Goal: Task Accomplishment & Management: Complete application form

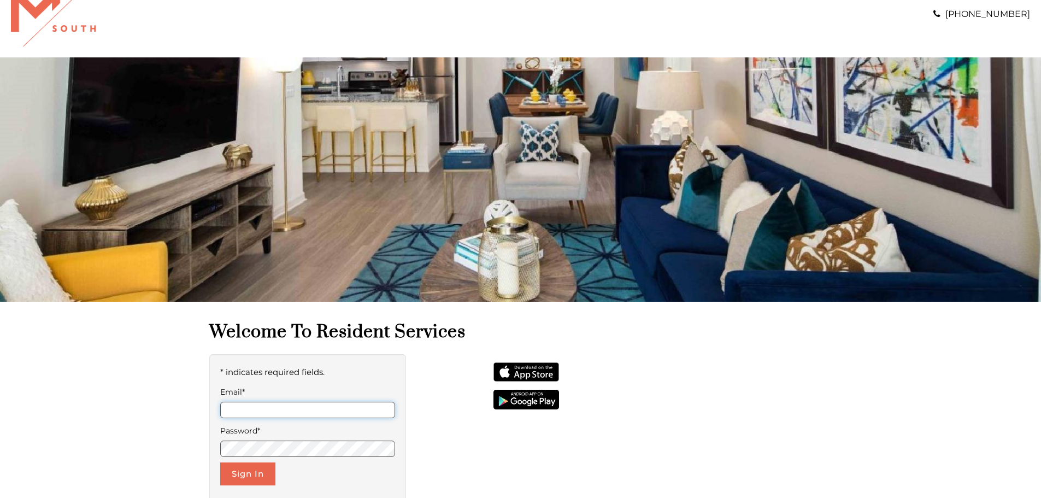
scroll to position [55, 0]
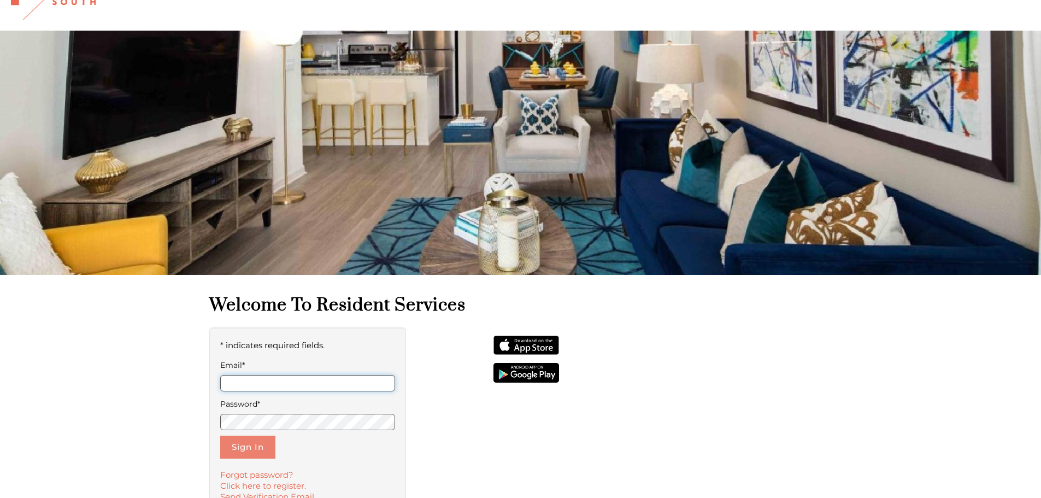
type input "**********"
click at [225, 448] on button "Sign In" at bounding box center [247, 447] width 55 height 23
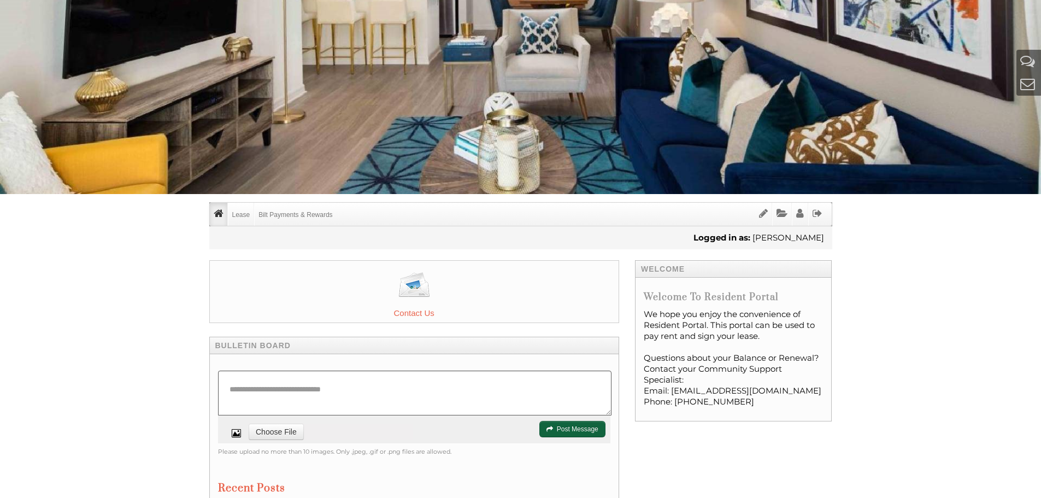
scroll to position [164, 0]
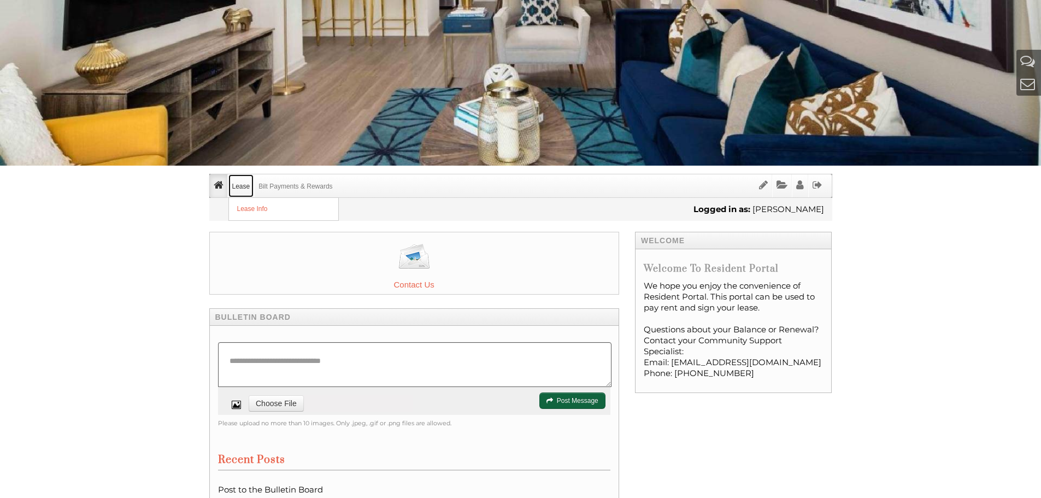
click at [248, 190] on link "Lease" at bounding box center [241, 185] width 26 height 23
click at [248, 204] on link "Lease Info" at bounding box center [283, 209] width 109 height 22
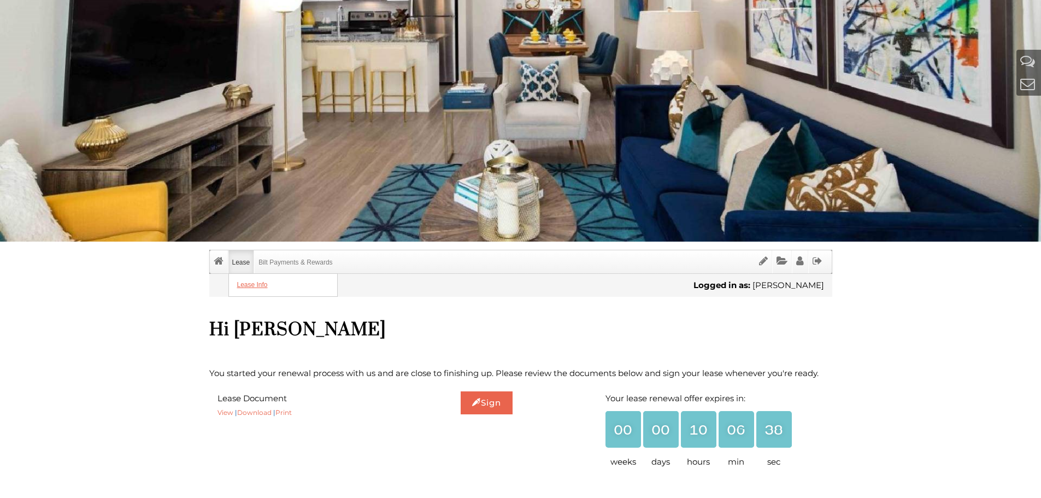
scroll to position [109, 0]
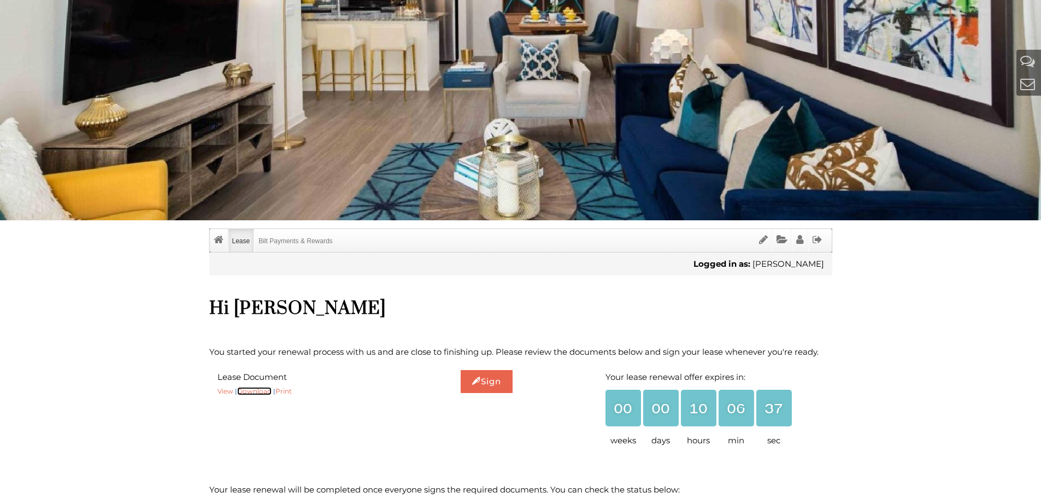
click at [260, 389] on link "Download" at bounding box center [254, 391] width 34 height 8
click at [262, 394] on link "Download" at bounding box center [254, 391] width 34 height 8
click at [484, 390] on link "Sign" at bounding box center [487, 381] width 52 height 23
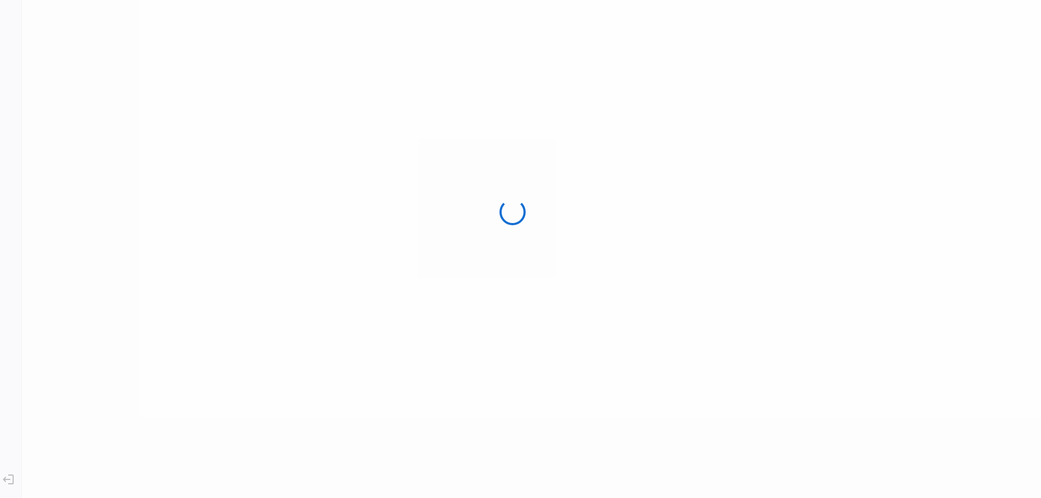
scroll to position [0, 0]
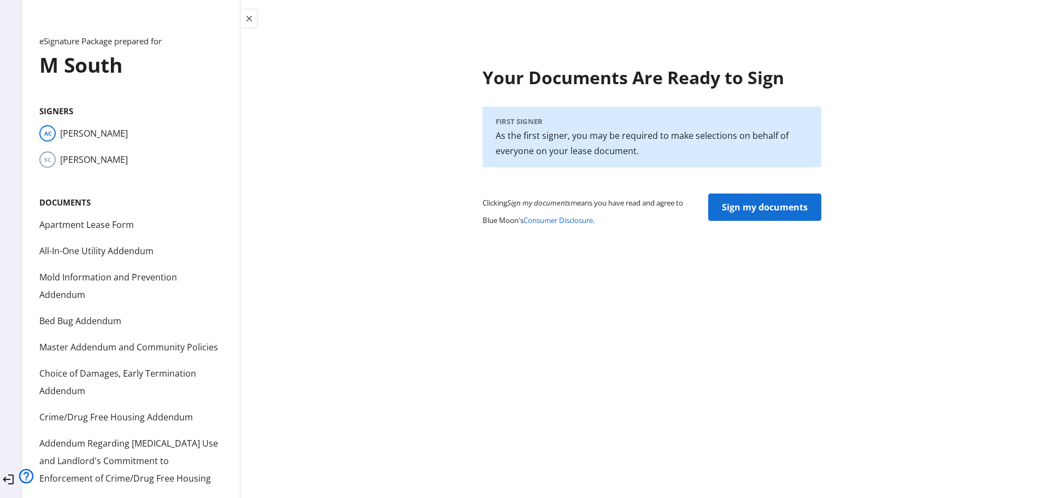
click at [743, 203] on span "Sign my documents" at bounding box center [765, 207] width 86 height 26
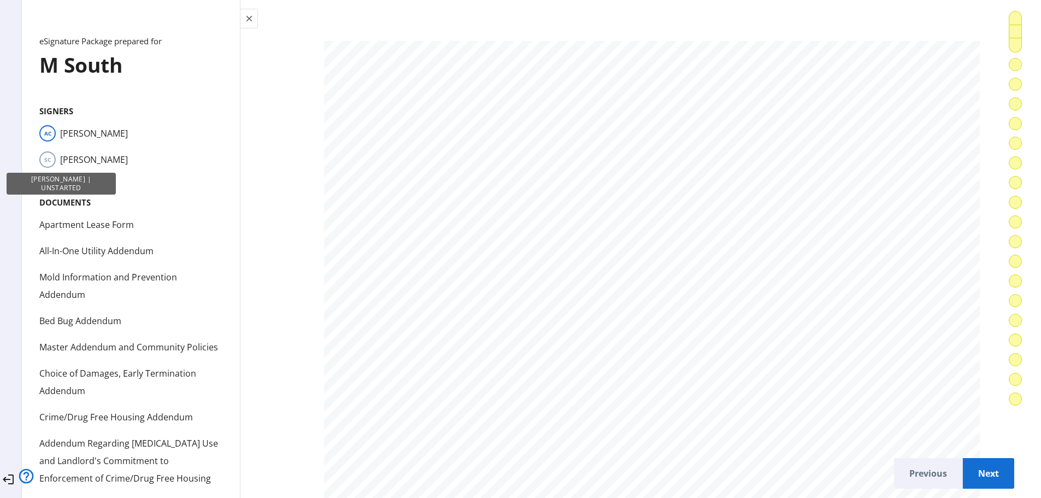
click at [56, 159] on span "SC" at bounding box center [47, 159] width 16 height 16
click at [56, 162] on span "SC" at bounding box center [47, 159] width 16 height 16
click at [79, 162] on li "SC Sandy Chan" at bounding box center [130, 159] width 183 height 17
click at [55, 163] on span "SC" at bounding box center [47, 159] width 16 height 16
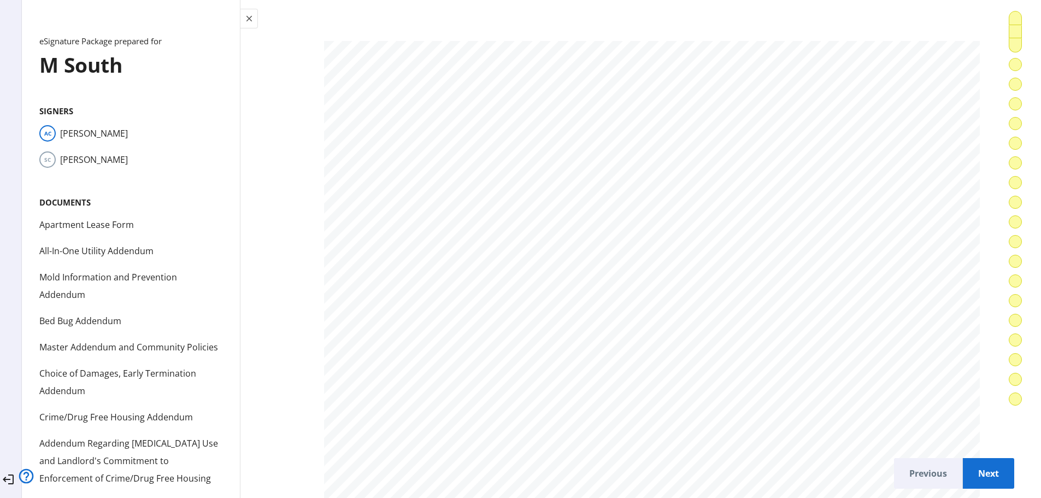
click at [80, 162] on li "SC Sandy Chan" at bounding box center [130, 159] width 183 height 17
click at [98, 162] on li "SC Sandy Chan" at bounding box center [130, 159] width 183 height 17
click at [379, 191] on div at bounding box center [386, 196] width 14 height 10
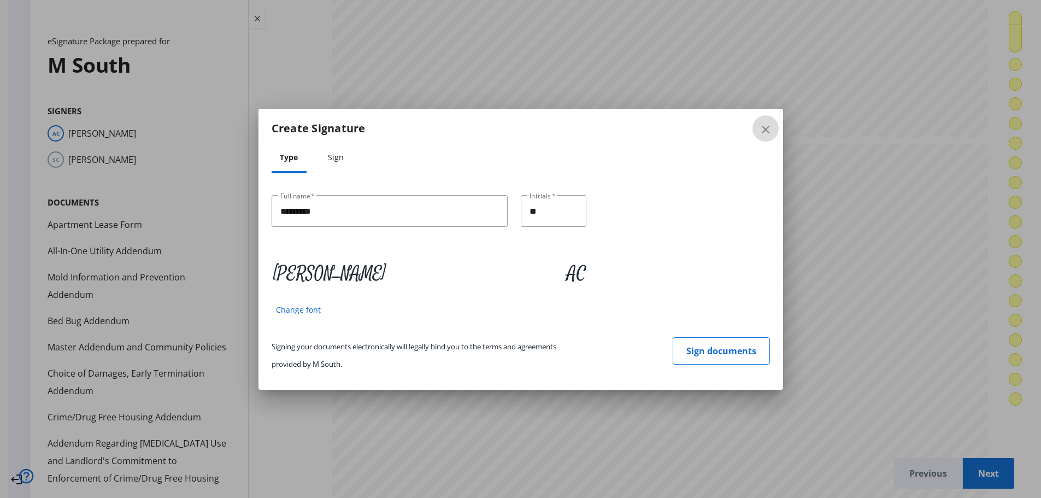
click at [759, 134] on mat-icon "close" at bounding box center [765, 129] width 13 height 13
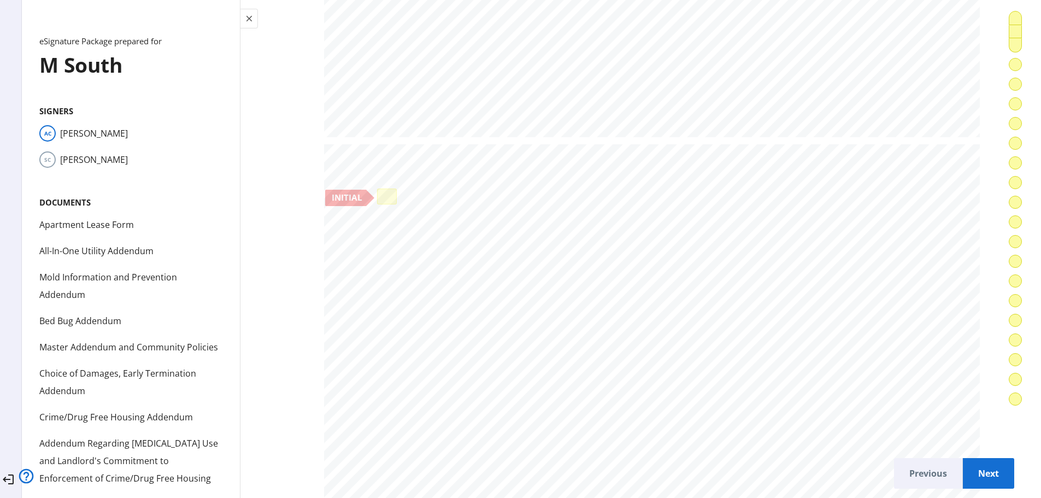
click at [95, 160] on li "SC Sandy Chan" at bounding box center [130, 159] width 183 height 17
click at [54, 156] on span "SC" at bounding box center [47, 159] width 16 height 16
click at [56, 157] on span "SC" at bounding box center [47, 159] width 16 height 16
click at [379, 191] on div at bounding box center [386, 196] width 14 height 10
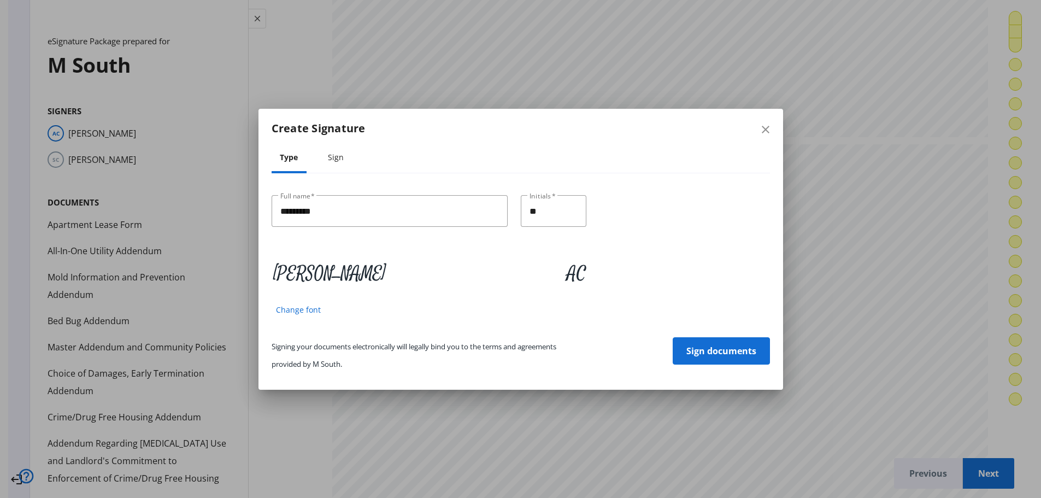
click at [718, 352] on span "Sign documents" at bounding box center [722, 351] width 70 height 26
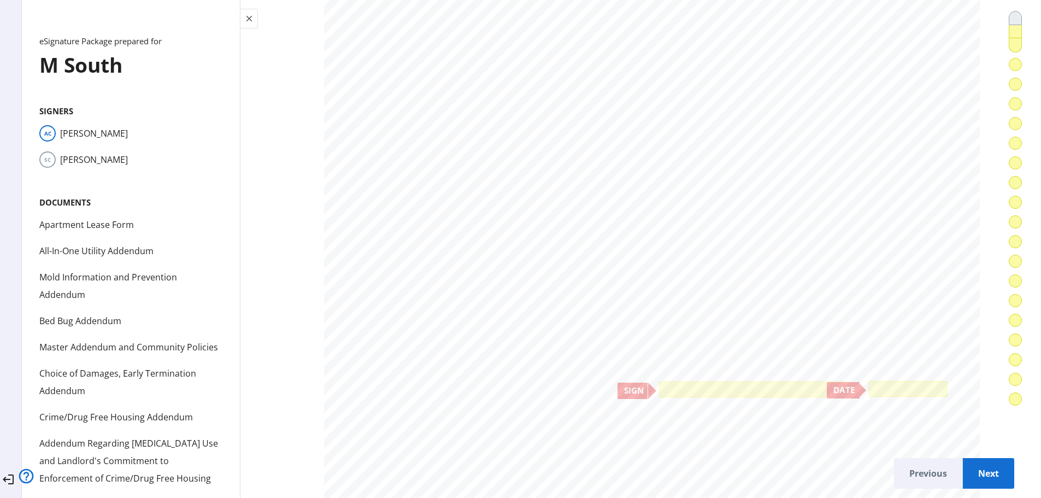
scroll to position [9293, 0]
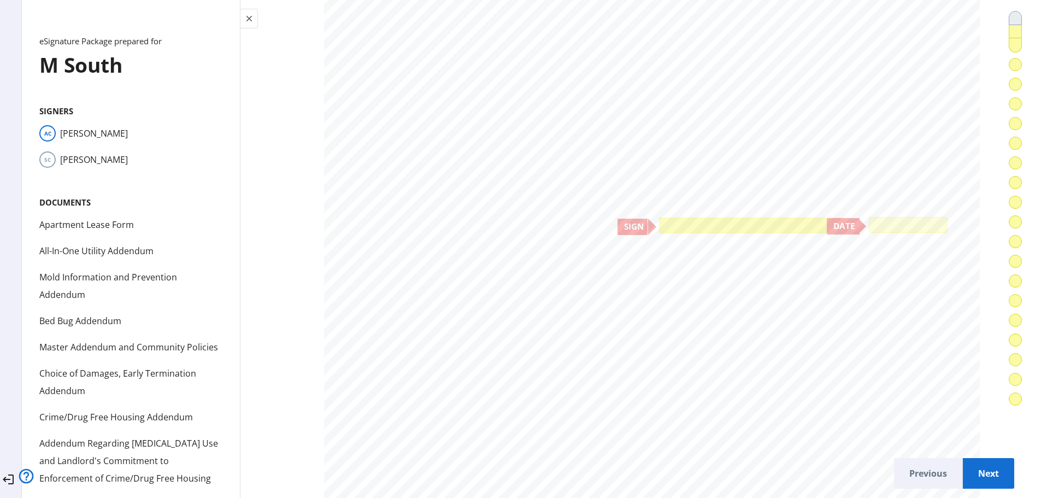
click at [669, 220] on div at bounding box center [753, 225] width 182 height 10
click at [877, 220] on div at bounding box center [908, 225] width 73 height 10
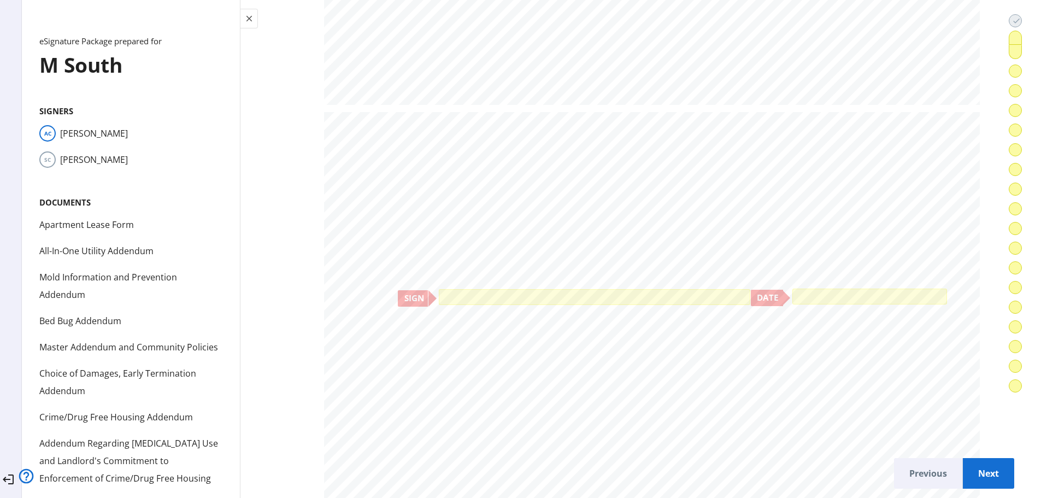
scroll to position [12955, 0]
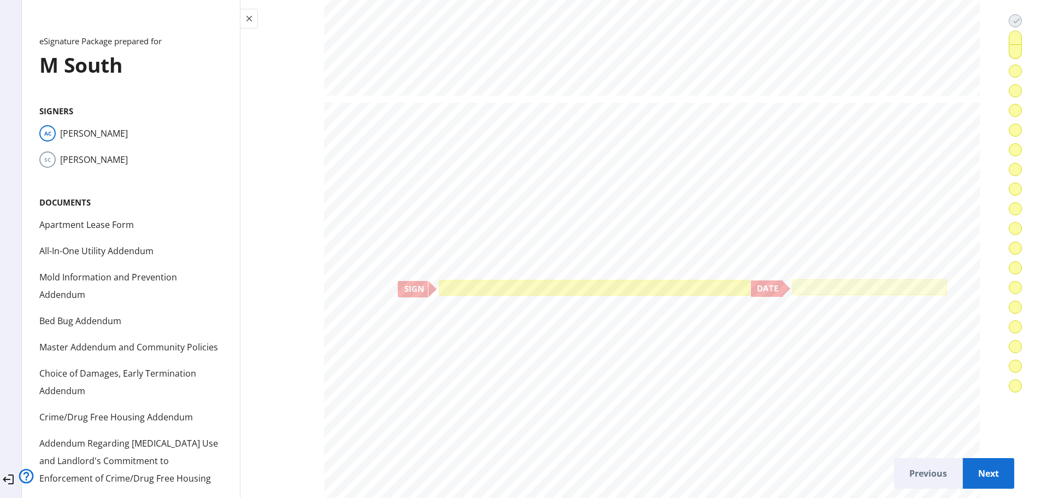
click at [650, 285] on div at bounding box center [595, 288] width 306 height 10
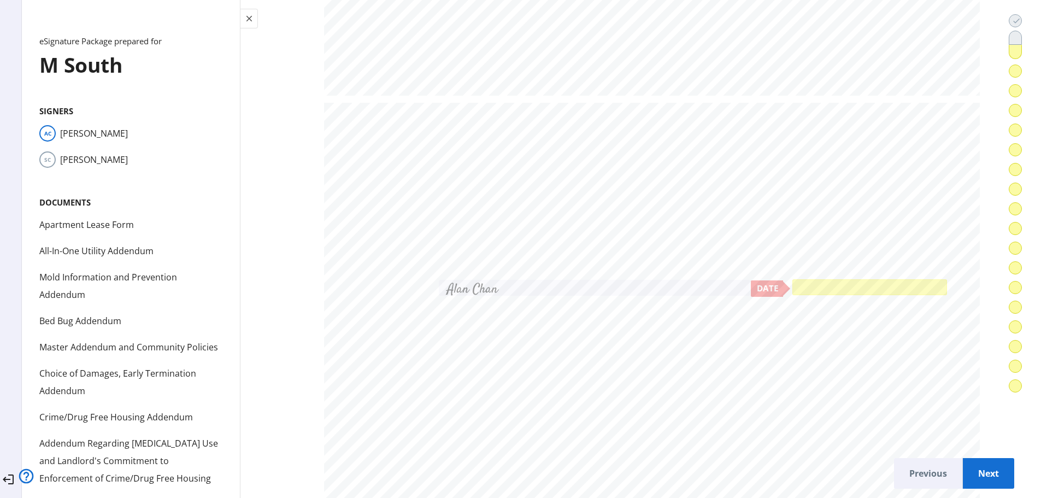
click at [818, 282] on div at bounding box center [869, 287] width 149 height 10
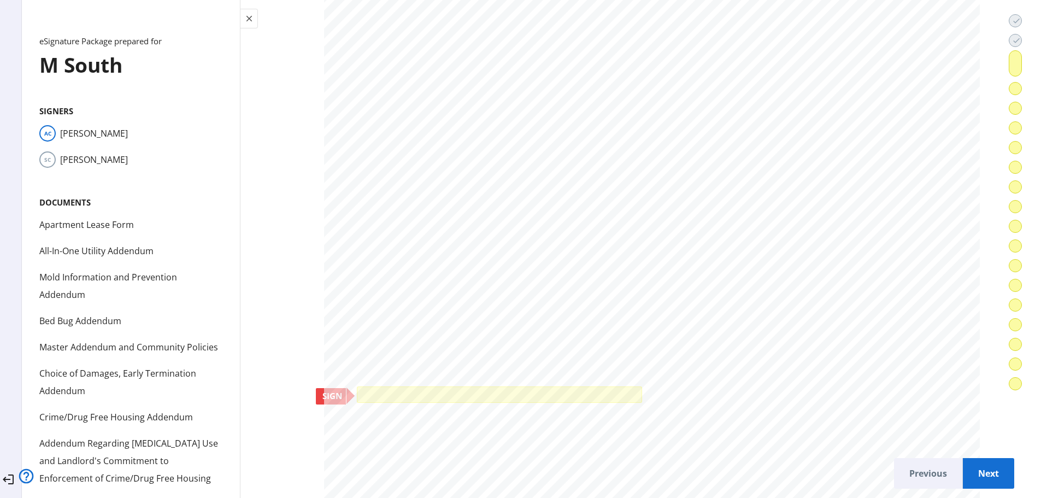
scroll to position [15579, 0]
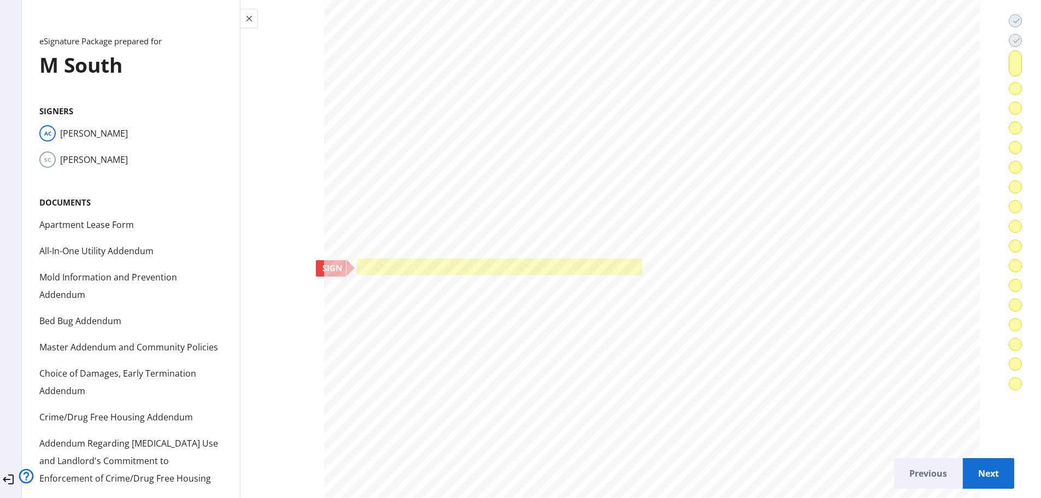
click at [611, 263] on div at bounding box center [499, 266] width 279 height 10
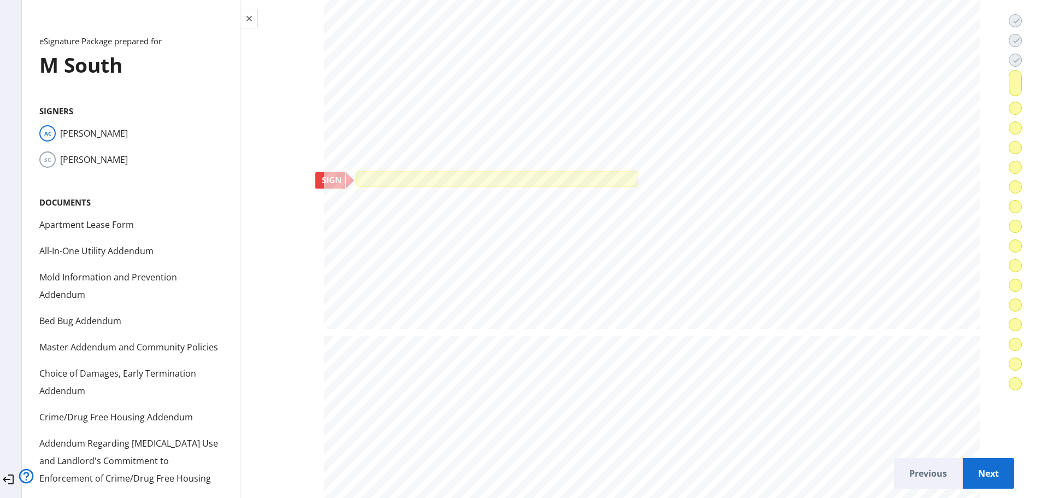
scroll to position [18148, 0]
click at [572, 177] on div at bounding box center [497, 178] width 276 height 10
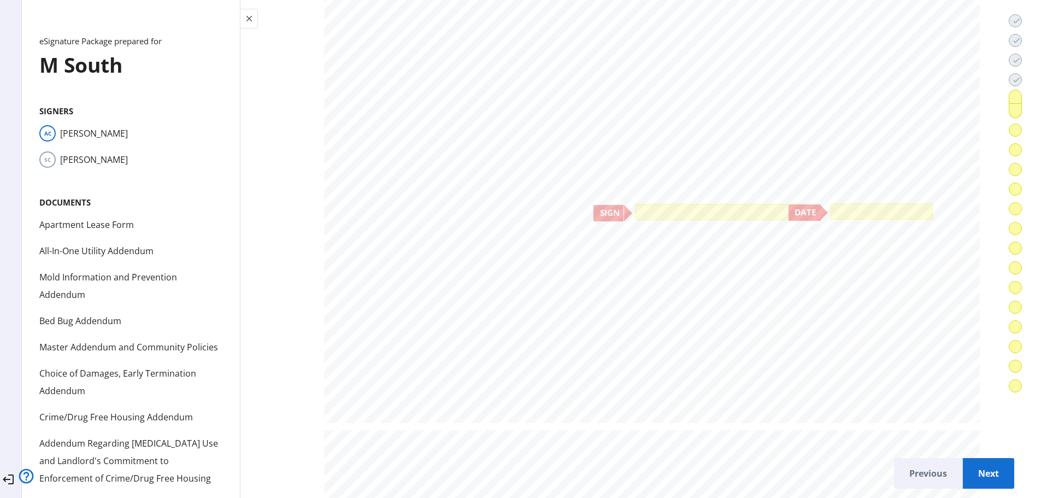
scroll to position [26730, 0]
click at [649, 209] on div at bounding box center [720, 211] width 164 height 11
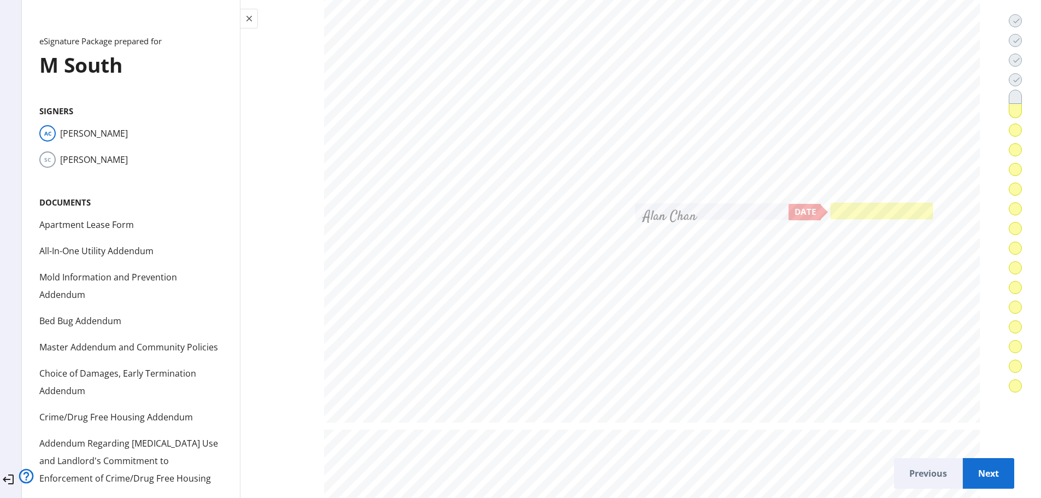
click at [834, 210] on div at bounding box center [882, 211] width 97 height 11
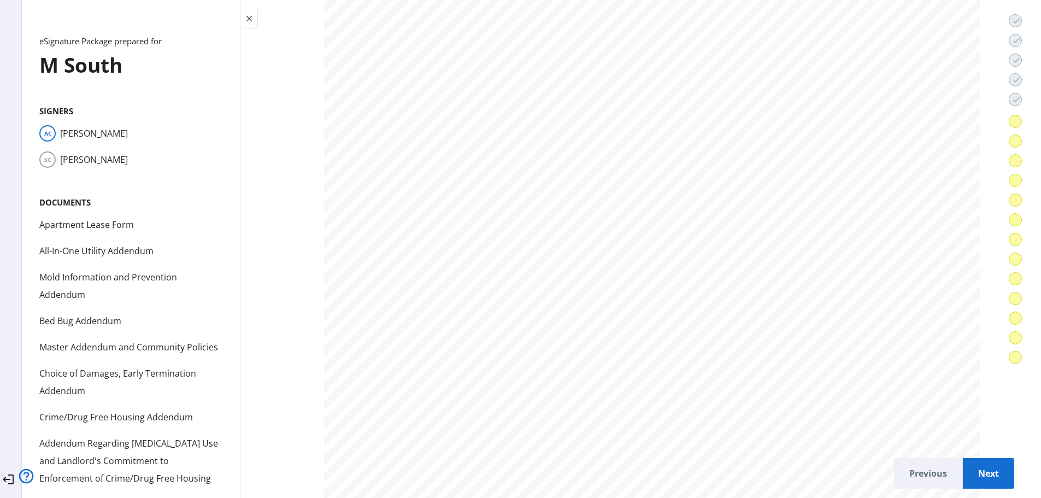
scroll to position [27605, 0]
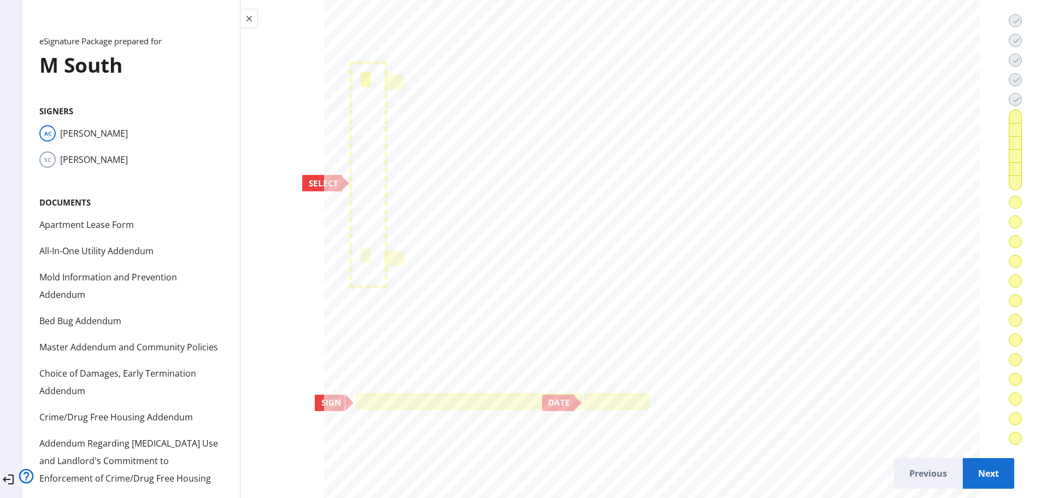
click at [361, 75] on div at bounding box center [366, 79] width 10 height 15
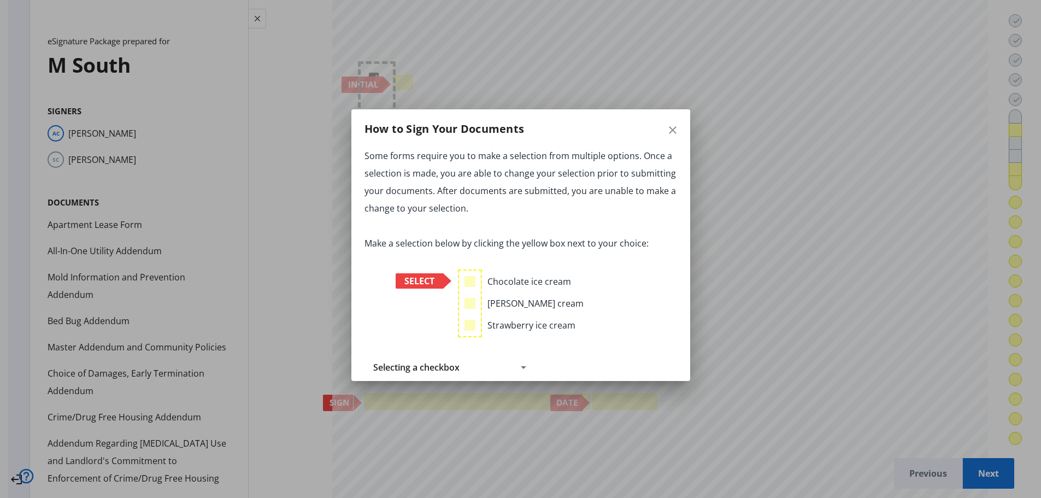
click at [517, 367] on icon at bounding box center [523, 367] width 13 height 13
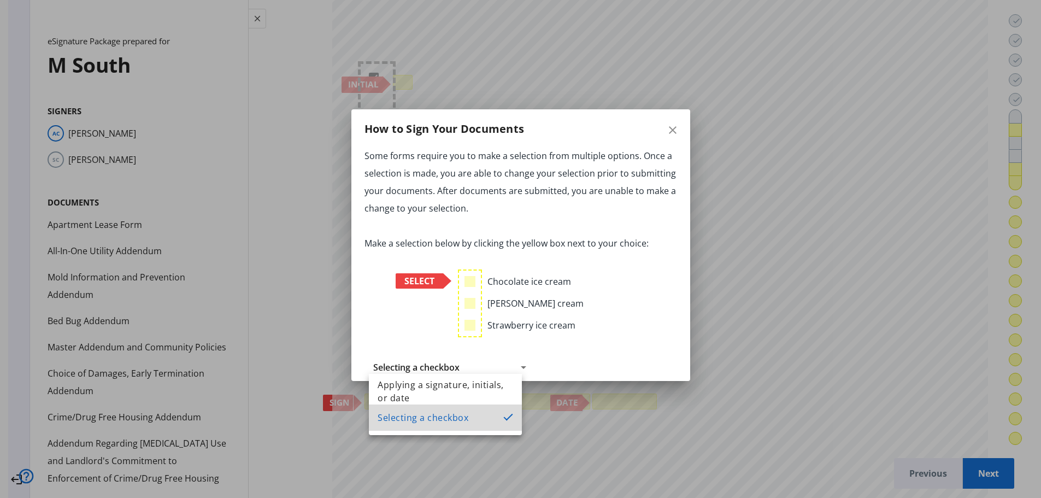
click at [492, 417] on mat-option "Selecting a checkbox" at bounding box center [445, 418] width 153 height 26
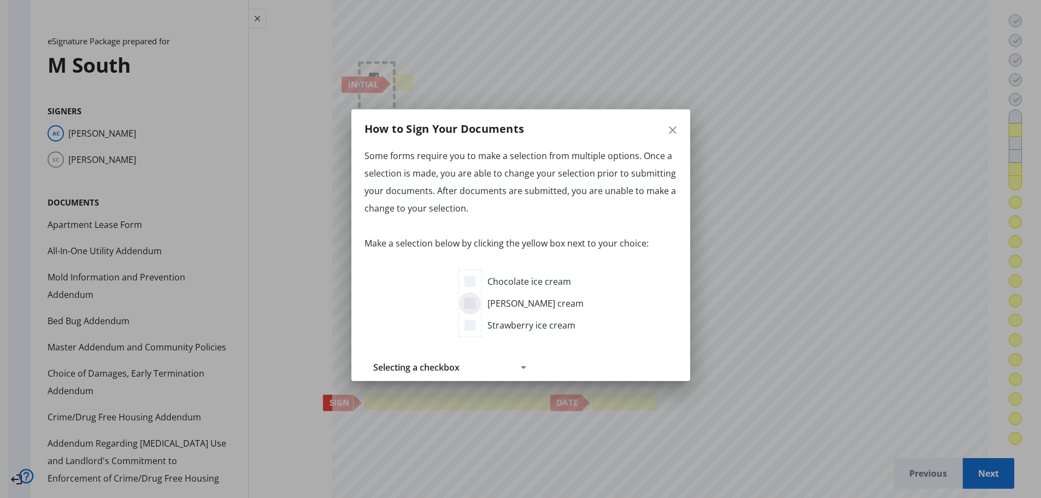
scroll to position [4, 0]
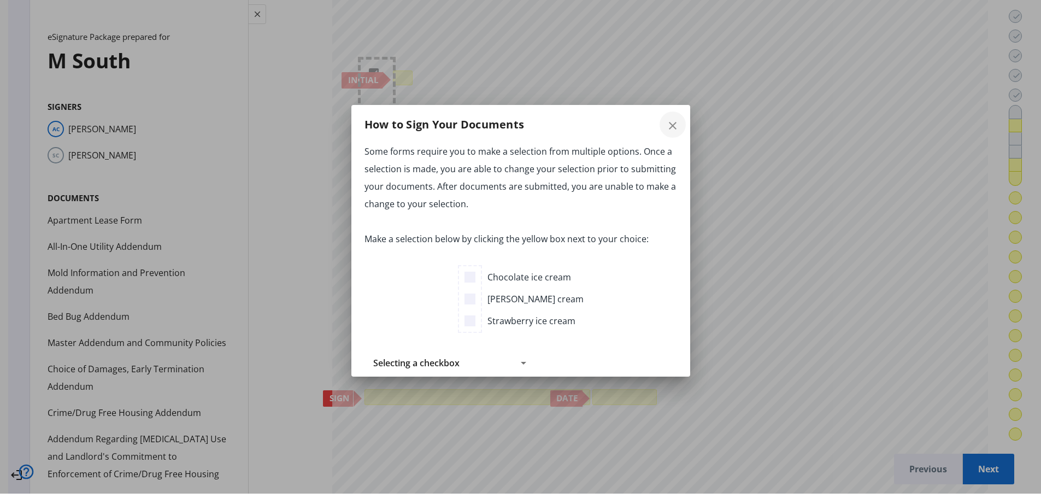
click at [666, 128] on mat-icon "close" at bounding box center [672, 125] width 13 height 13
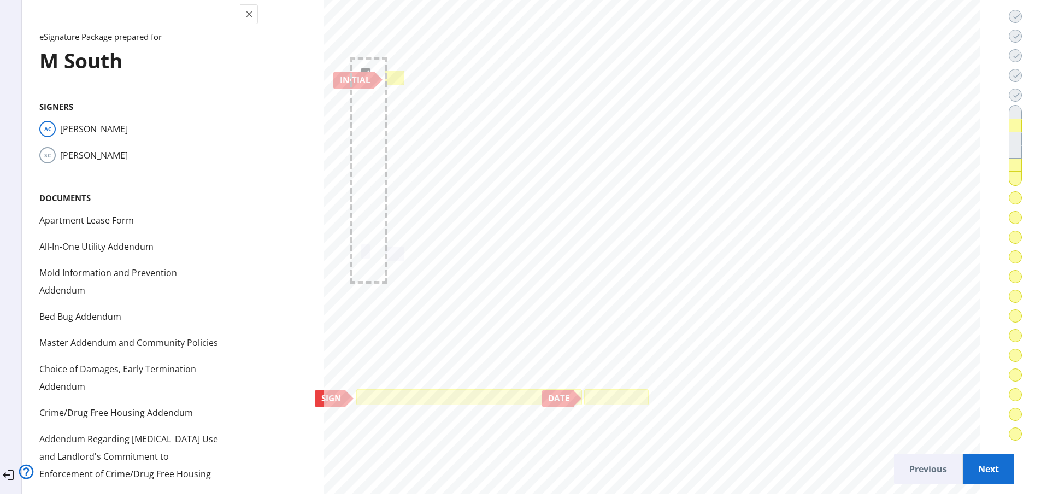
click at [393, 73] on div at bounding box center [395, 77] width 14 height 9
click at [474, 393] on div at bounding box center [469, 397] width 220 height 10
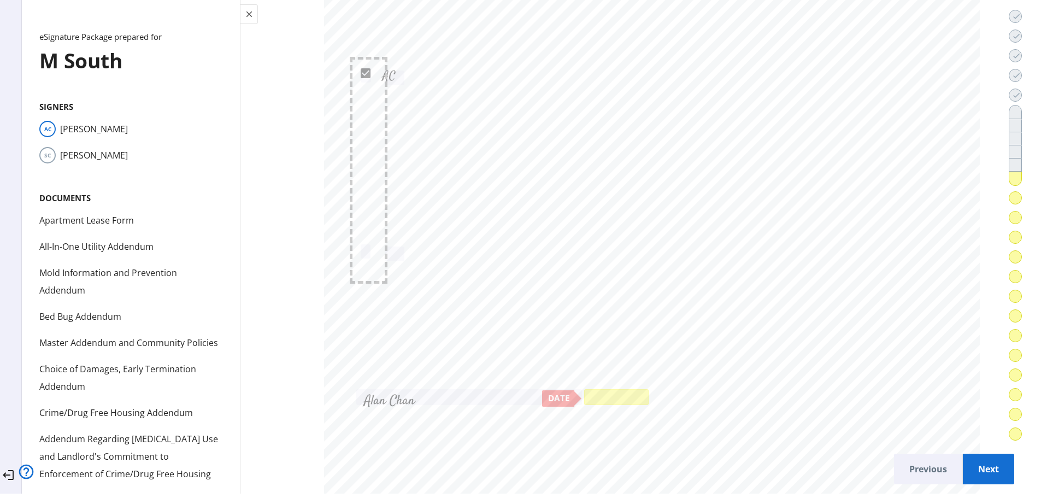
click at [595, 392] on div at bounding box center [616, 397] width 59 height 10
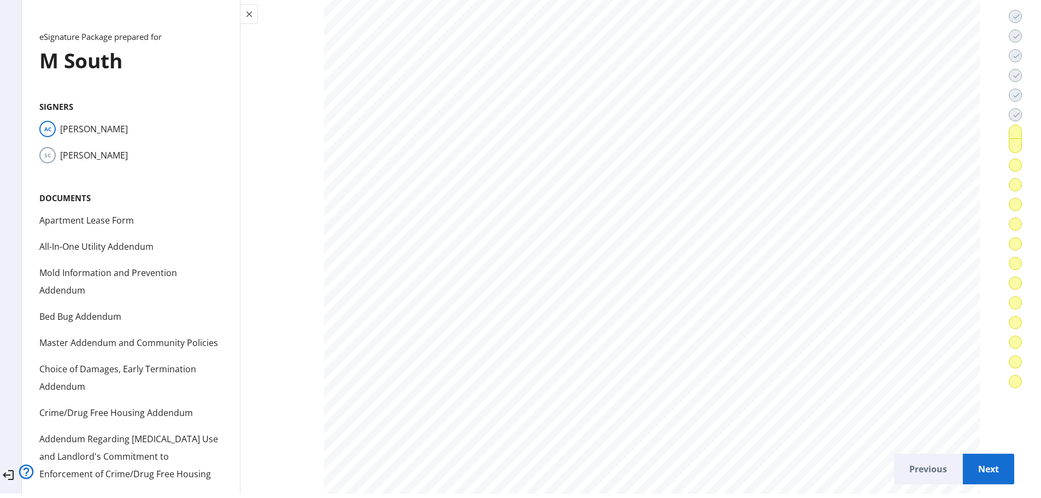
scroll to position [28807, 0]
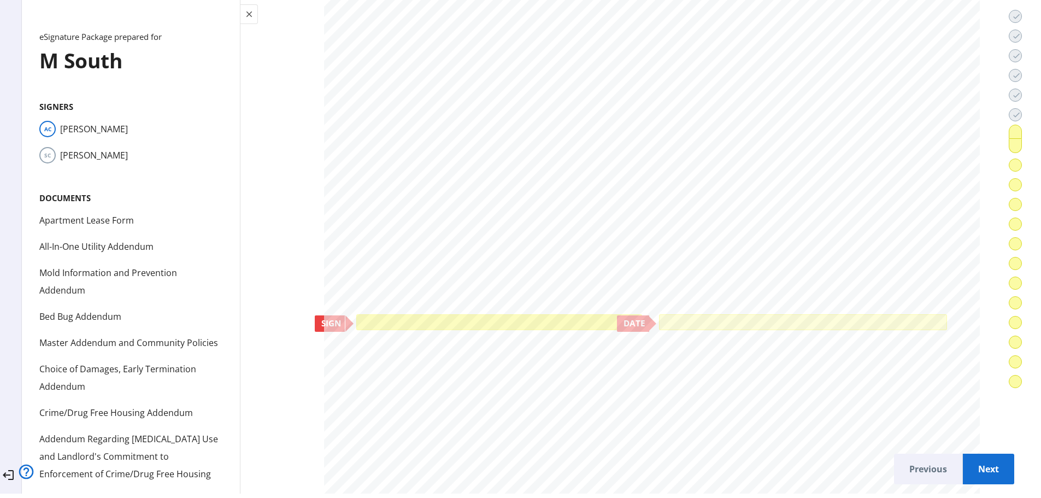
click at [490, 318] on div at bounding box center [499, 322] width 280 height 10
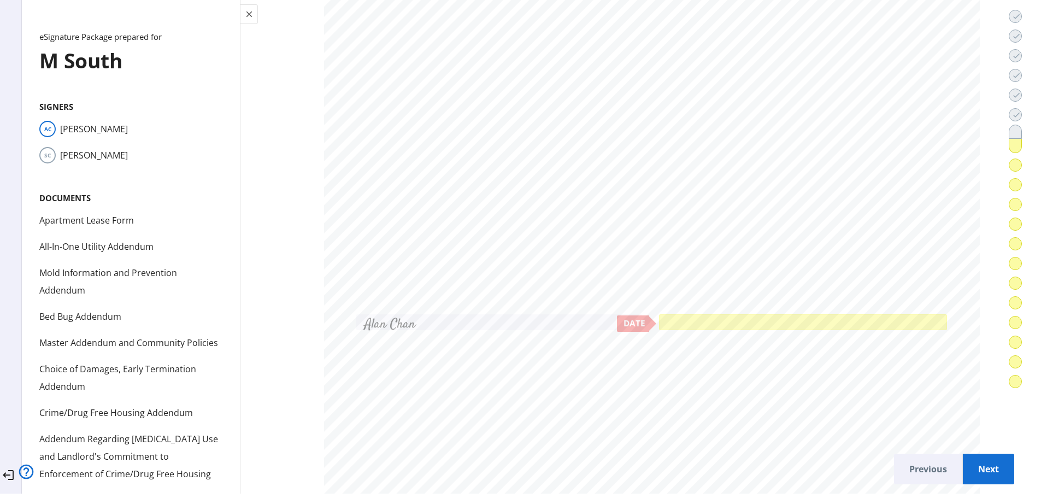
click at [704, 318] on div at bounding box center [803, 322] width 283 height 10
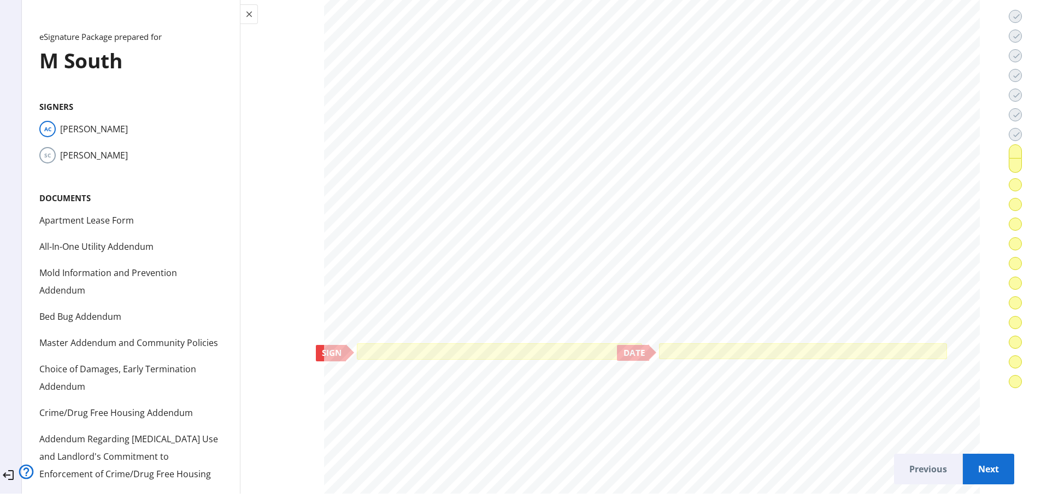
scroll to position [29846, 0]
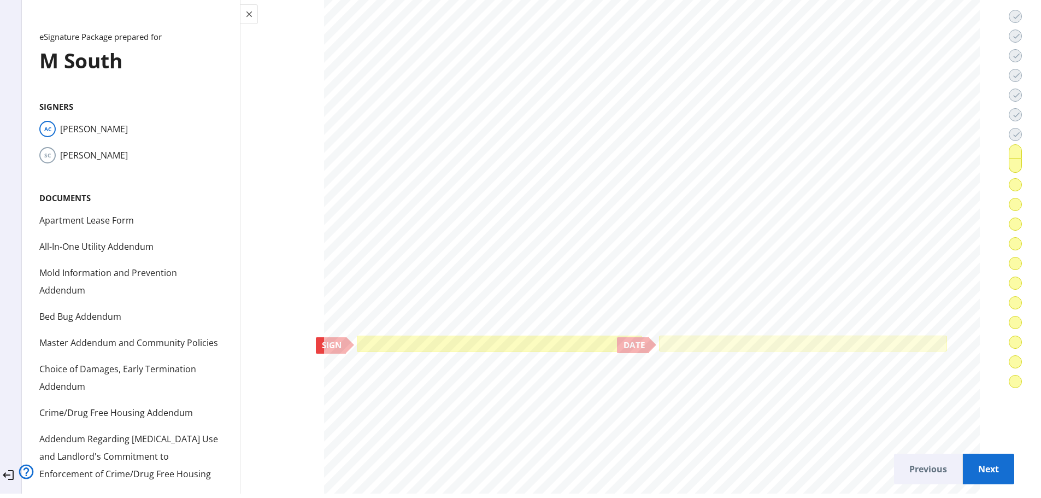
click at [603, 339] on div at bounding box center [500, 343] width 280 height 10
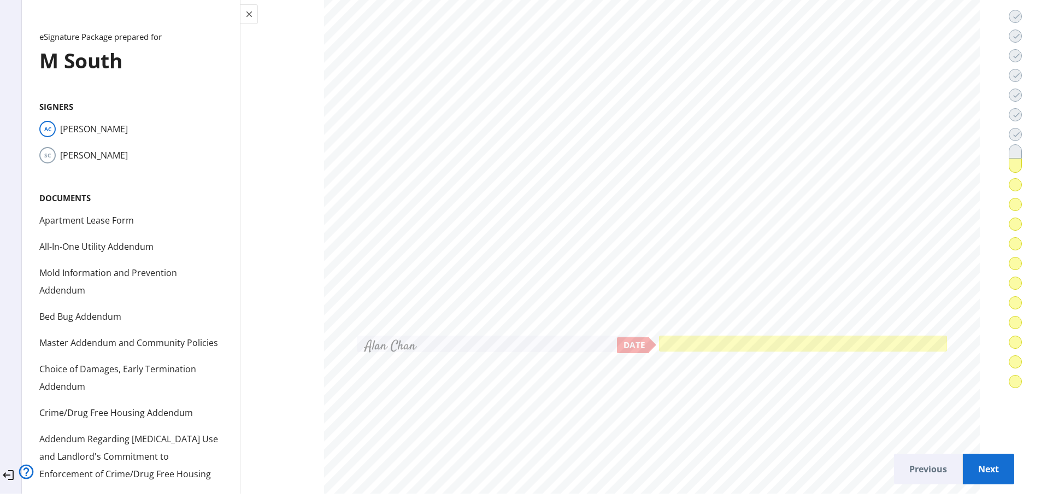
click at [677, 343] on div at bounding box center [803, 343] width 283 height 10
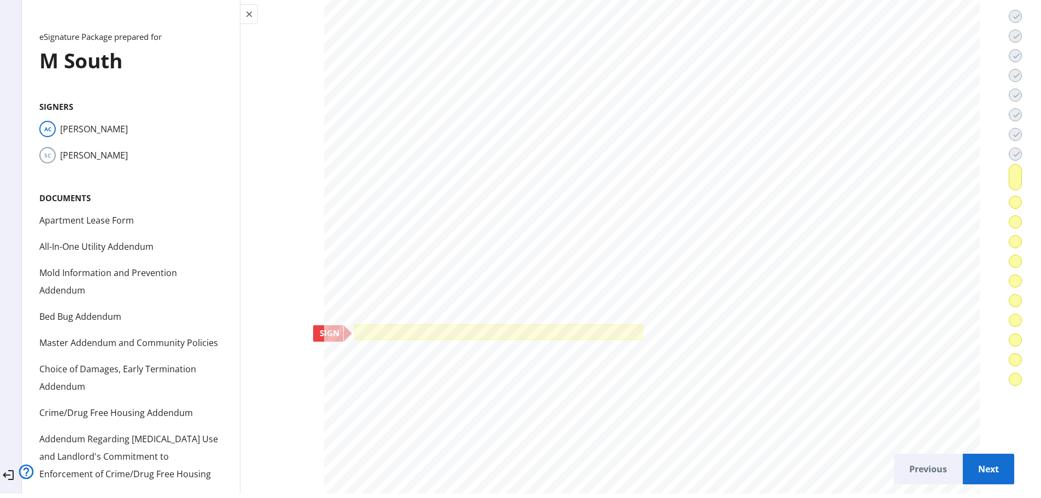
scroll to position [31595, 0]
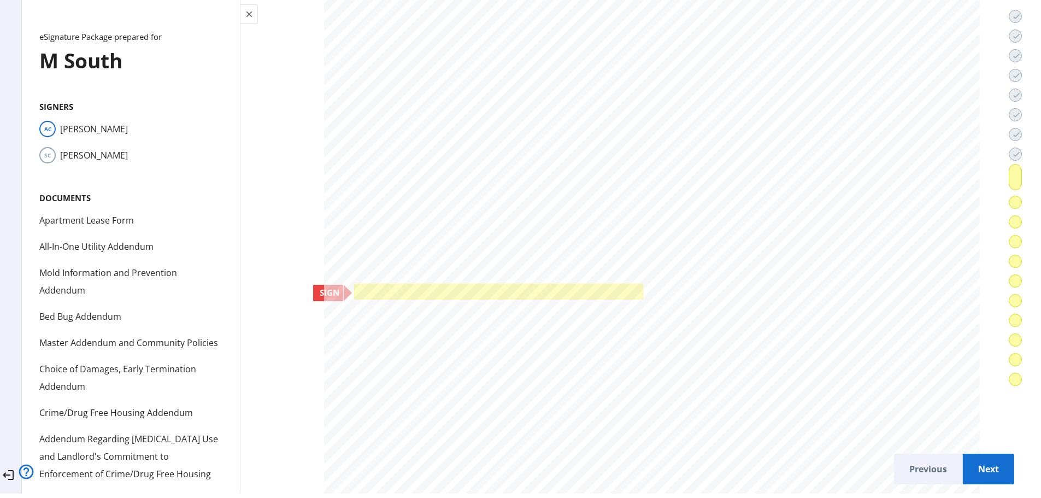
click at [370, 291] on div at bounding box center [499, 291] width 284 height 10
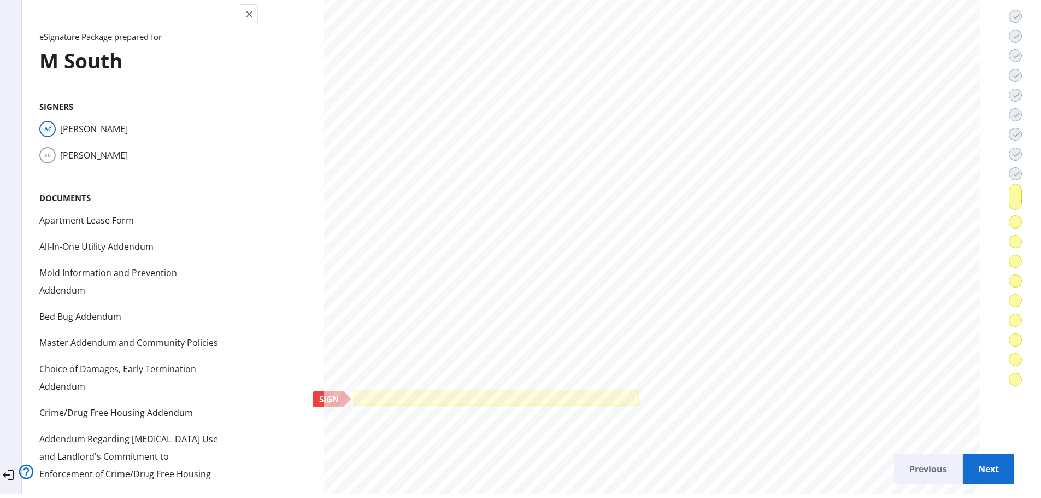
scroll to position [34274, 0]
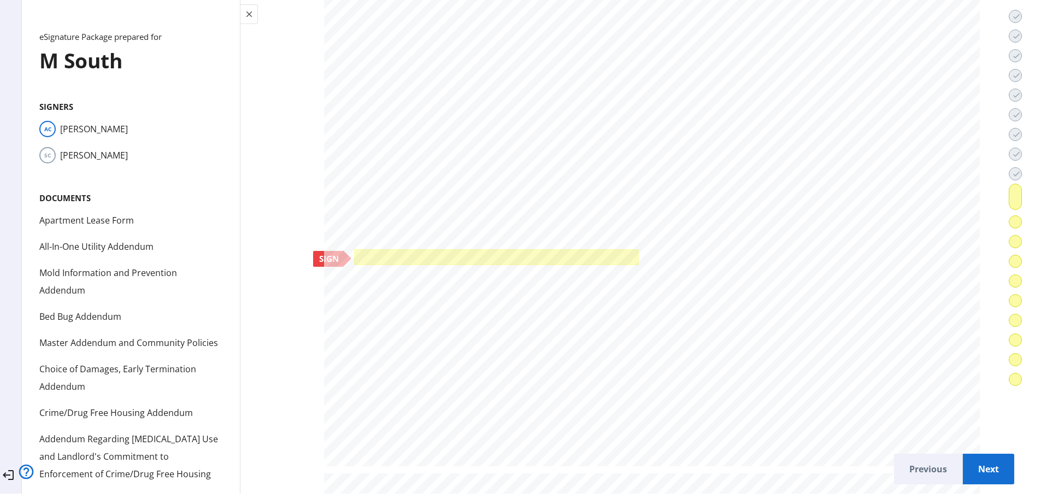
click at [465, 252] on div at bounding box center [496, 257] width 279 height 10
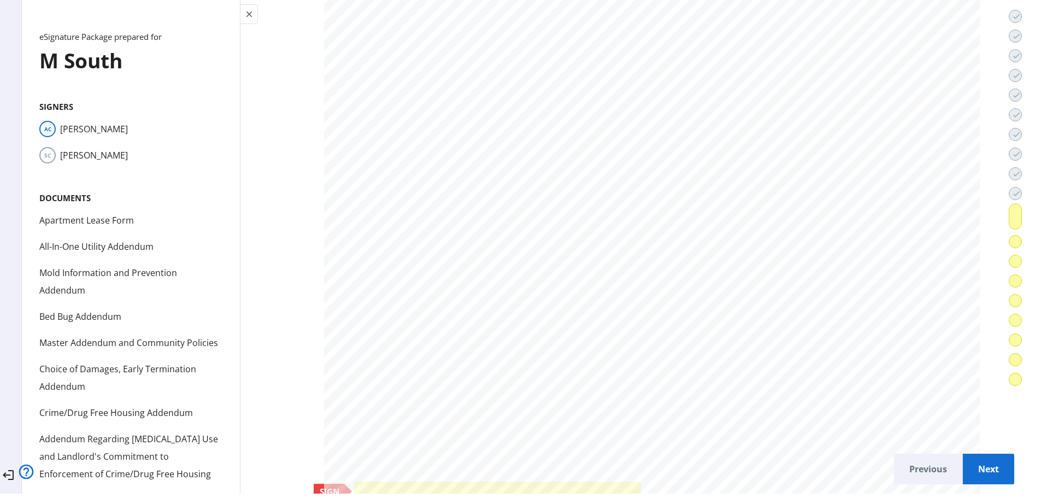
scroll to position [36351, 0]
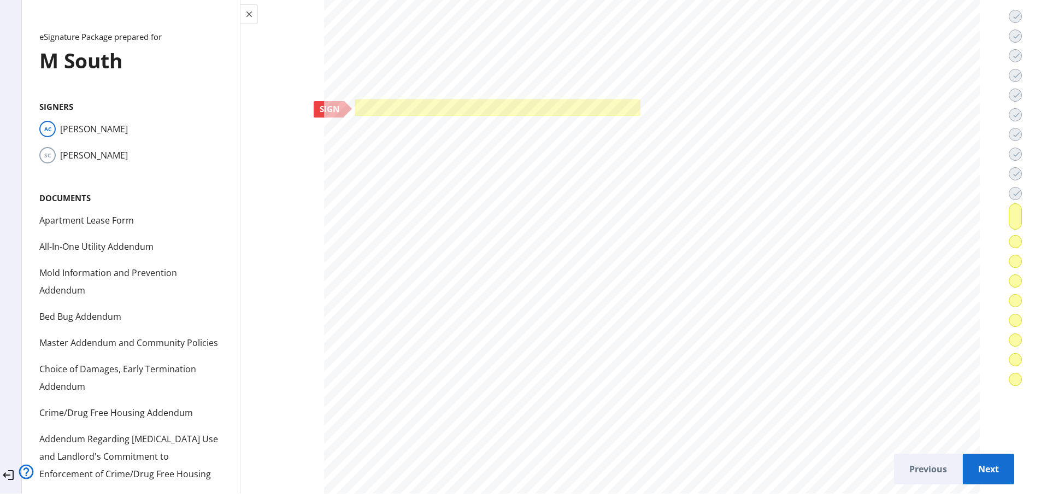
click at [437, 102] on div at bounding box center [497, 107] width 281 height 10
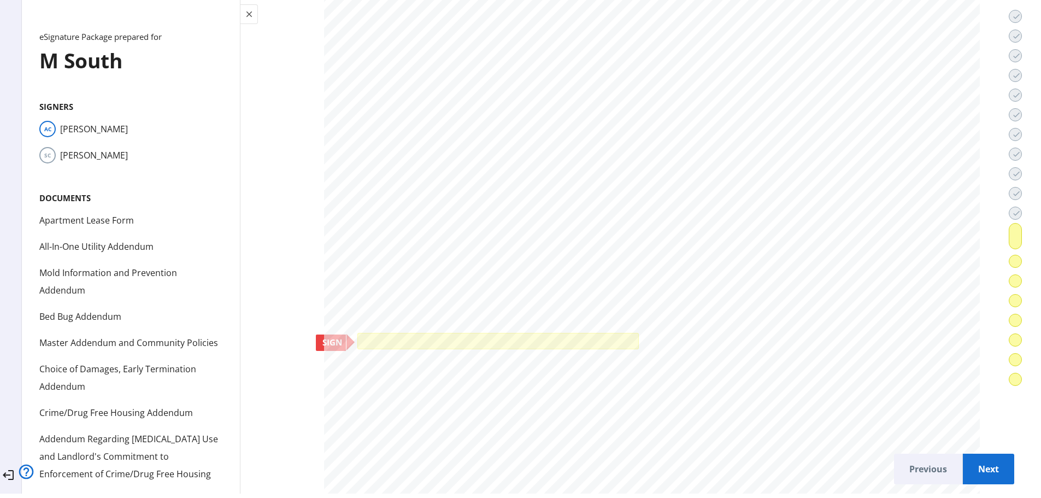
scroll to position [37499, 0]
click at [425, 335] on div at bounding box center [498, 340] width 276 height 10
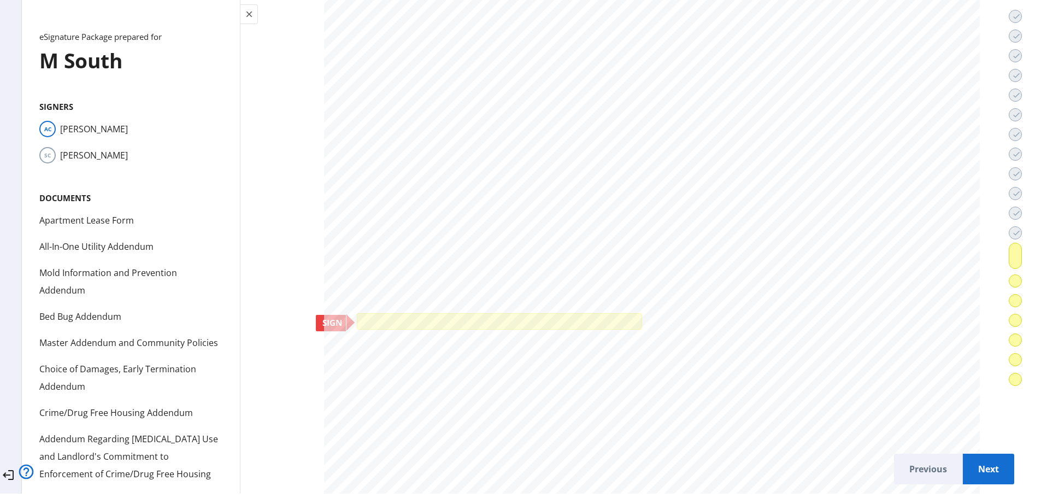
scroll to position [39193, 0]
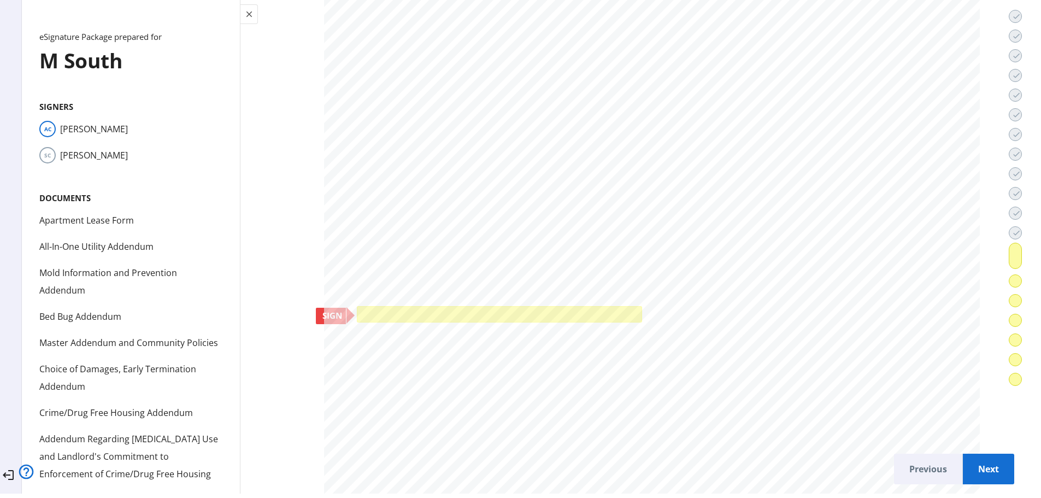
click at [437, 309] on div at bounding box center [499, 314] width 279 height 10
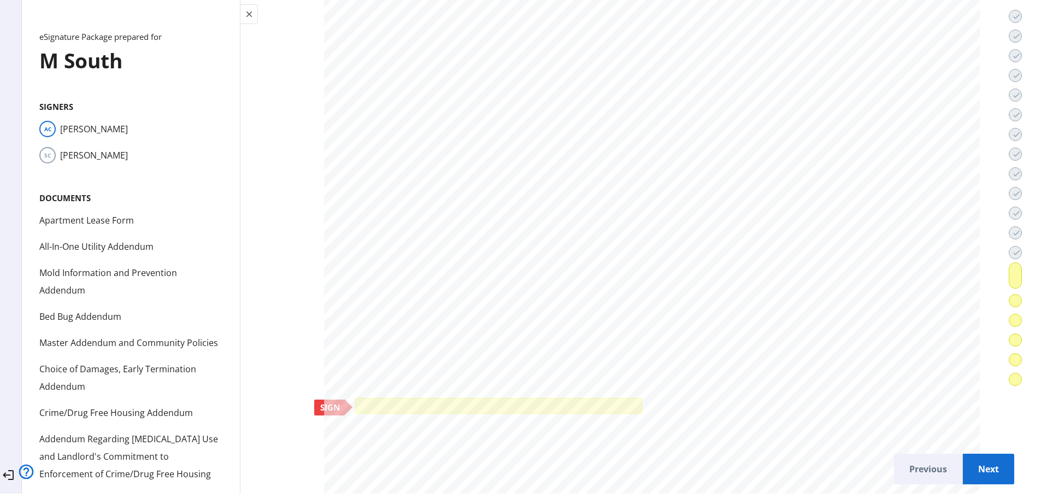
scroll to position [41489, 0]
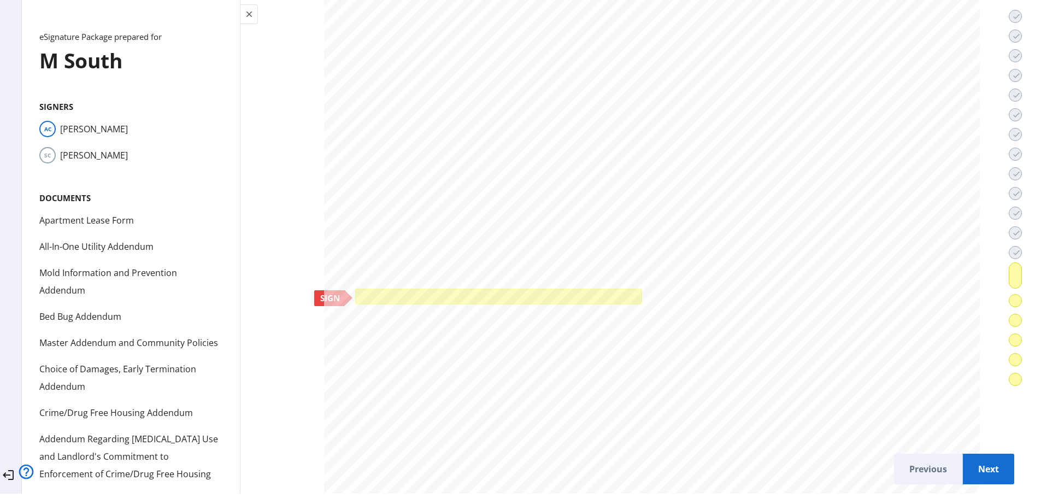
click at [432, 294] on div at bounding box center [499, 296] width 282 height 10
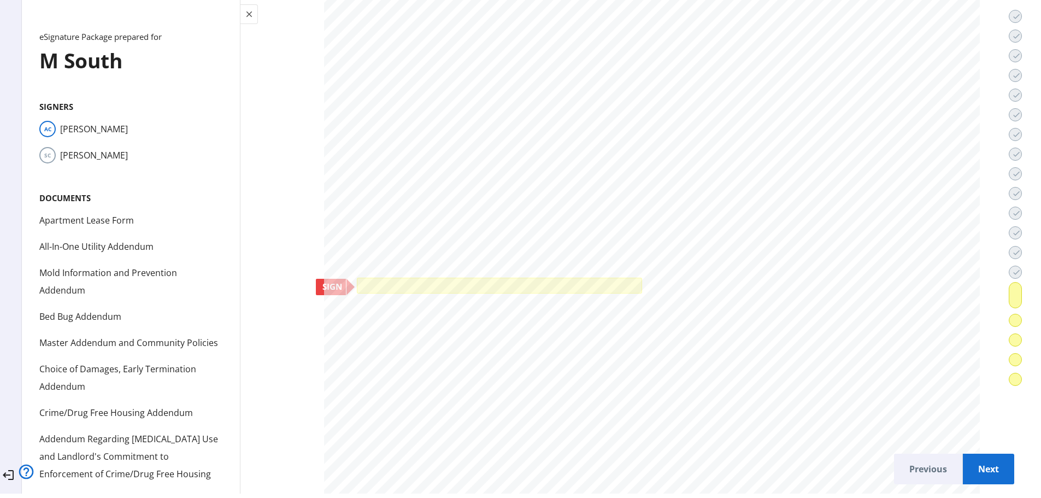
scroll to position [43567, 0]
click at [442, 278] on div at bounding box center [499, 281] width 279 height 10
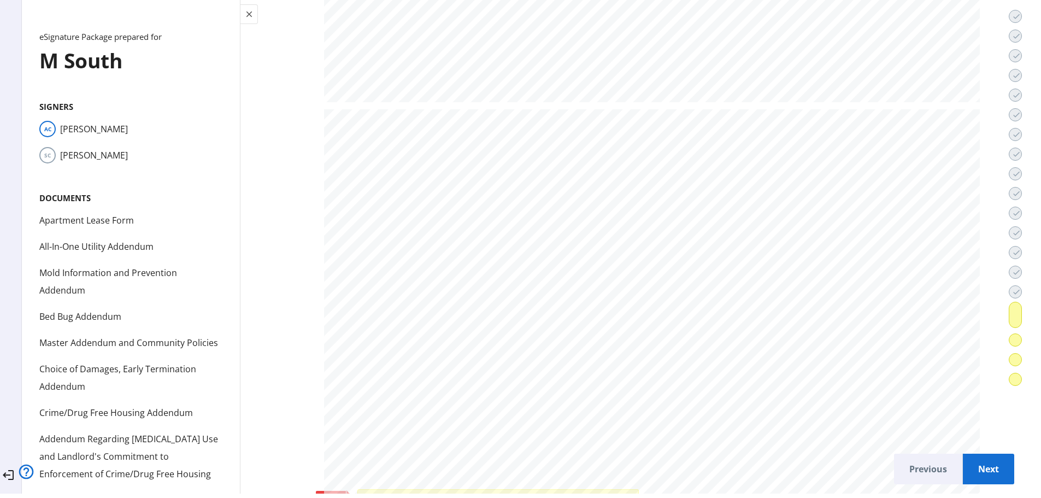
scroll to position [45753, 0]
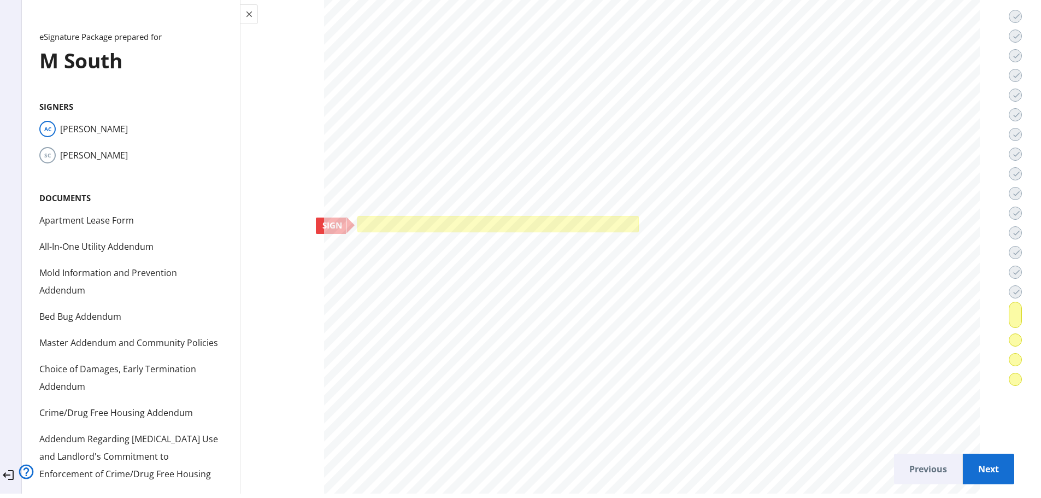
click at [360, 221] on div at bounding box center [498, 224] width 276 height 10
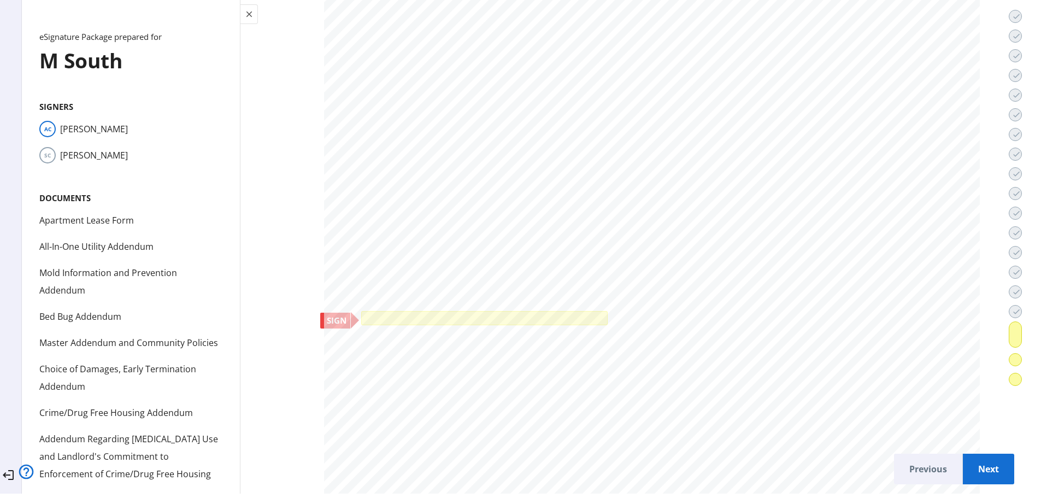
scroll to position [48158, 0]
click at [391, 308] on div at bounding box center [484, 312] width 241 height 9
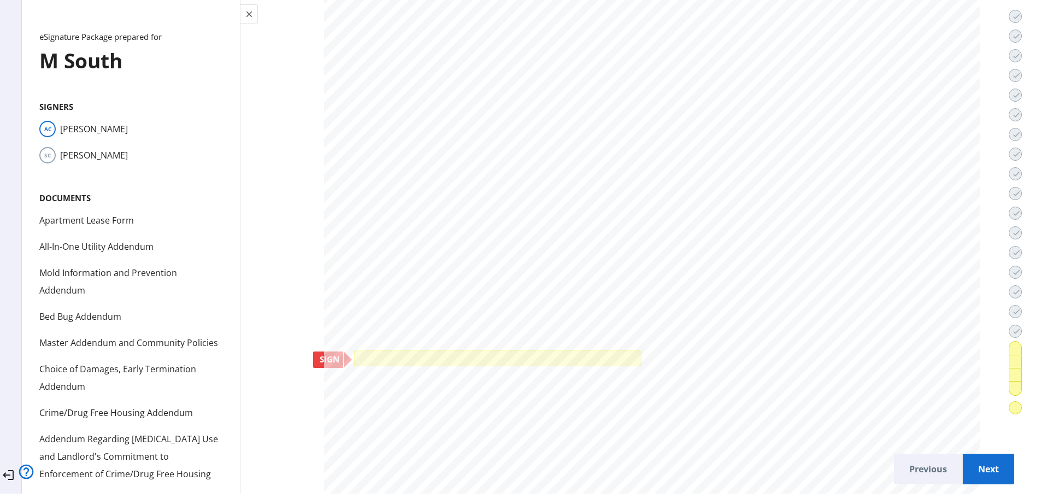
scroll to position [50181, 0]
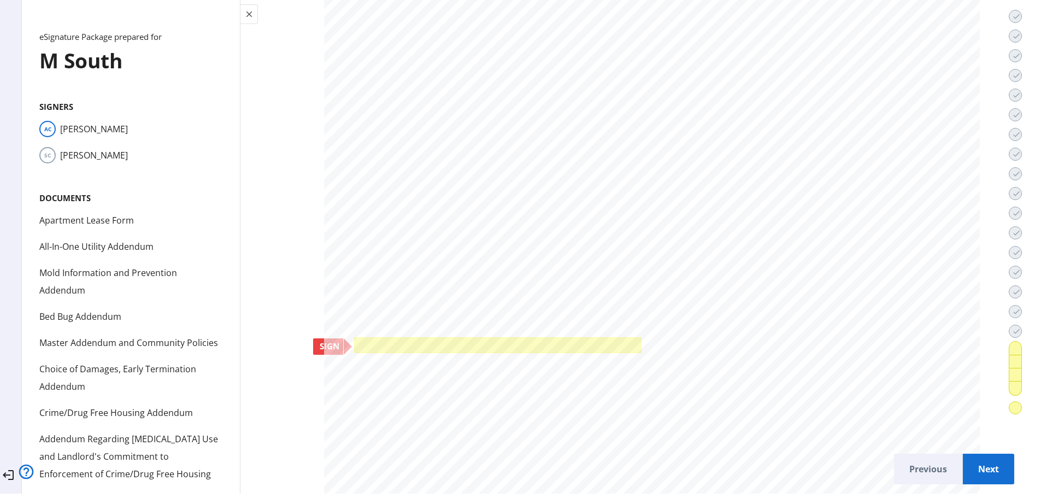
click at [577, 343] on div at bounding box center [498, 345] width 282 height 10
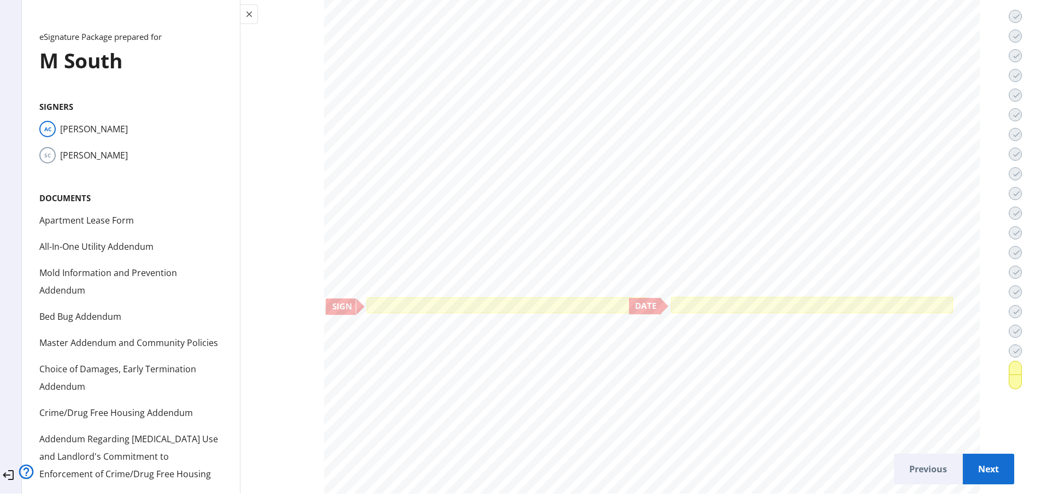
scroll to position [54827, 0]
click at [519, 297] on div at bounding box center [507, 302] width 275 height 10
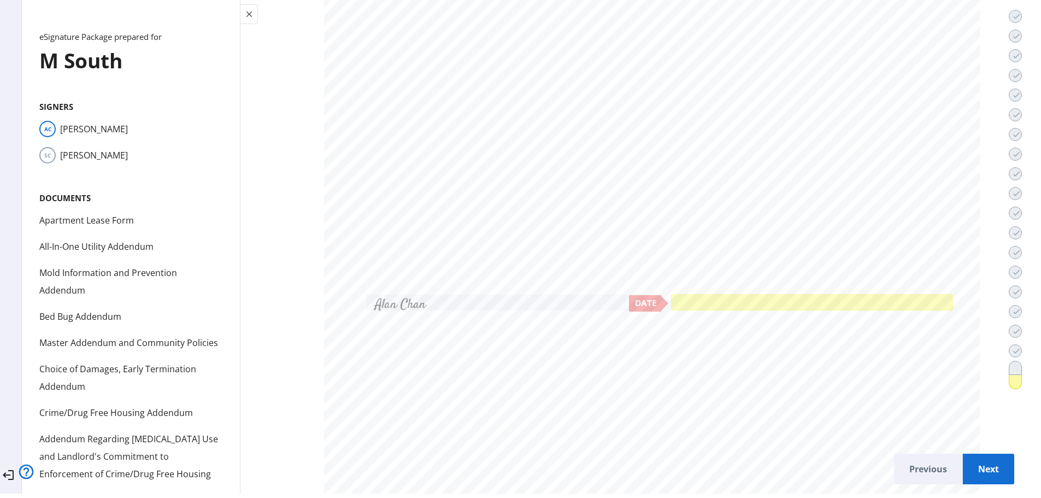
click at [682, 298] on div at bounding box center [811, 302] width 277 height 11
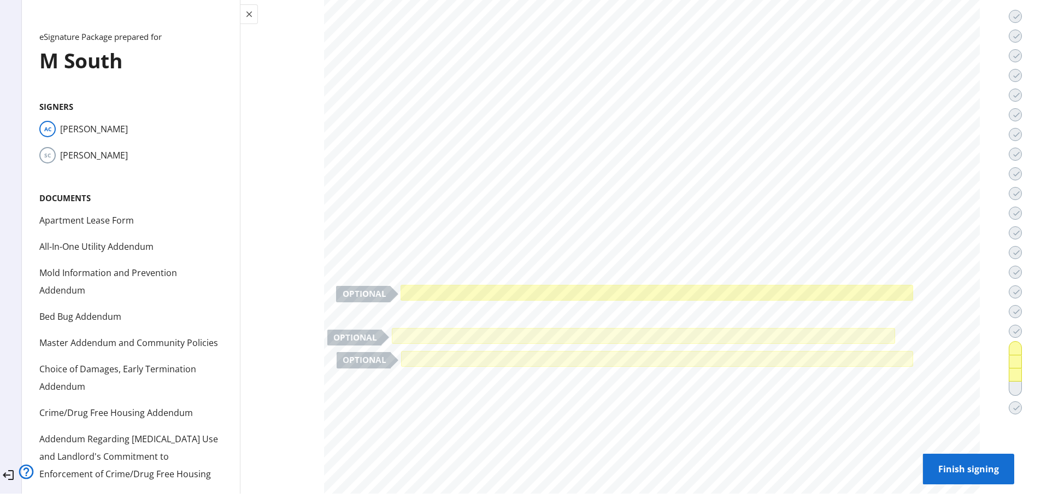
scroll to position [49186, 0]
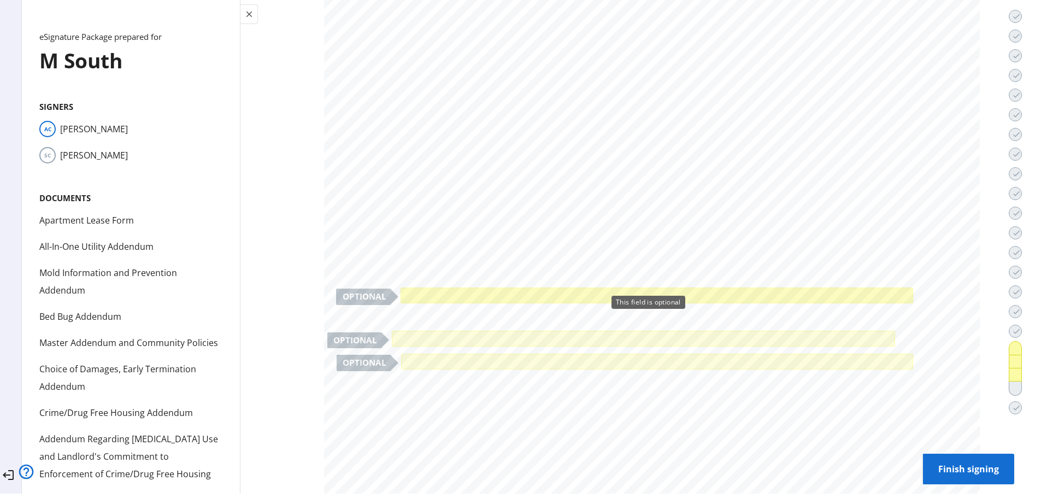
click at [442, 290] on div at bounding box center [656, 295] width 507 height 10
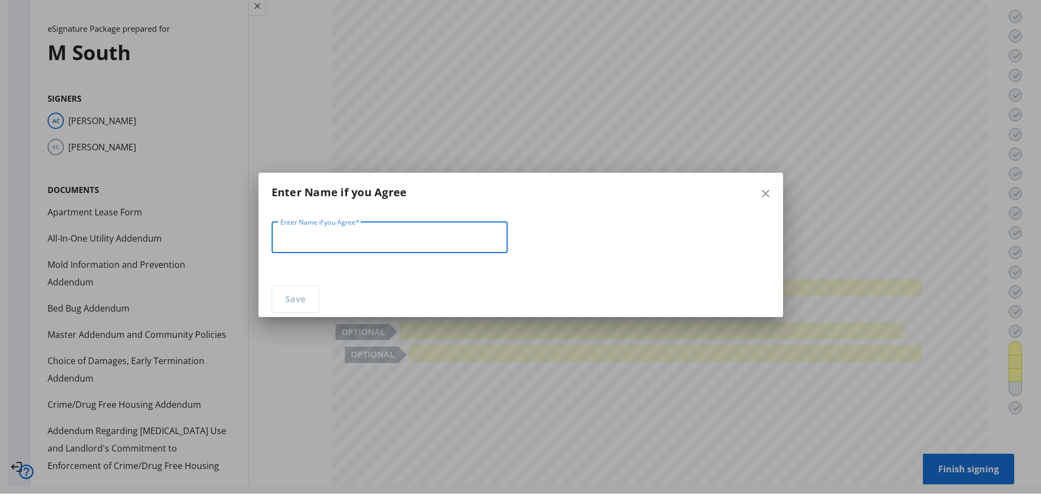
click at [409, 236] on input "Enter Name if you Agree" at bounding box center [389, 237] width 219 height 13
type input "*********"
click at [285, 302] on span "Save" at bounding box center [295, 299] width 20 height 26
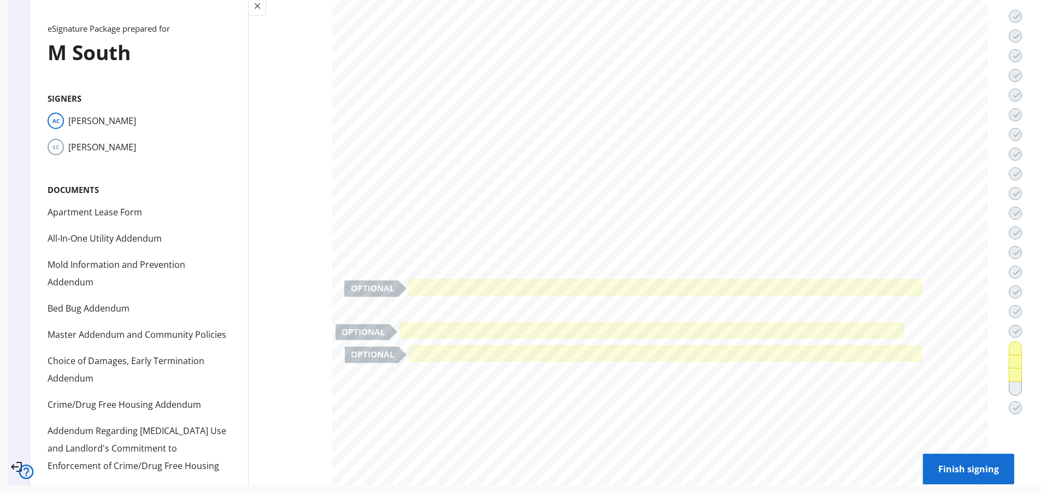
scroll to position [8, 0]
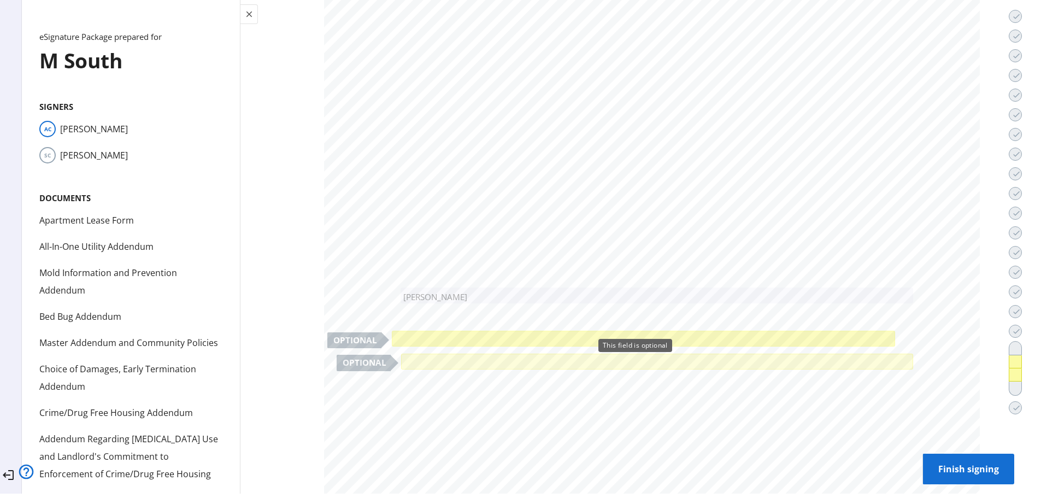
click at [400, 333] on div at bounding box center [644, 338] width 499 height 10
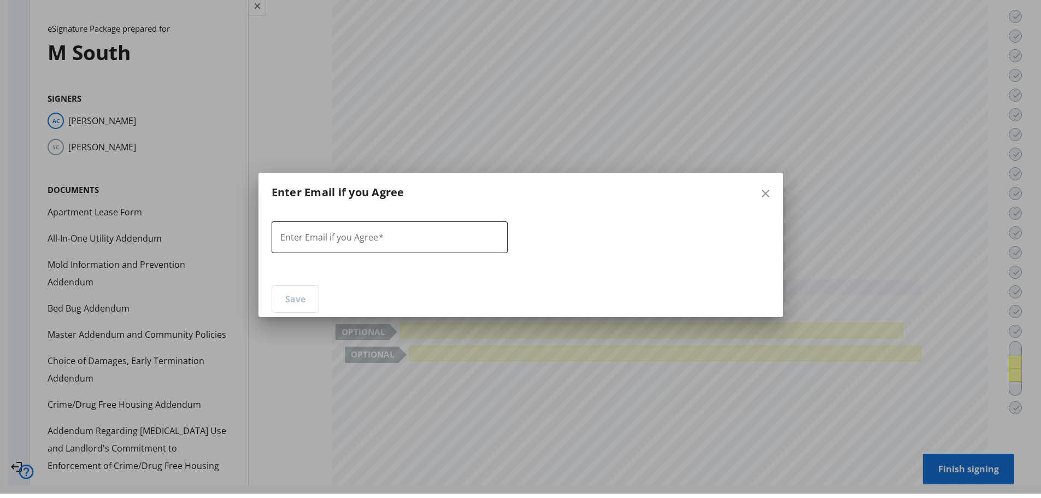
click at [350, 233] on mat-label "Enter Email if you Agree" at bounding box center [329, 237] width 98 height 12
click at [350, 233] on input "Enter Email if you Agree" at bounding box center [389, 237] width 219 height 13
paste input "**********"
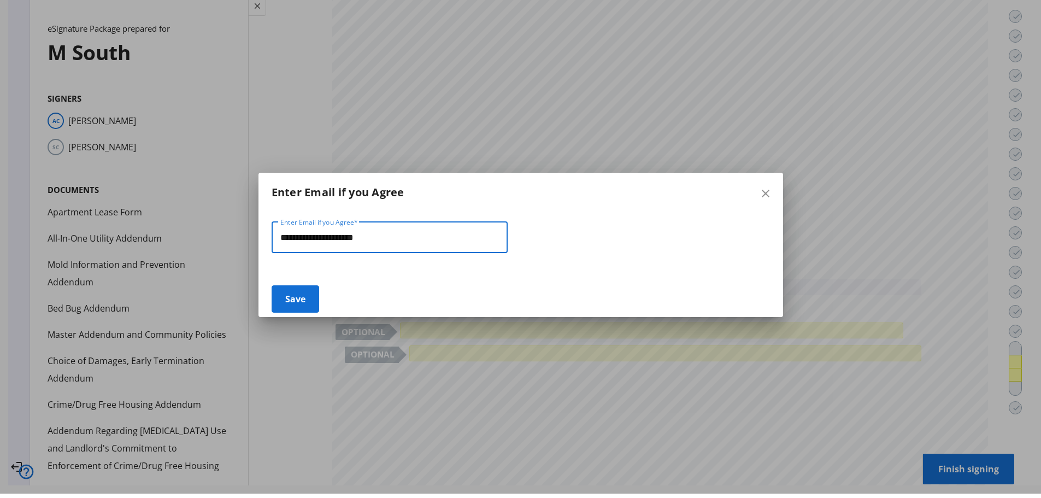
type input "**********"
click at [291, 295] on span "Save" at bounding box center [295, 299] width 20 height 26
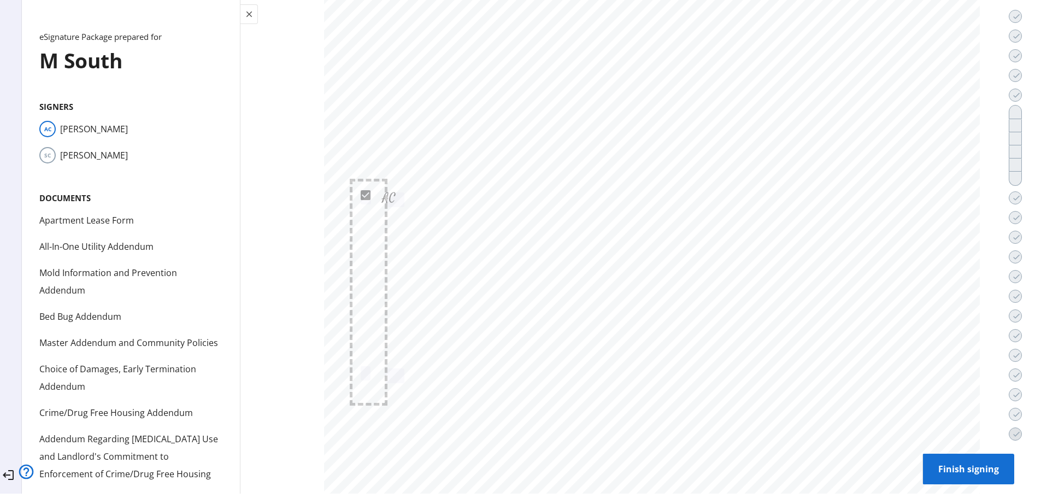
scroll to position [27485, 0]
click at [364, 367] on div at bounding box center [366, 371] width 4 height 9
click at [385, 366] on div at bounding box center [395, 373] width 20 height 15
click at [932, 464] on span "Finish signing" at bounding box center [969, 469] width 74 height 26
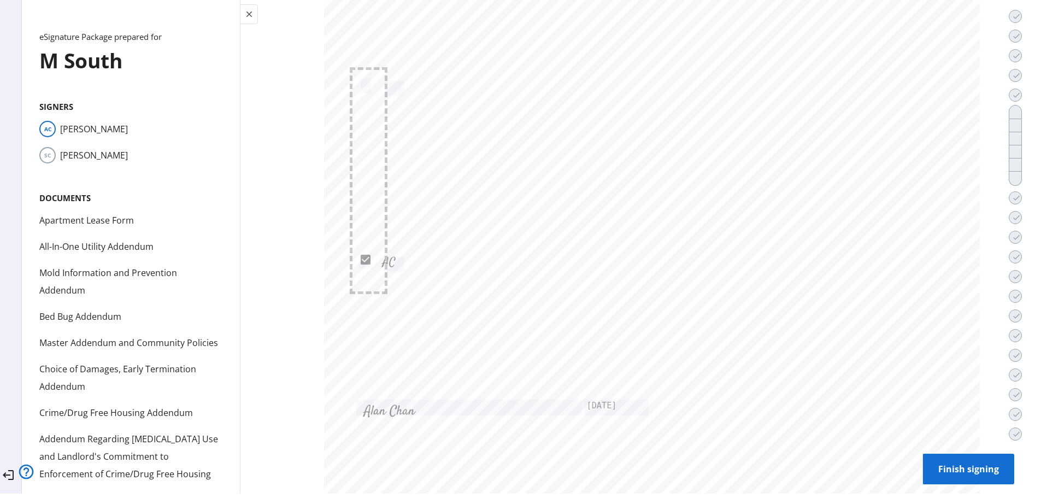
scroll to position [0, 0]
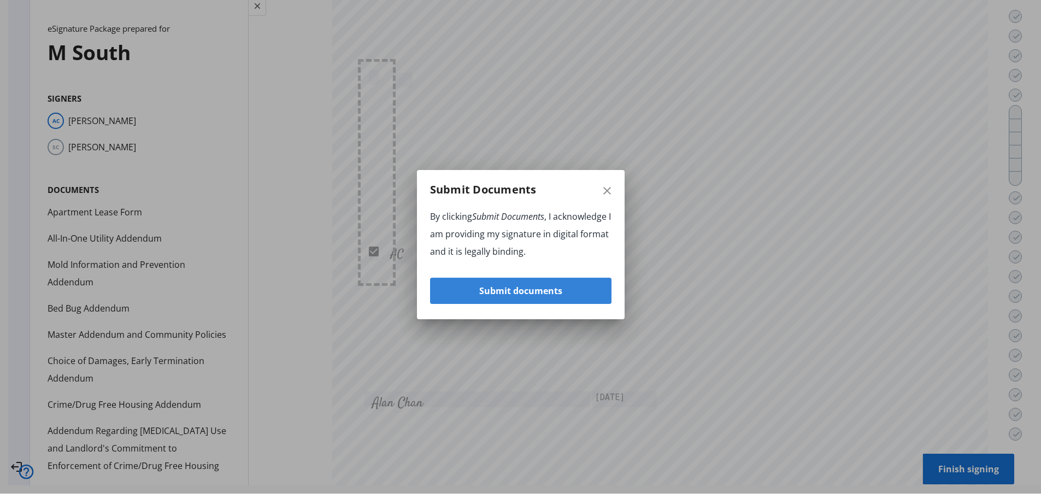
click at [522, 293] on span "Submit documents" at bounding box center [520, 291] width 83 height 26
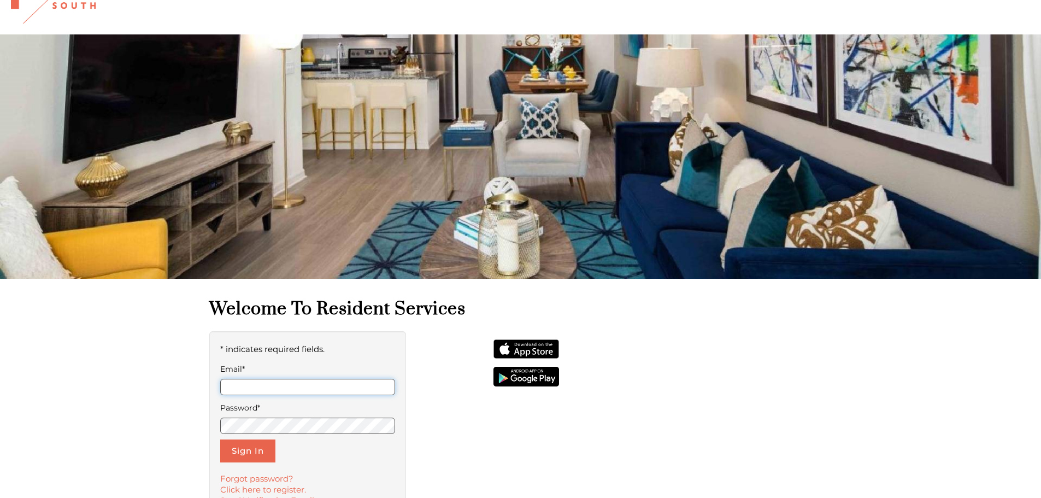
scroll to position [164, 0]
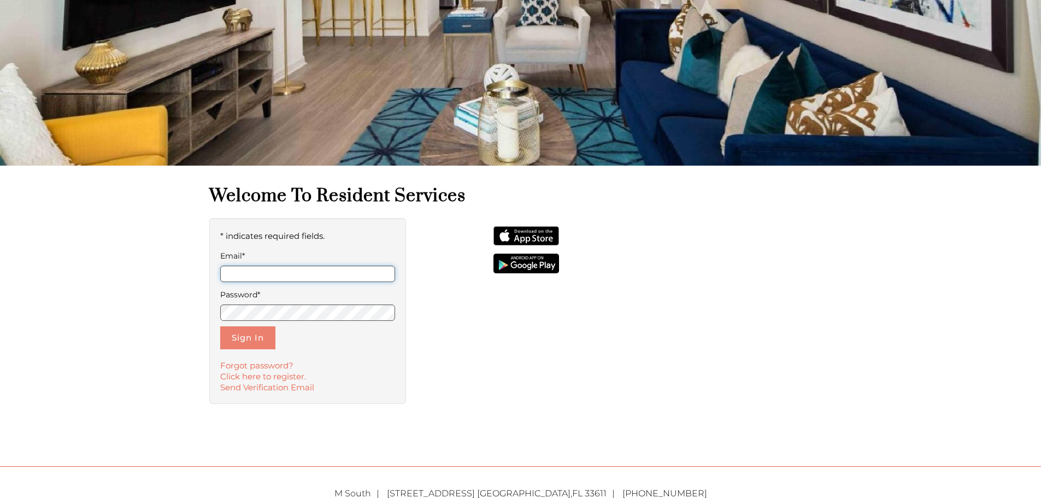
type input "**********"
click at [246, 339] on button "Sign In" at bounding box center [247, 337] width 55 height 23
click at [260, 342] on button "Sign In" at bounding box center [247, 337] width 55 height 23
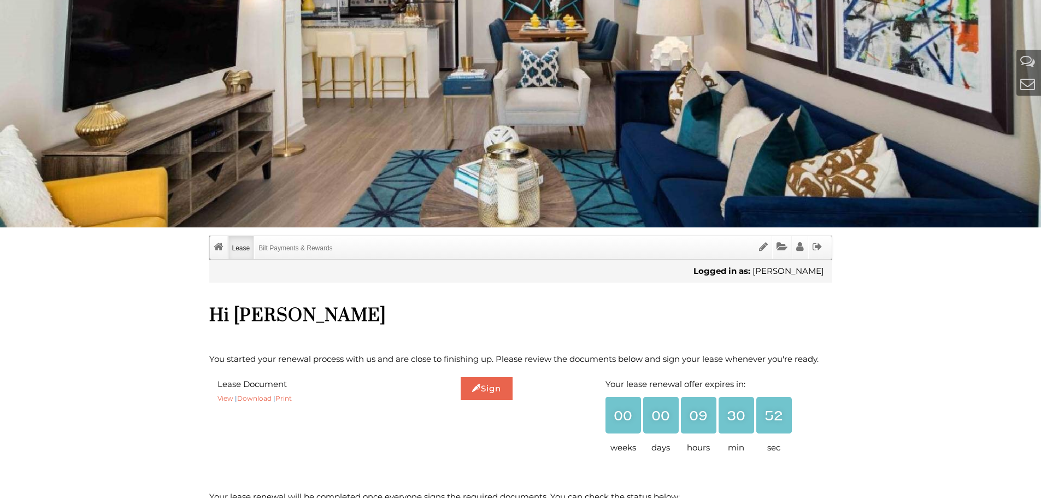
scroll to position [109, 0]
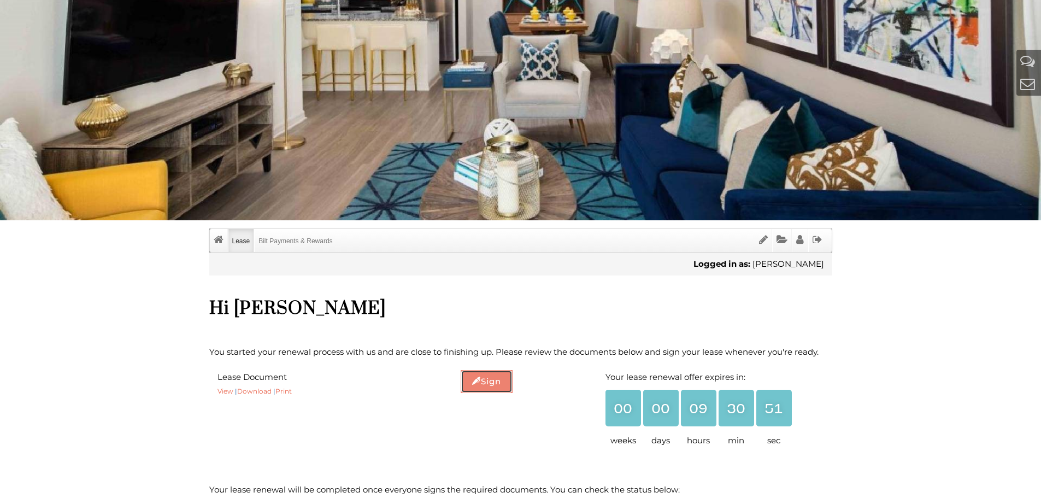
click at [487, 390] on link "Sign" at bounding box center [487, 381] width 52 height 23
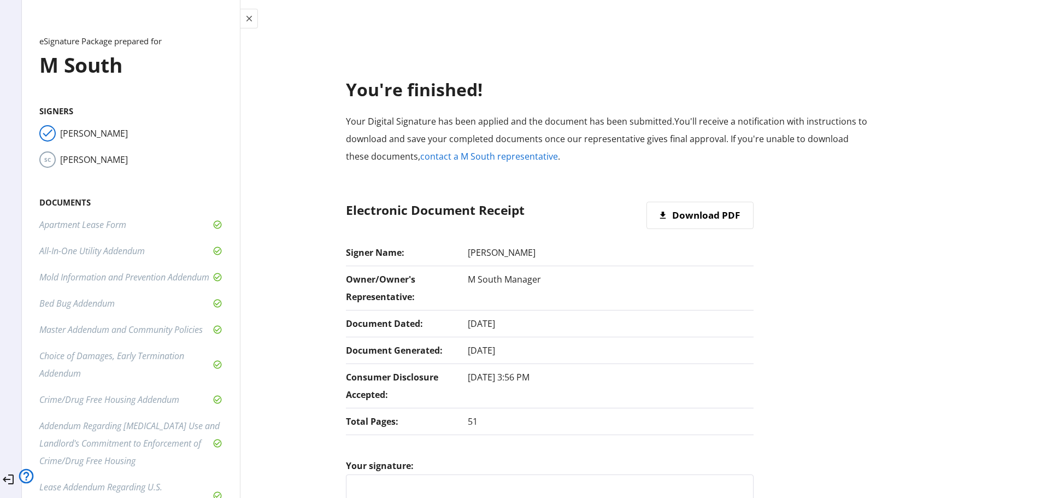
scroll to position [0, 0]
click at [254, 18] on mat-icon "close" at bounding box center [249, 19] width 10 height 10
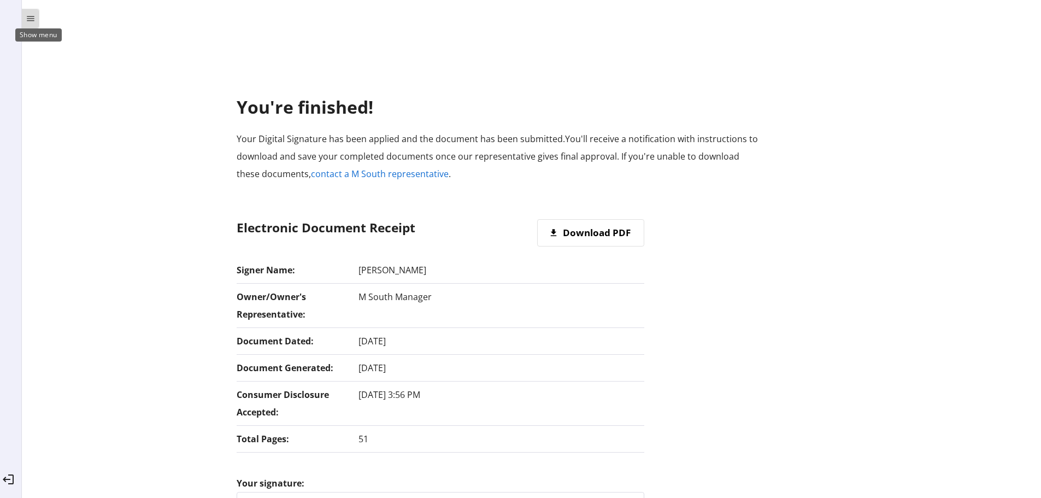
click at [36, 21] on mat-icon "menu" at bounding box center [31, 19] width 10 height 10
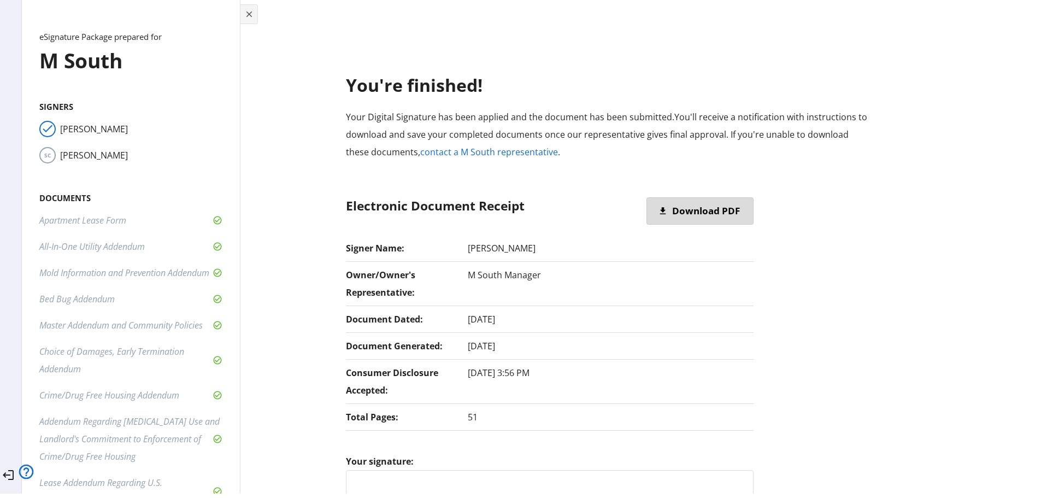
click at [687, 214] on span "Download PDF" at bounding box center [706, 211] width 68 height 26
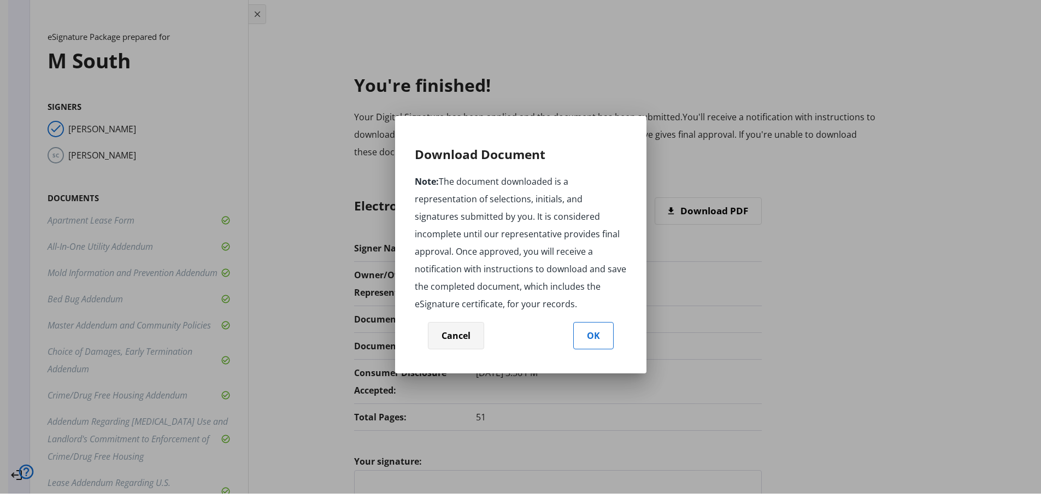
click at [449, 326] on span "Cancel" at bounding box center [456, 336] width 29 height 26
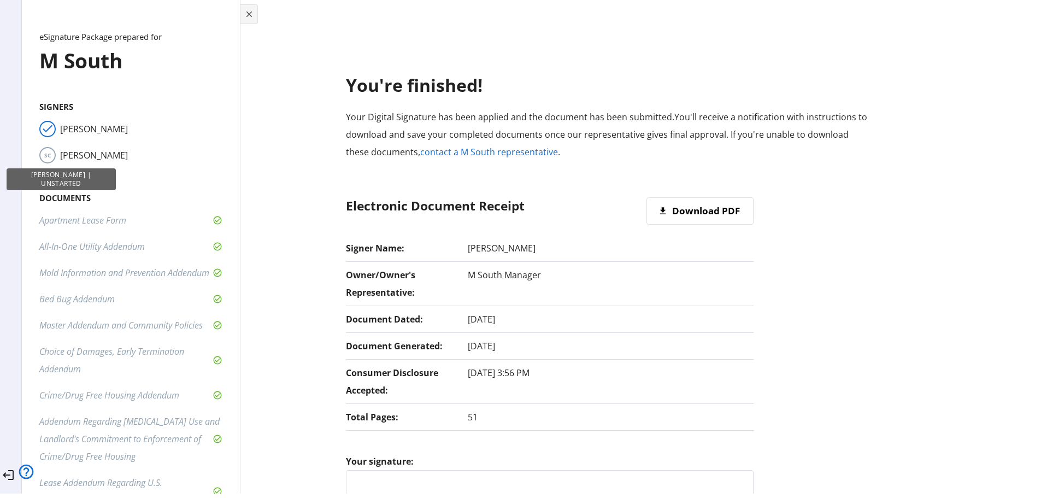
click at [54, 151] on span "SC" at bounding box center [47, 155] width 16 height 16
click at [254, 14] on mat-icon "close" at bounding box center [249, 14] width 10 height 10
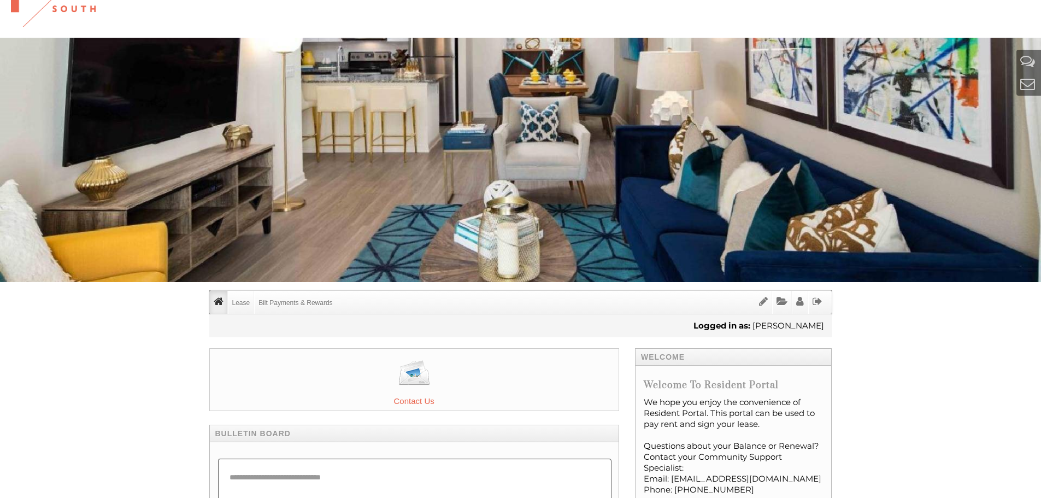
scroll to position [109, 0]
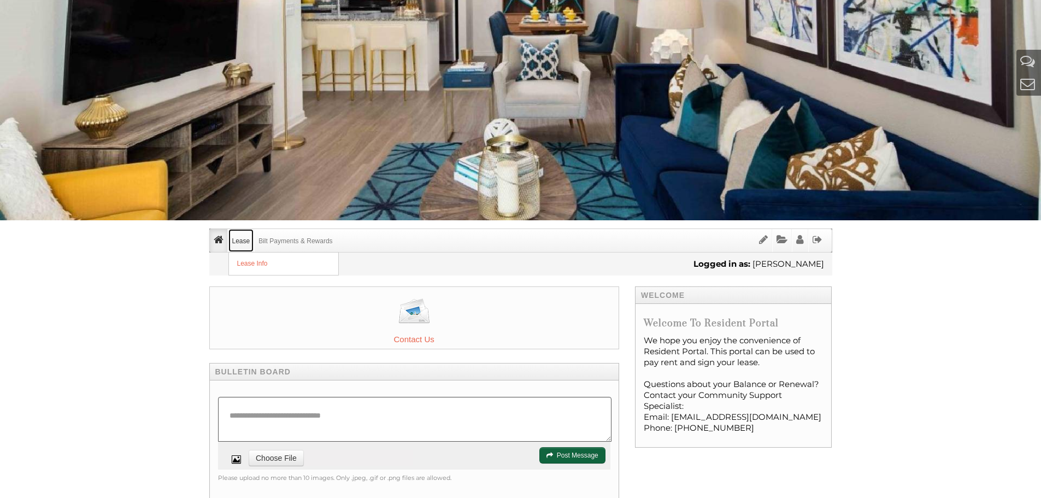
click at [244, 245] on link "Lease" at bounding box center [241, 240] width 26 height 23
click at [245, 263] on link "Lease Info" at bounding box center [283, 264] width 109 height 22
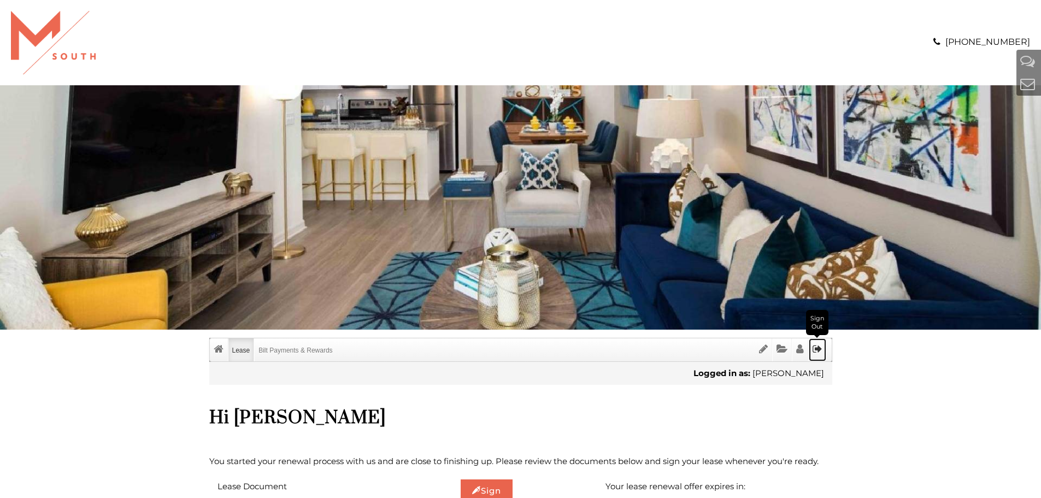
click at [820, 347] on icon "Sign Out" at bounding box center [818, 349] width 10 height 10
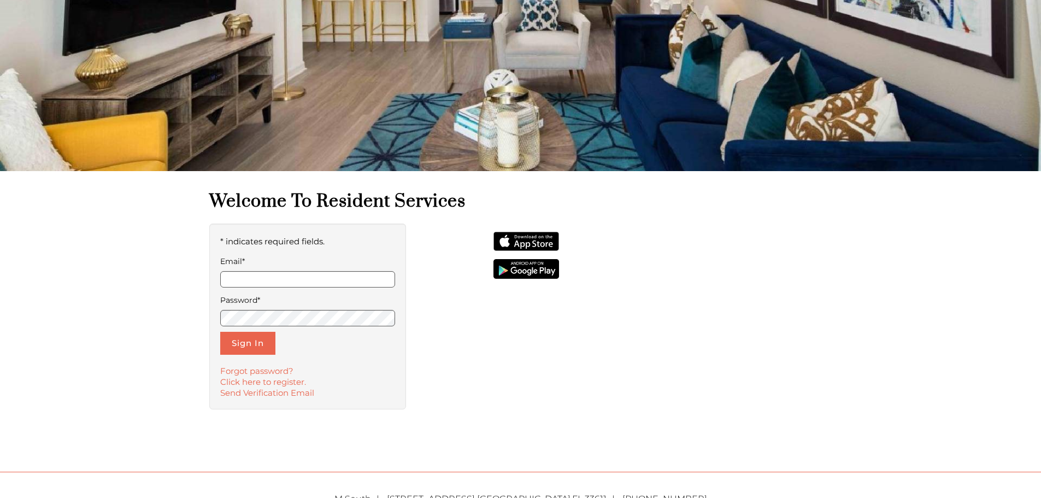
scroll to position [164, 0]
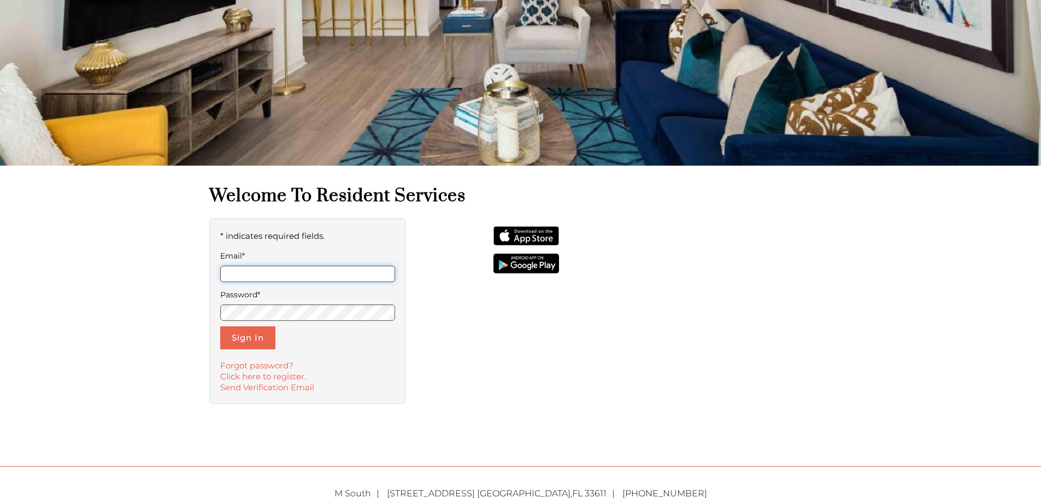
type input "**********"
click at [326, 275] on input "**********" at bounding box center [307, 274] width 175 height 16
click at [298, 378] on link "Click here to register." at bounding box center [263, 376] width 86 height 10
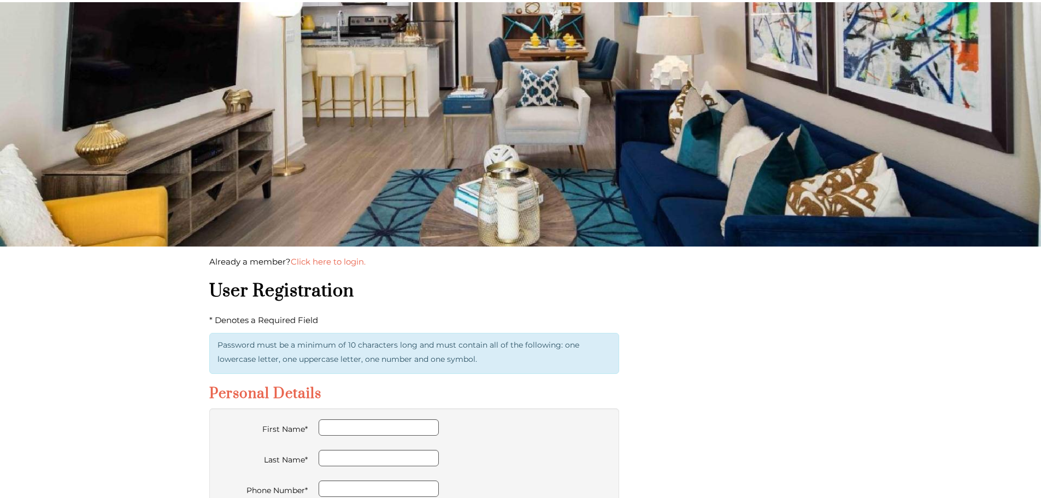
scroll to position [164, 0]
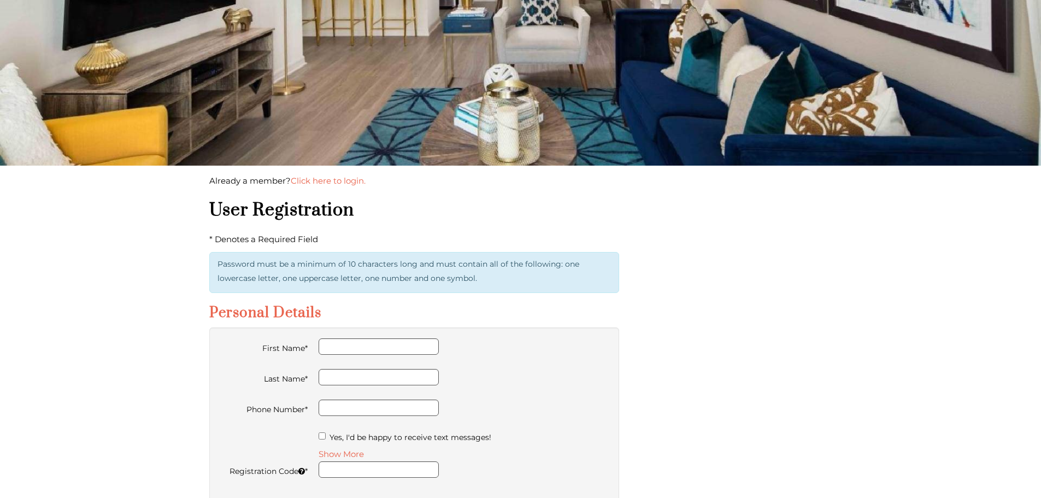
type input "**********"
click at [341, 349] on input "First Name*" at bounding box center [379, 346] width 120 height 16
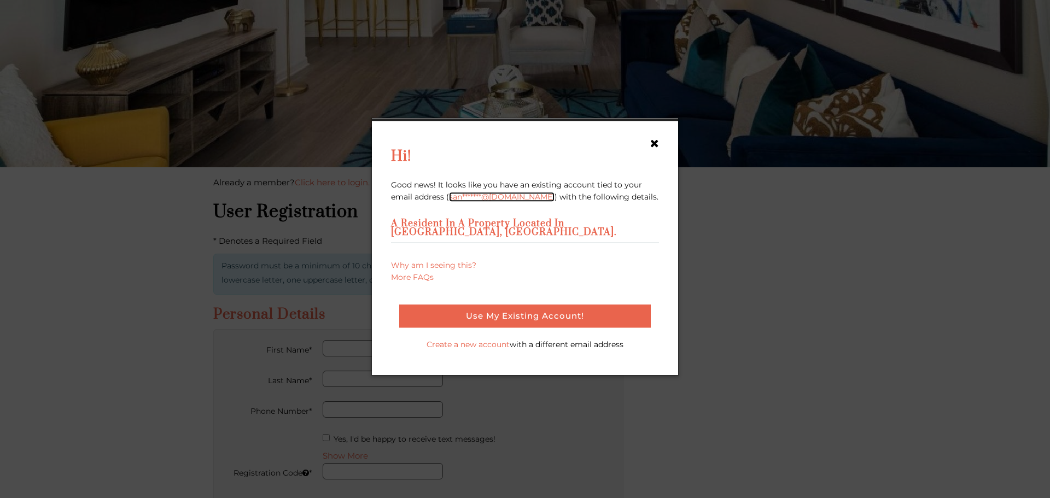
click at [471, 202] on link "san*******@gmail.com" at bounding box center [501, 197] width 105 height 10
click at [663, 253] on div "Good news! It looks like you have an existing account tied to your email addres…" at bounding box center [525, 238] width 284 height 118
click at [651, 149] on icon "Profile Existing Account dialog box" at bounding box center [653, 143] width 9 height 11
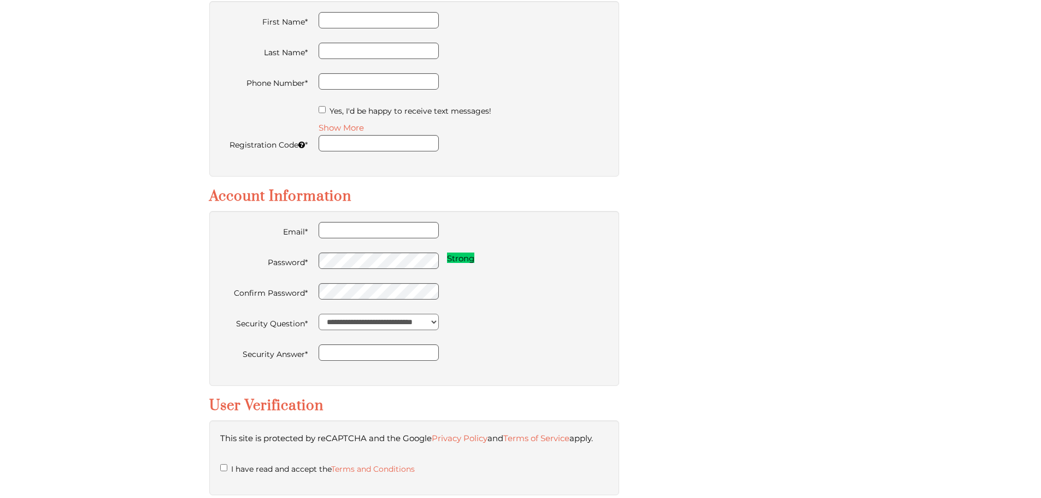
scroll to position [492, 0]
click at [589, 258] on div "Weak Medium Strong" at bounding box center [464, 259] width 290 height 16
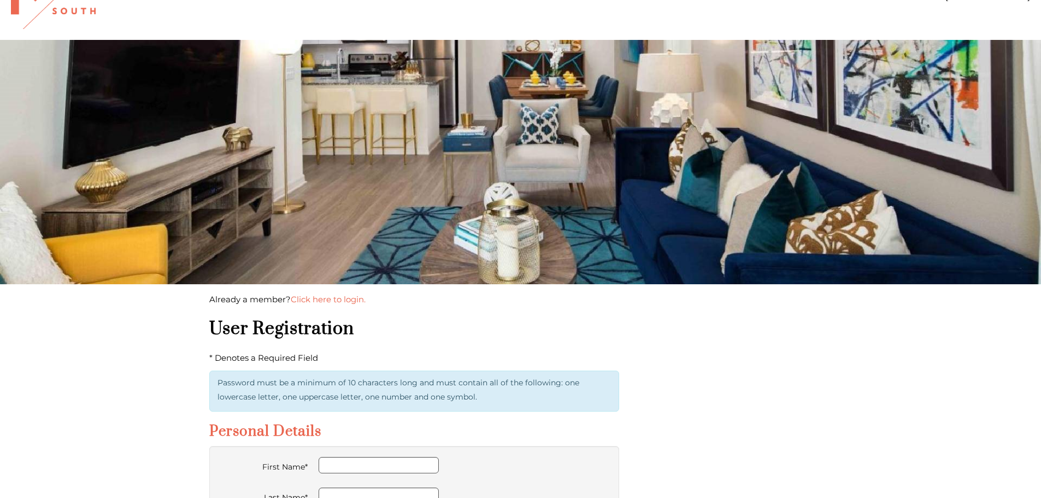
scroll to position [37, 0]
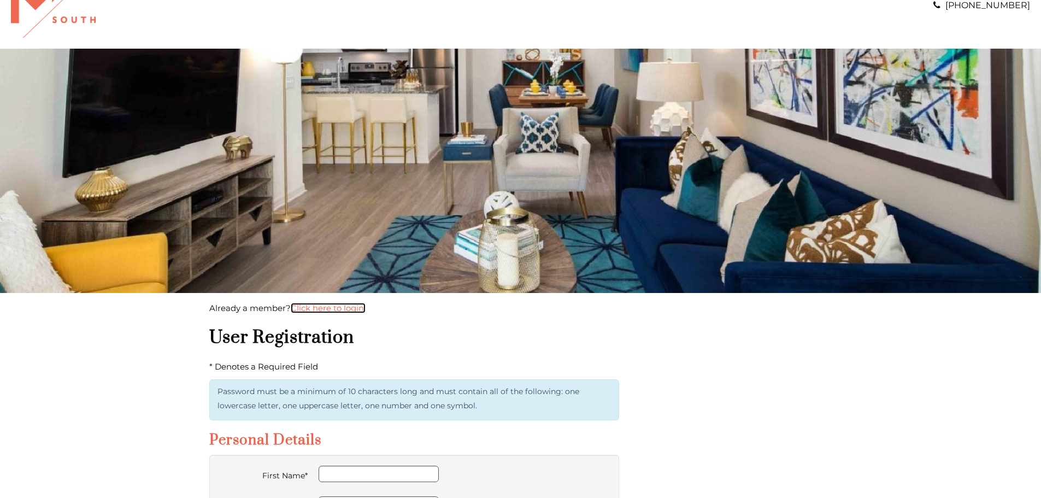
click at [318, 310] on link "Click here to login." at bounding box center [328, 308] width 75 height 10
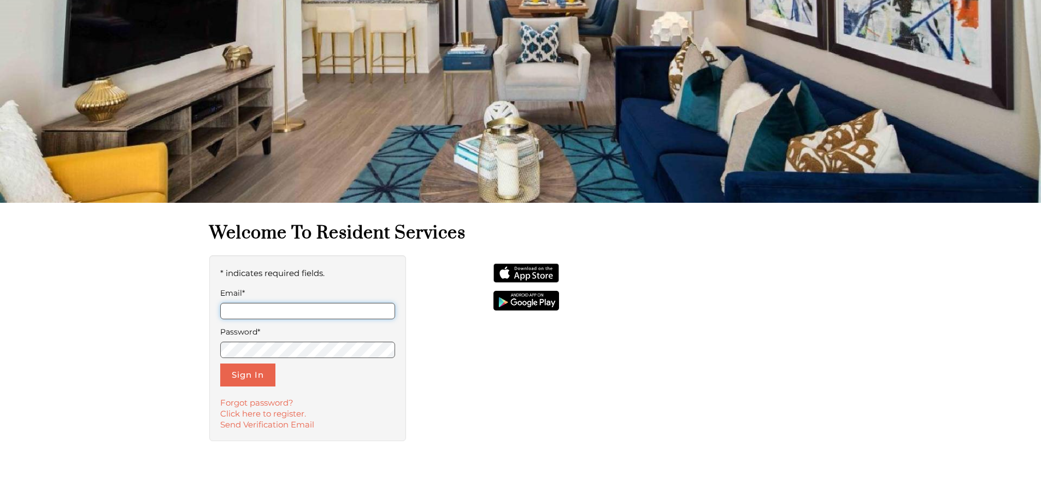
scroll to position [164, 0]
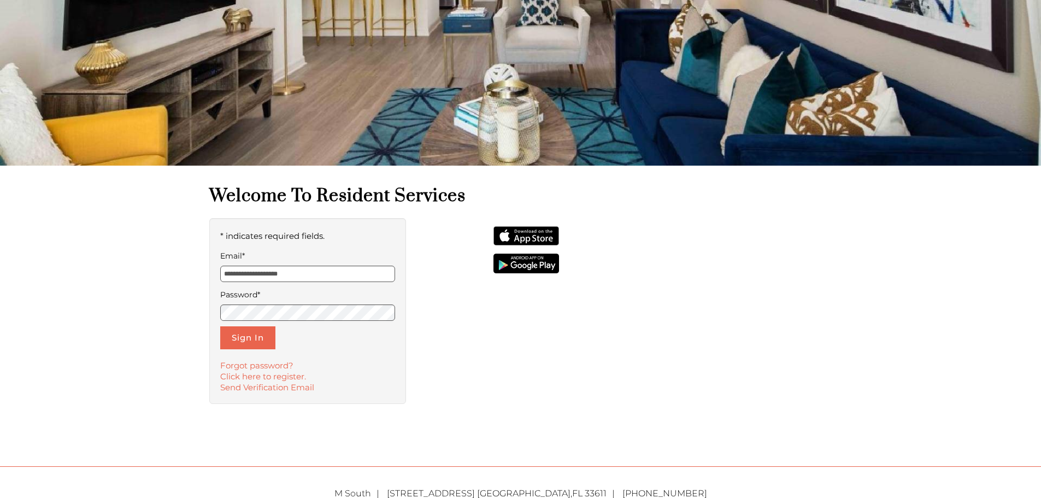
click at [347, 277] on input "**********" at bounding box center [307, 274] width 175 height 16
click at [255, 274] on input "**********" at bounding box center [307, 274] width 175 height 16
click at [257, 274] on input "**********" at bounding box center [307, 274] width 175 height 16
type input "**********"
click at [229, 343] on button "Sign In" at bounding box center [247, 337] width 55 height 23
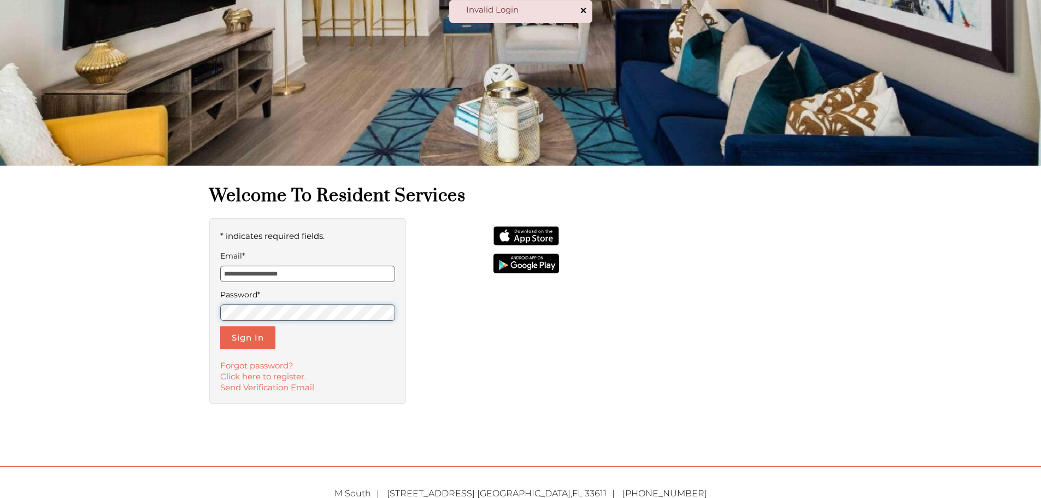
click at [162, 310] on div "**********" at bounding box center [520, 227] width 1041 height 782
click at [239, 344] on button "Sign In" at bounding box center [247, 337] width 55 height 23
click at [263, 366] on link "Forgot password?" at bounding box center [256, 365] width 73 height 10
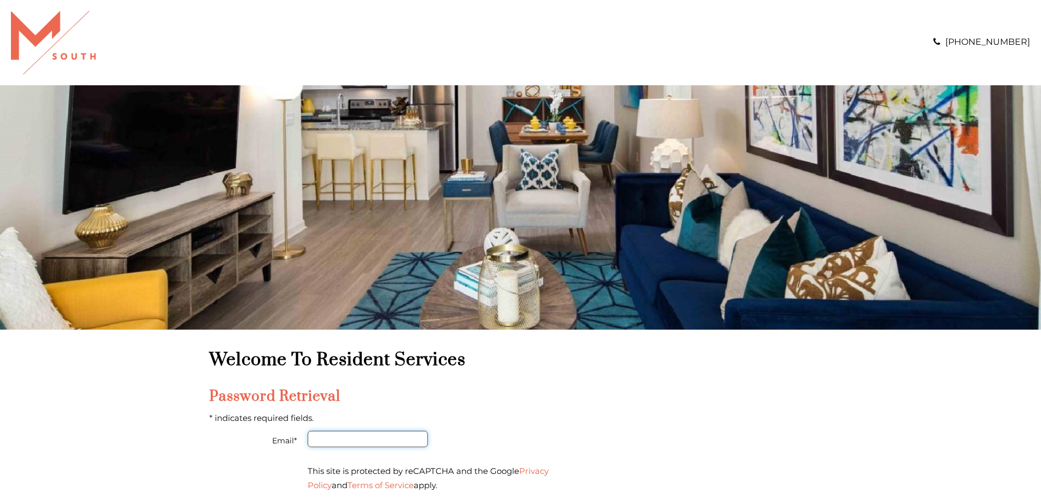
click at [315, 436] on input "Email*" at bounding box center [368, 439] width 120 height 16
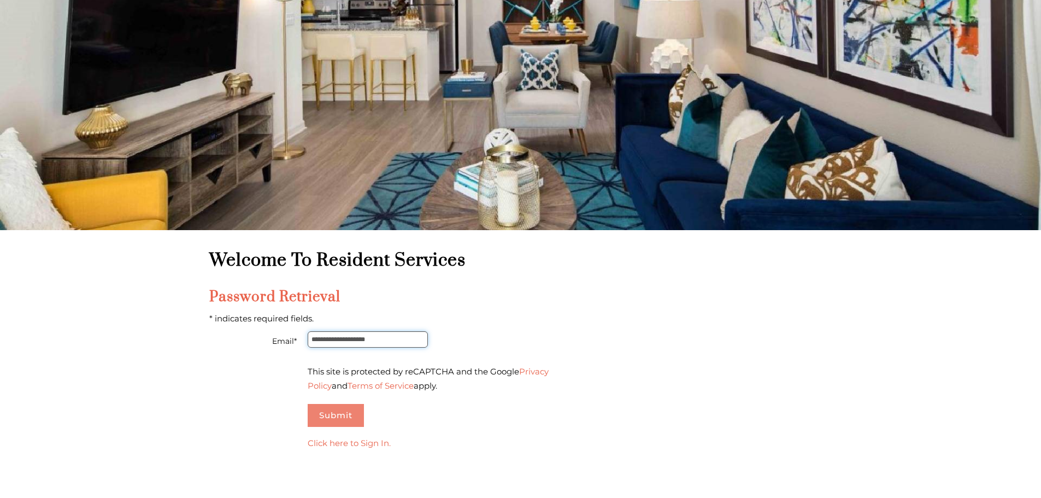
scroll to position [109, 0]
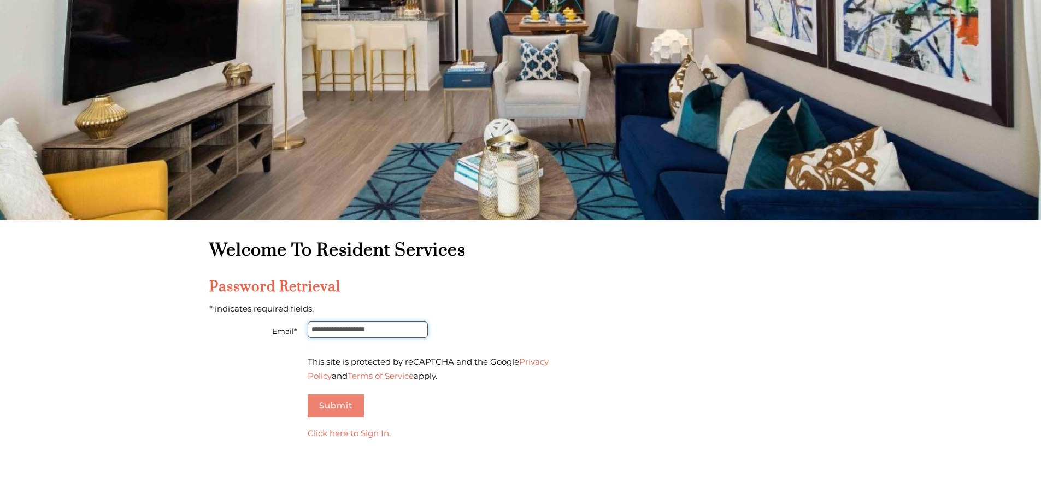
type input "**********"
click at [329, 409] on button "Submit" at bounding box center [336, 405] width 56 height 23
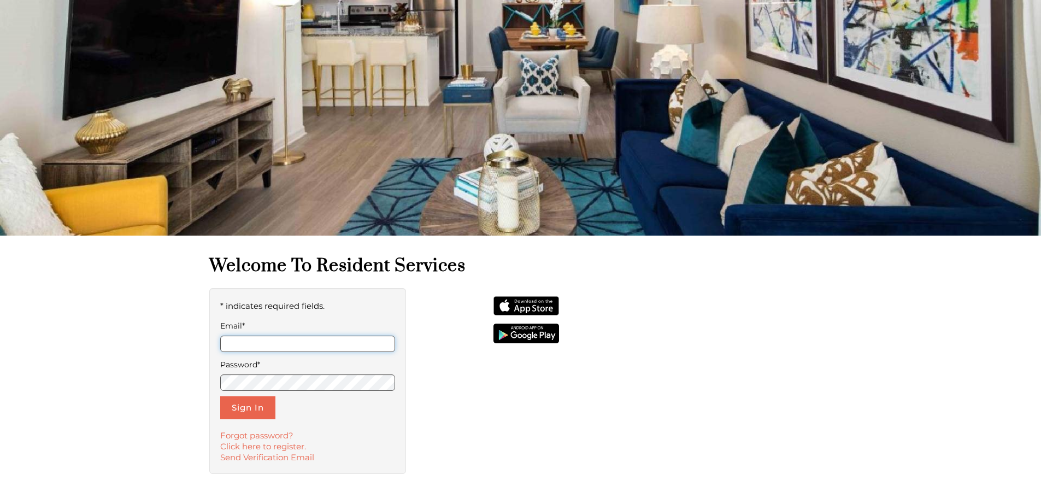
scroll to position [109, 0]
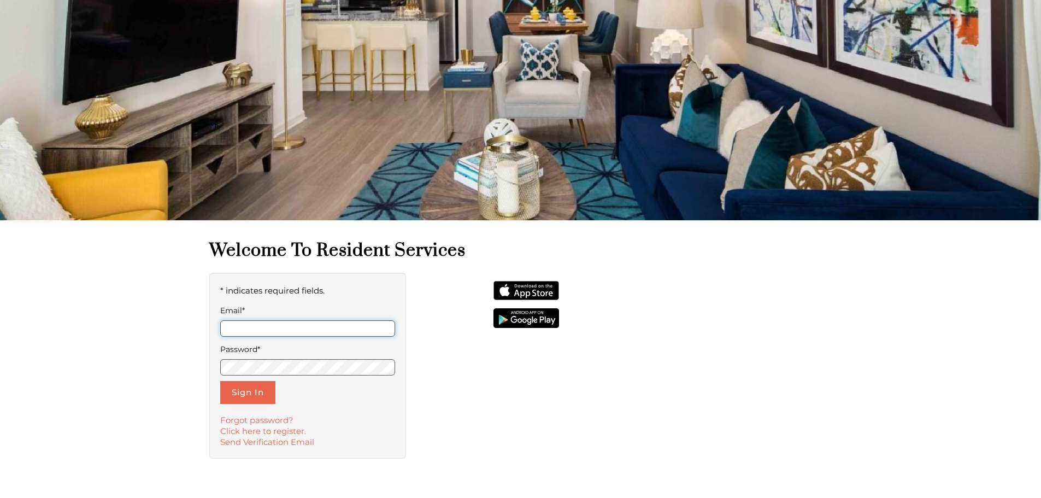
type input "**********"
click at [183, 361] on div "**********" at bounding box center [520, 282] width 1041 height 782
click at [253, 389] on button "Sign In" at bounding box center [247, 392] width 55 height 23
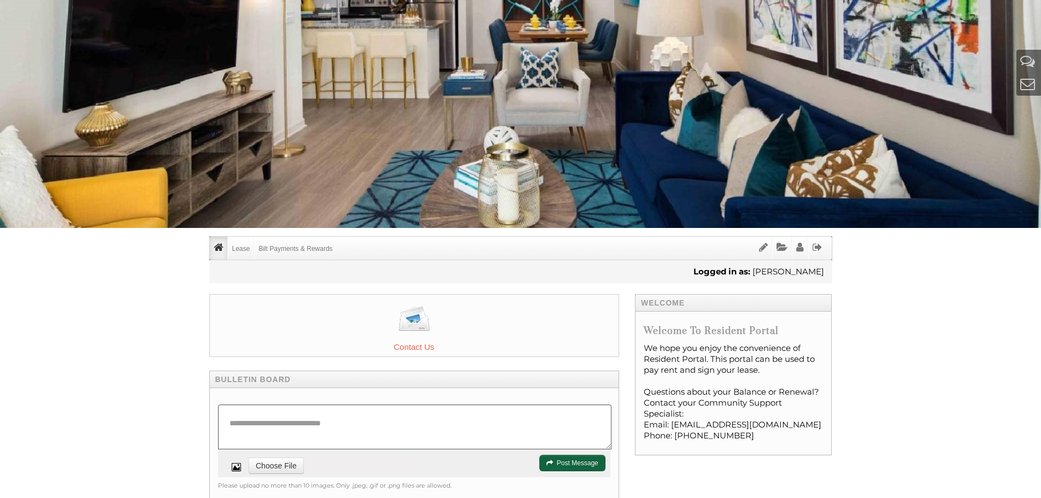
scroll to position [109, 0]
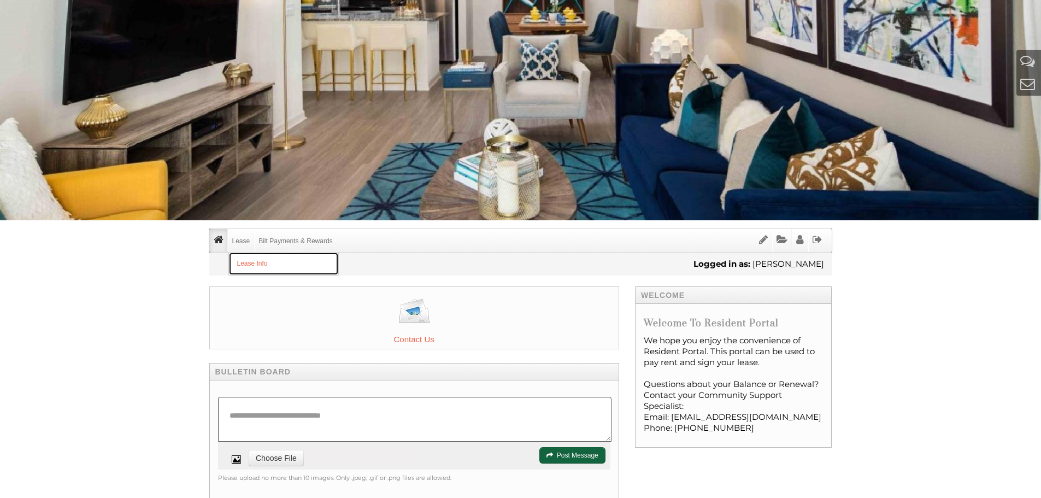
click at [250, 265] on link "Lease Info" at bounding box center [283, 264] width 109 height 22
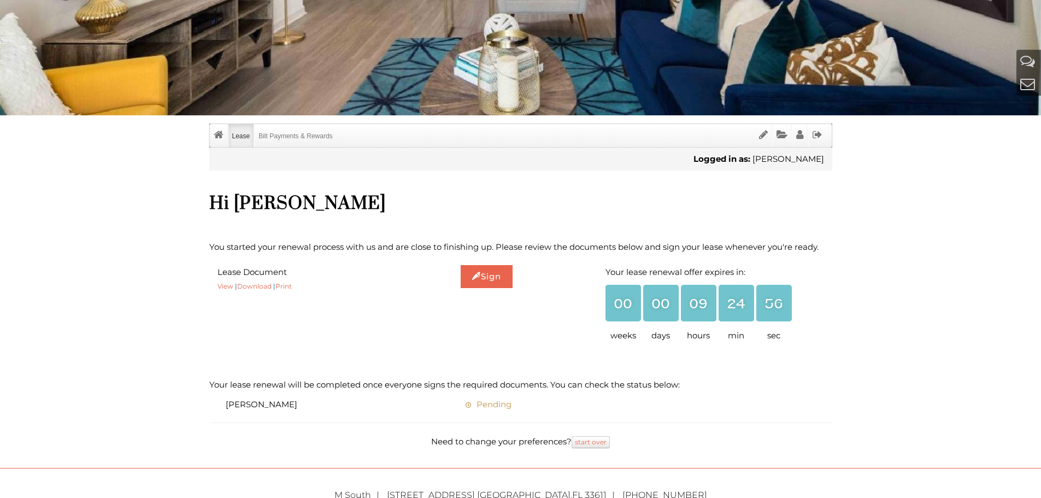
scroll to position [219, 0]
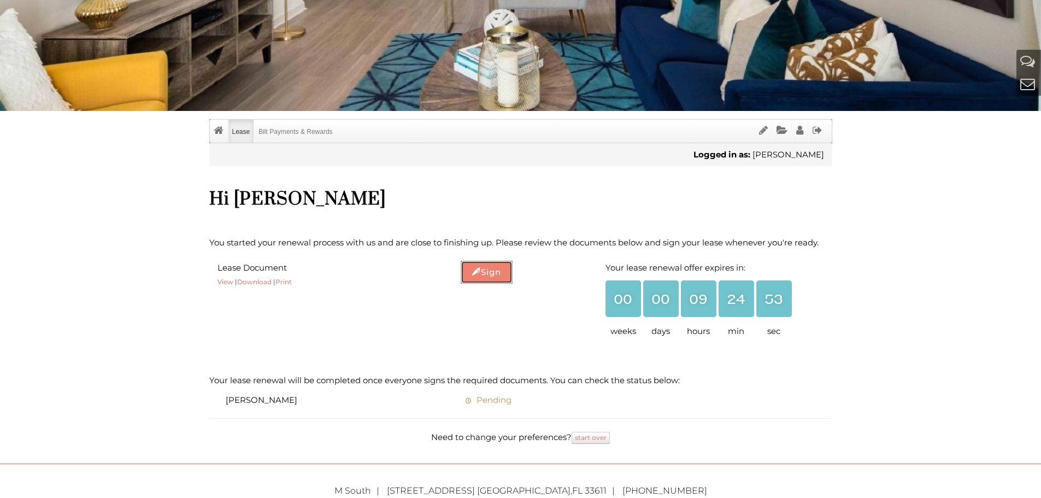
click at [473, 280] on link "Sign" at bounding box center [487, 272] width 52 height 23
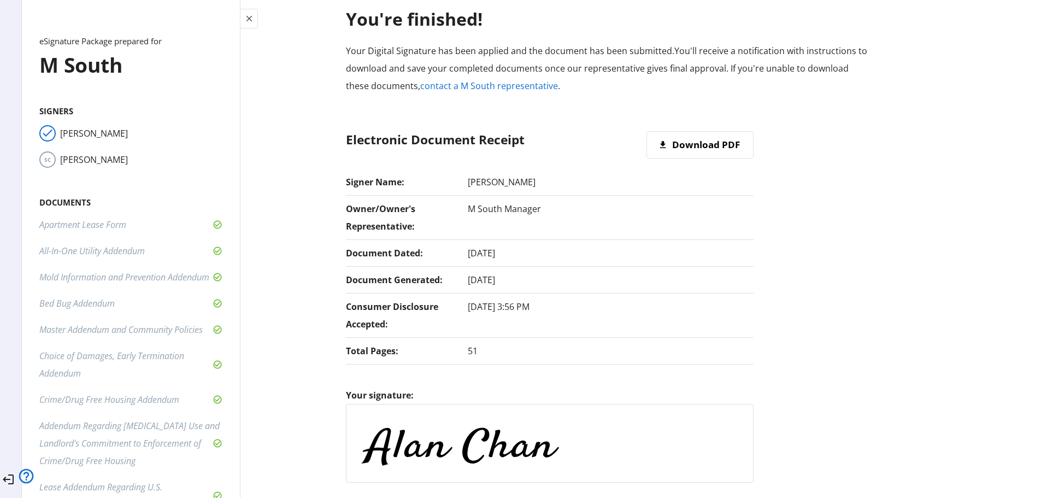
scroll to position [0, 0]
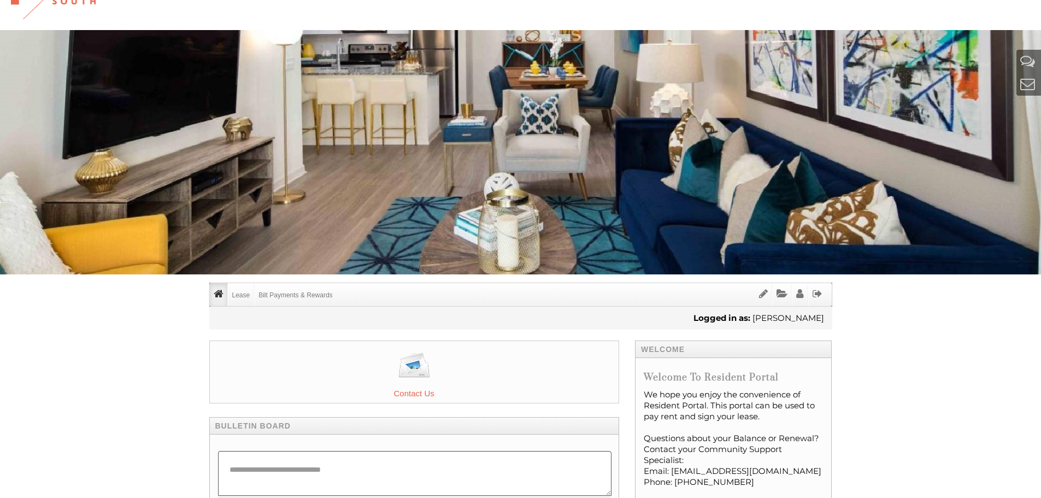
scroll to position [55, 0]
click at [802, 296] on icon "Profile" at bounding box center [800, 294] width 8 height 10
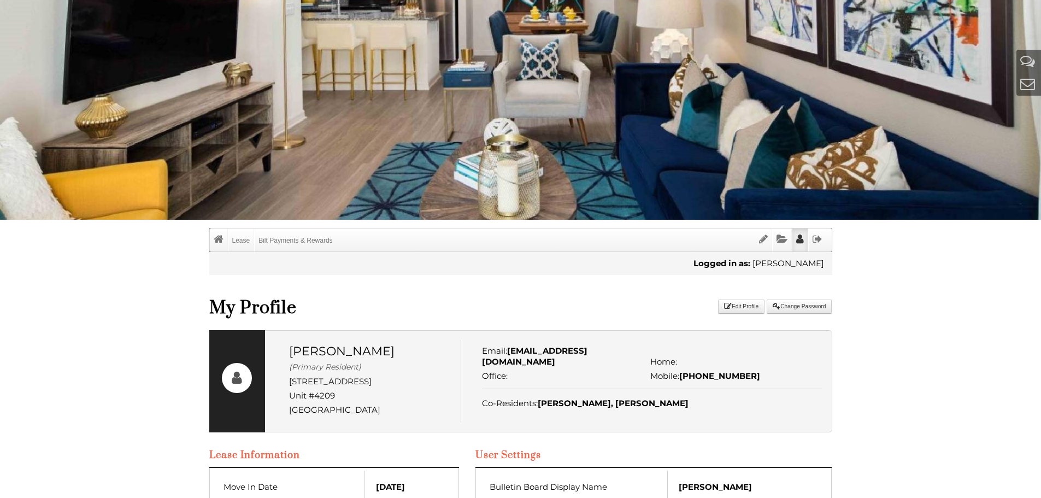
scroll to position [86, 0]
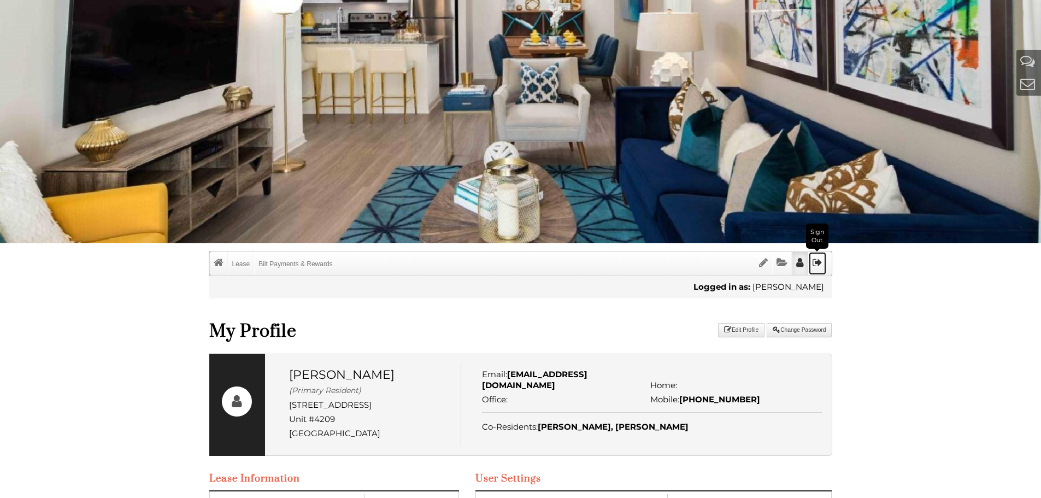
click at [823, 266] on link "Sign Out" at bounding box center [817, 263] width 17 height 23
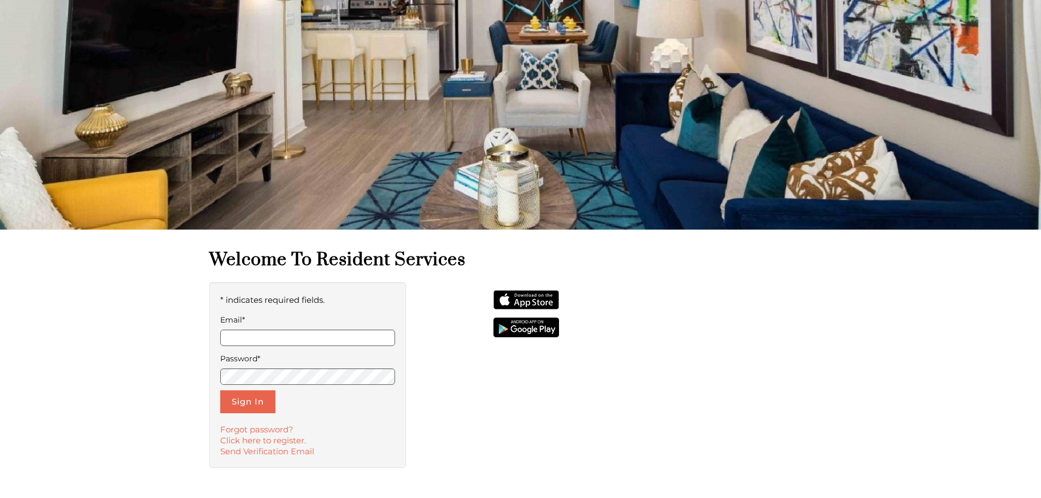
scroll to position [109, 0]
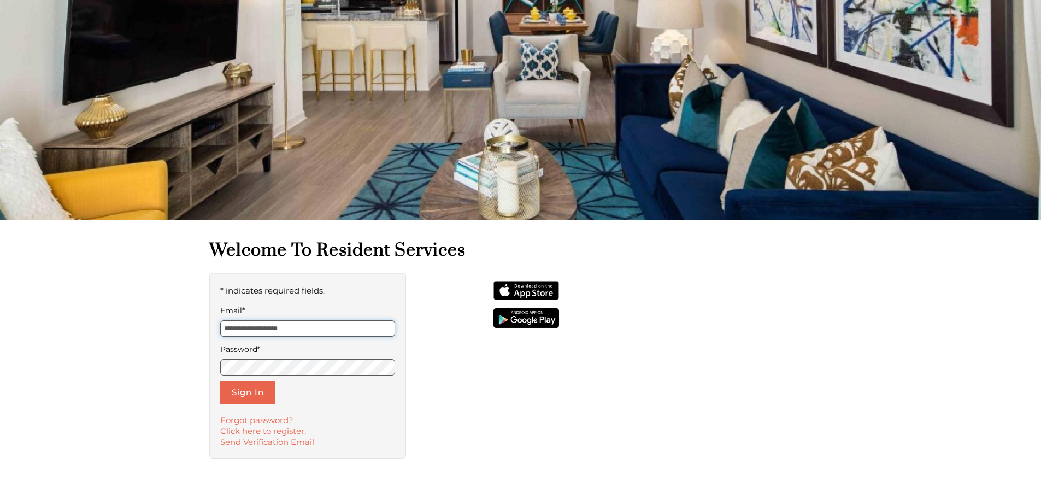
drag, startPoint x: 259, startPoint y: 329, endPoint x: 324, endPoint y: 337, distance: 65.5
click at [259, 329] on input "**********" at bounding box center [307, 328] width 175 height 16
type input "**********"
click at [247, 399] on button "Sign In" at bounding box center [247, 392] width 55 height 23
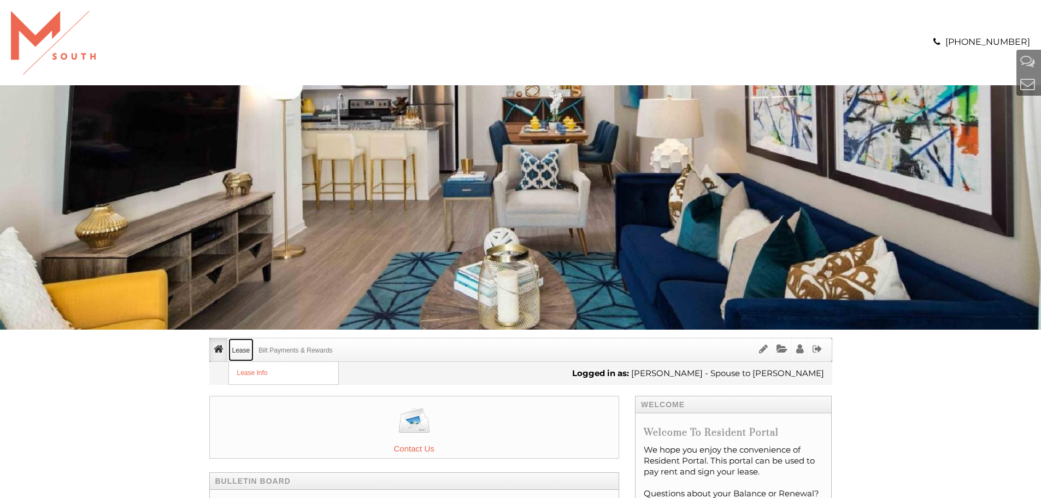
click at [239, 354] on link "Lease" at bounding box center [241, 349] width 26 height 23
click at [243, 377] on link "Lease Info" at bounding box center [283, 373] width 109 height 22
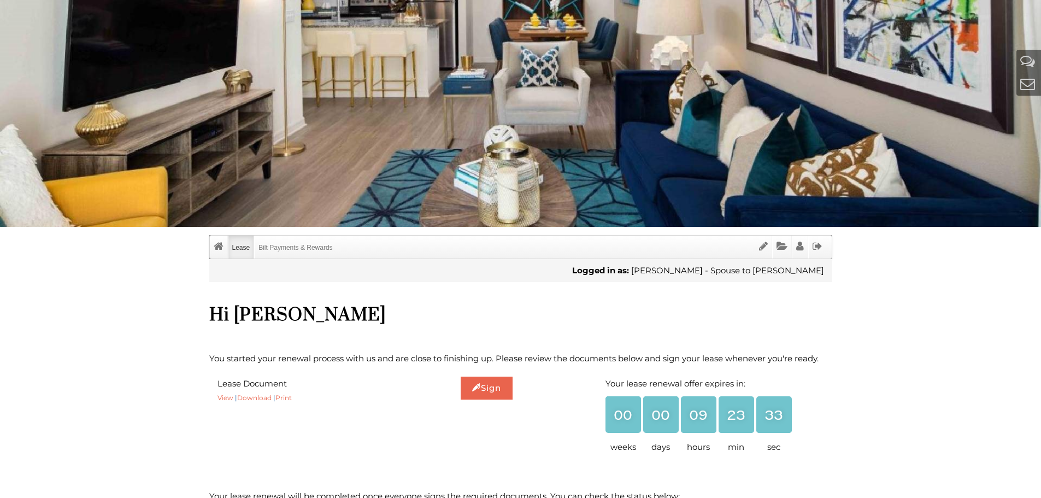
scroll to position [109, 0]
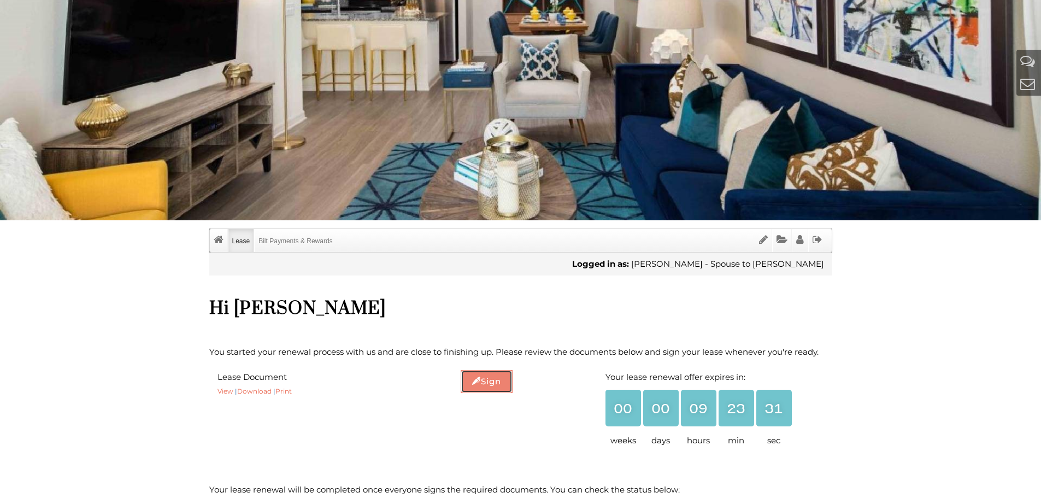
click at [484, 383] on link "Sign" at bounding box center [487, 381] width 52 height 23
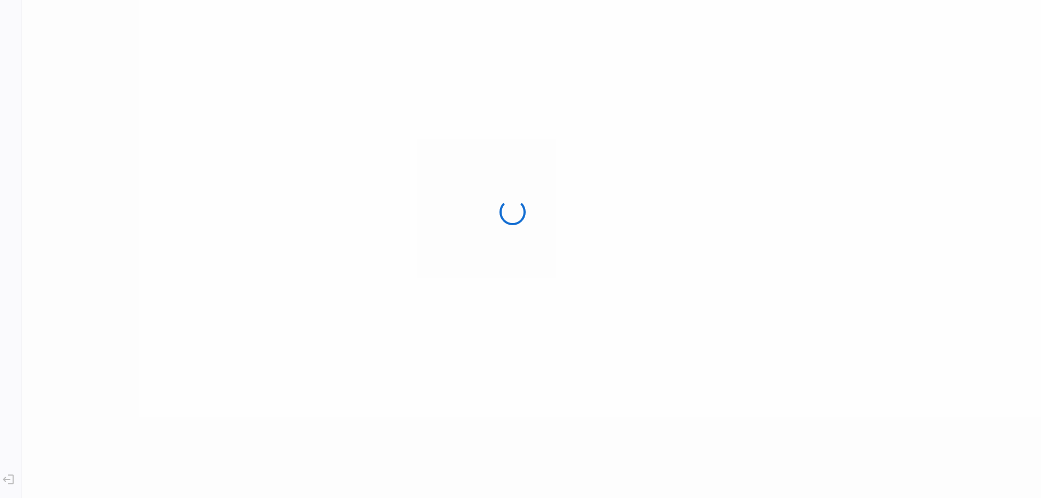
scroll to position [0, 0]
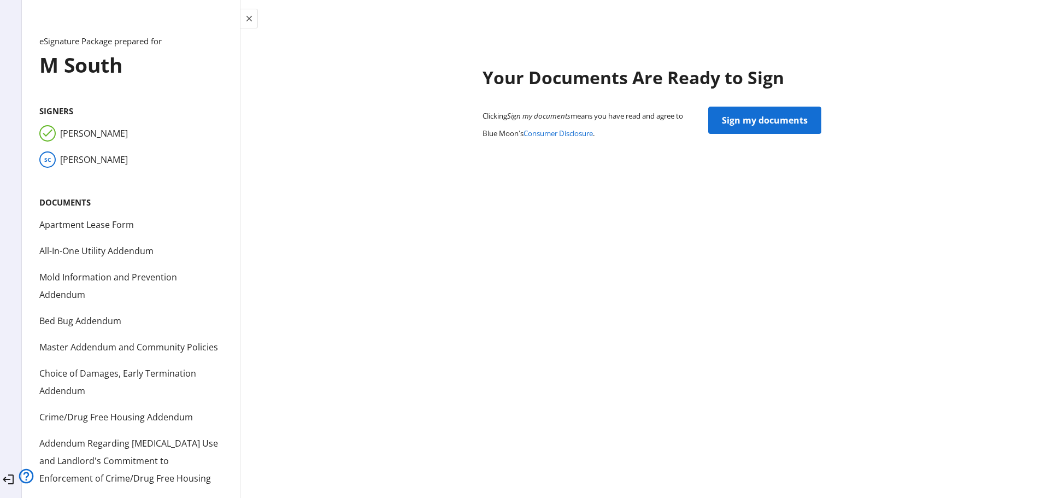
click at [722, 113] on span "Sign my documents" at bounding box center [765, 120] width 86 height 26
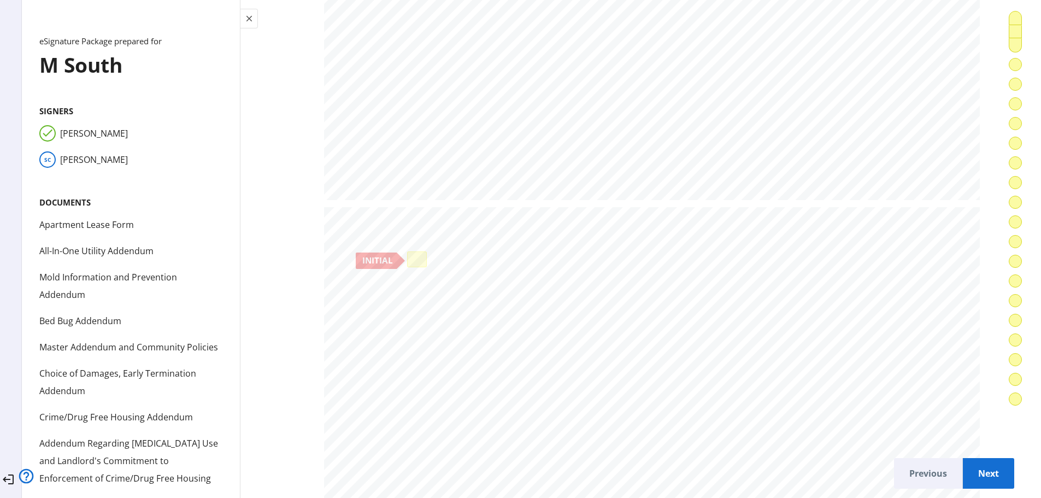
scroll to position [929, 0]
click at [412, 247] on div at bounding box center [417, 251] width 14 height 10
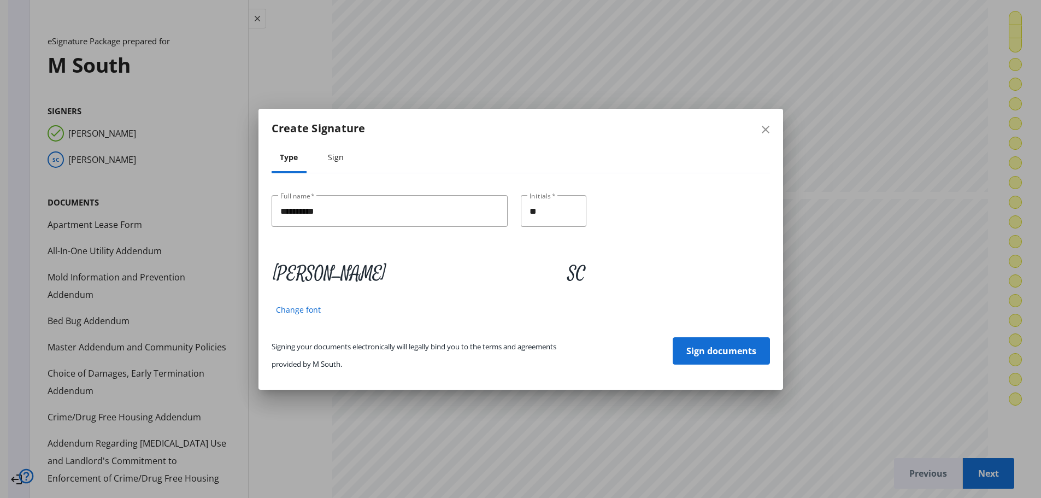
click at [710, 353] on span "Sign documents" at bounding box center [722, 351] width 70 height 26
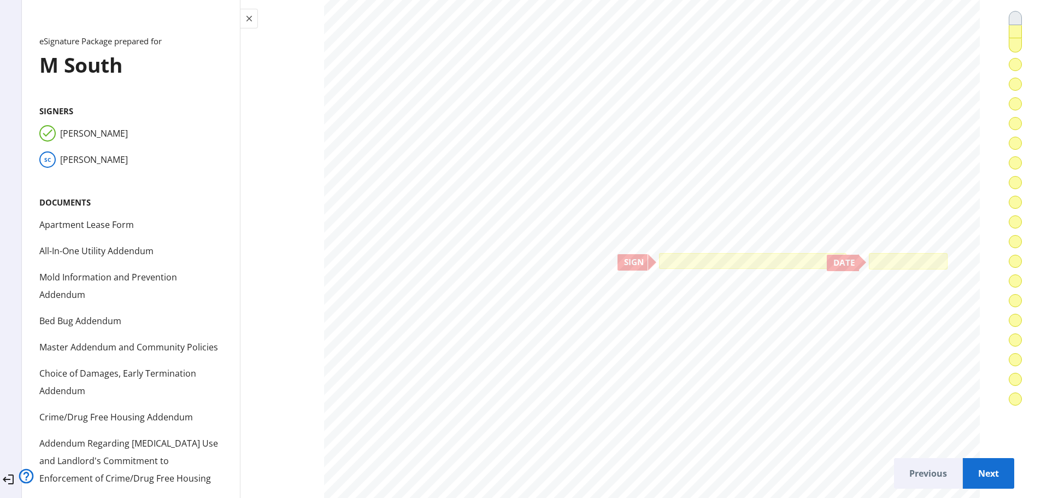
scroll to position [9293, 0]
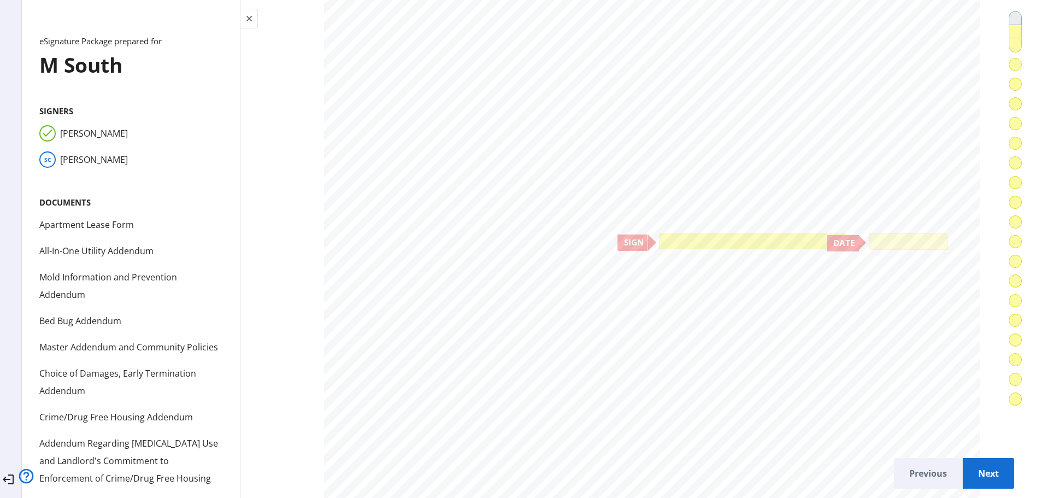
click at [711, 240] on div at bounding box center [753, 241] width 182 height 10
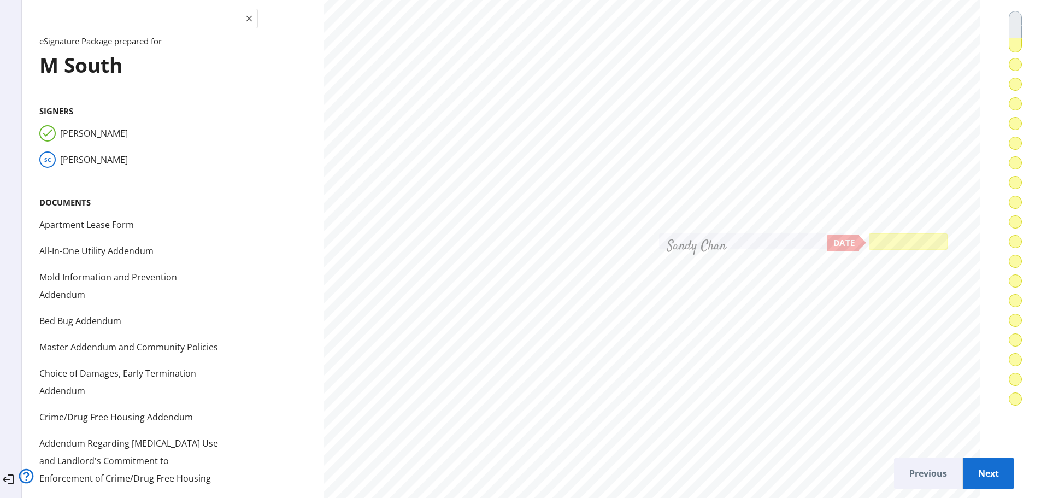
click at [908, 242] on div at bounding box center [908, 241] width 73 height 10
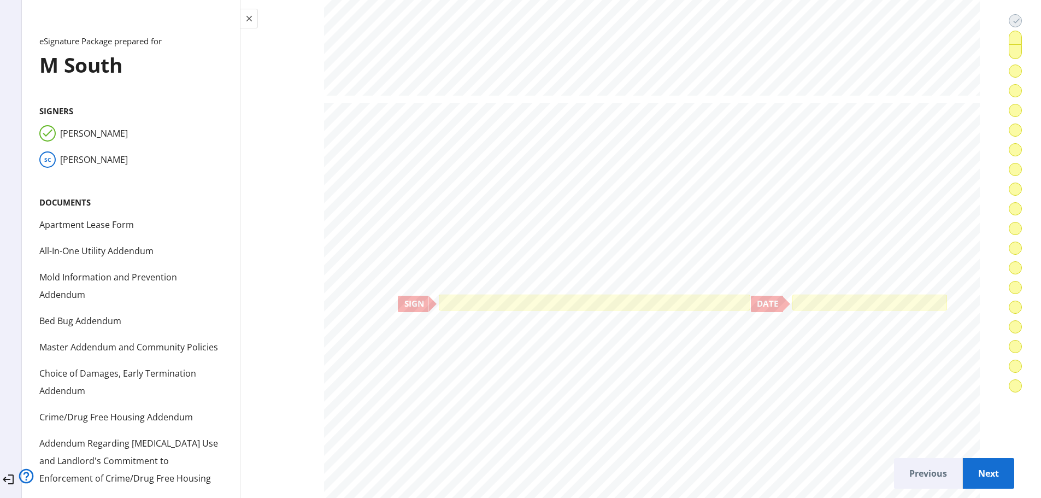
scroll to position [13064, 0]
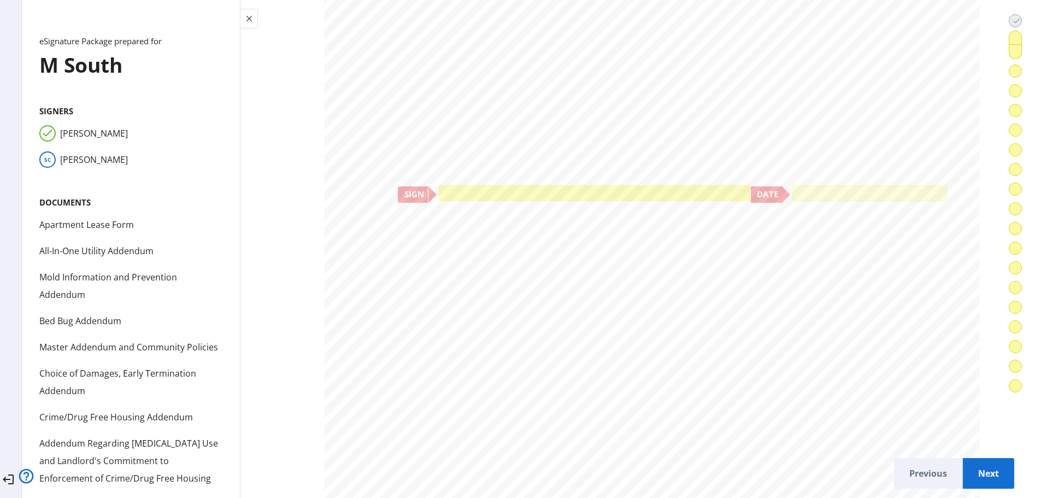
click at [667, 185] on div at bounding box center [594, 193] width 311 height 16
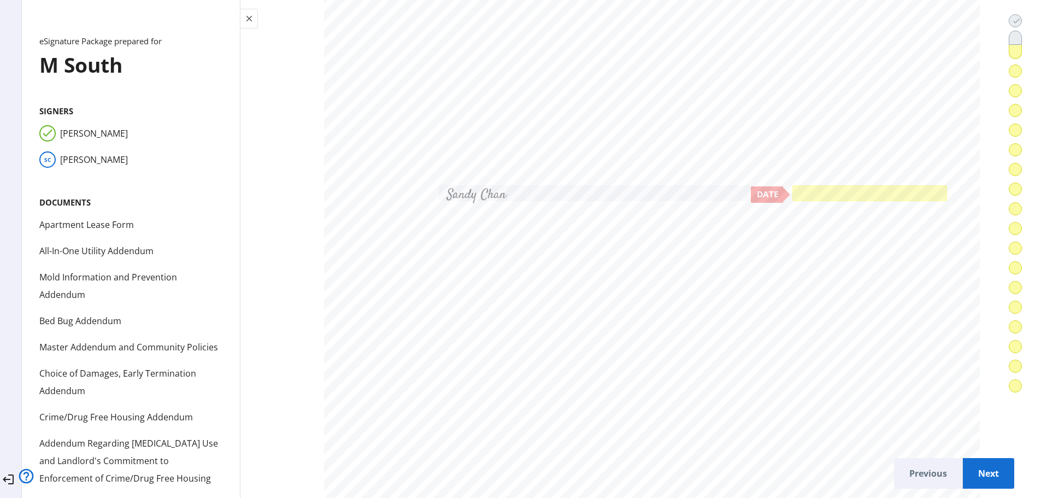
click at [835, 188] on div at bounding box center [869, 193] width 149 height 10
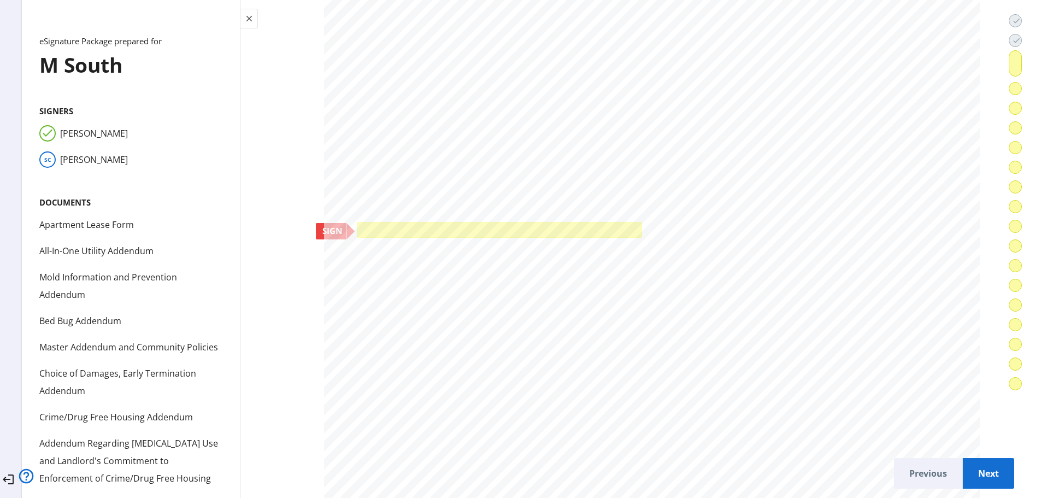
click at [599, 228] on div at bounding box center [499, 230] width 279 height 10
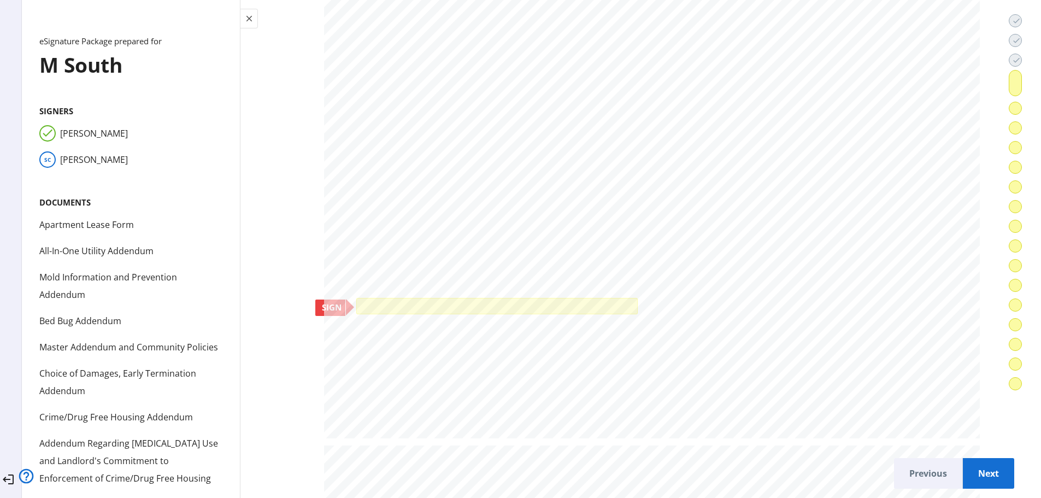
scroll to position [18039, 0]
click at [552, 300] on div at bounding box center [497, 305] width 276 height 10
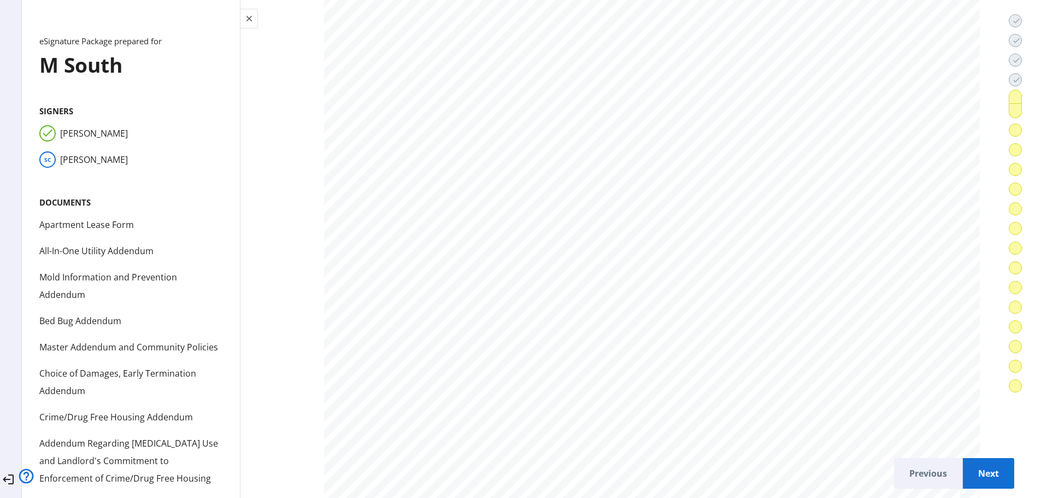
scroll to position [26676, 0]
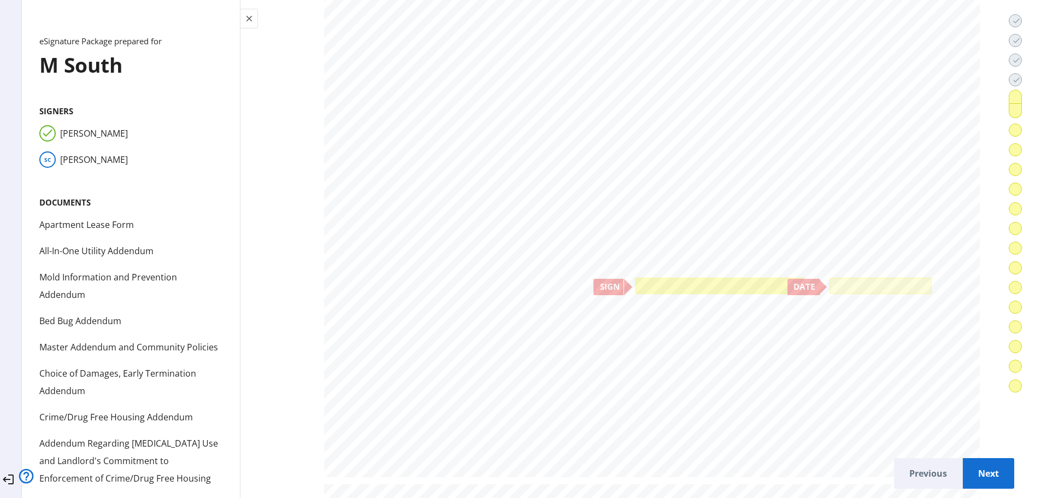
click at [650, 285] on div at bounding box center [720, 285] width 164 height 11
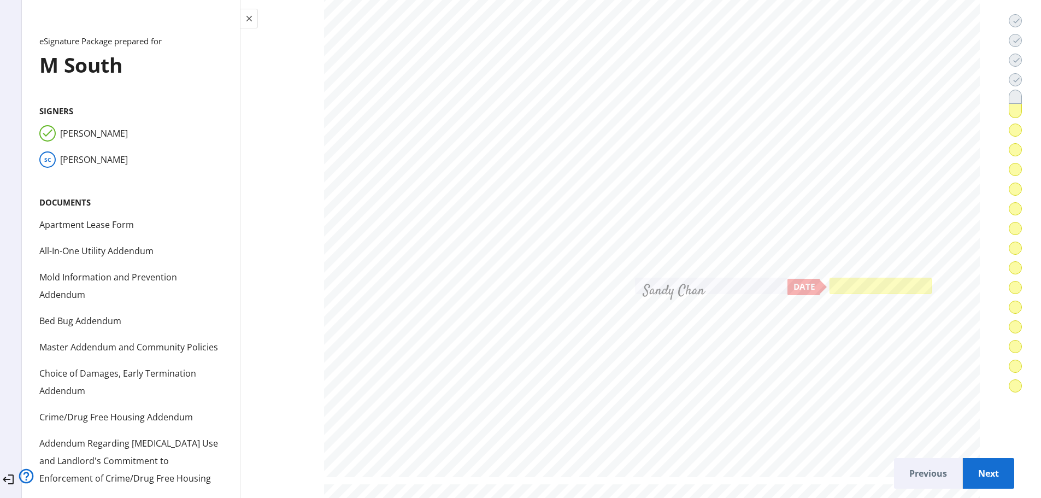
click at [833, 280] on div at bounding box center [881, 285] width 97 height 11
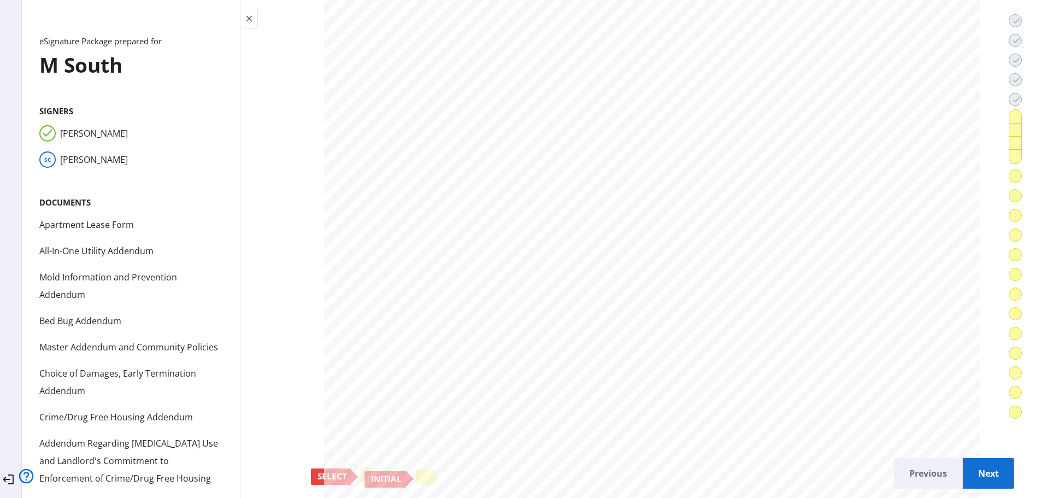
scroll to position [27550, 0]
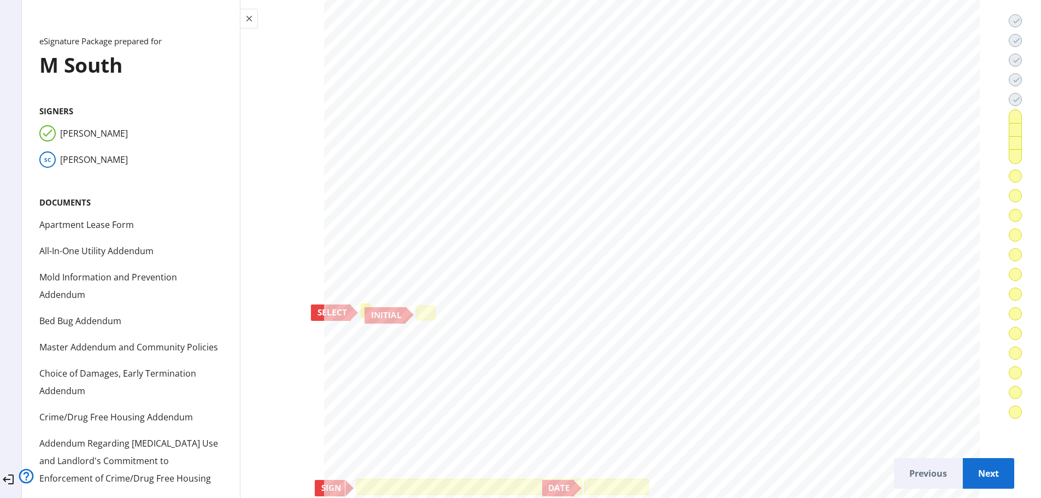
click at [364, 310] on div at bounding box center [366, 310] width 4 height 9
click at [422, 311] on div at bounding box center [426, 312] width 14 height 9
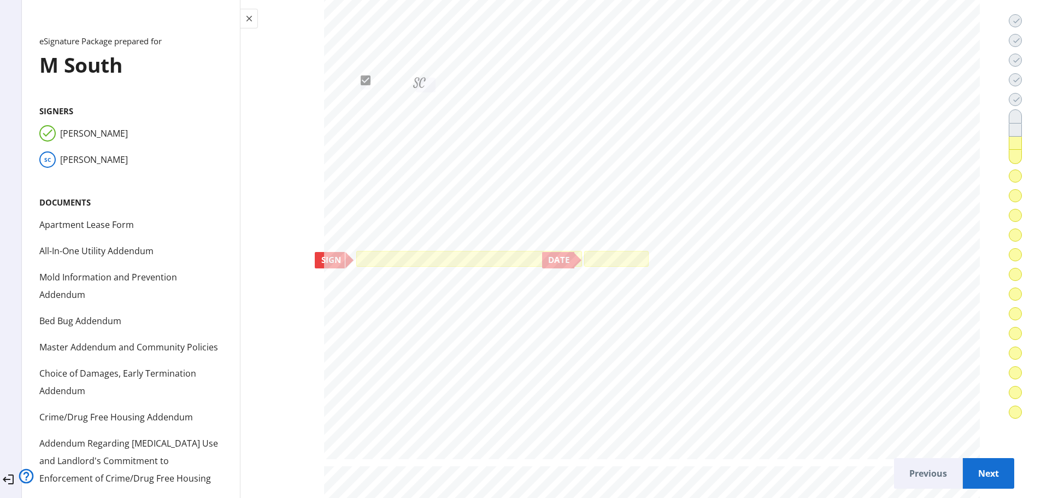
scroll to position [27824, 0]
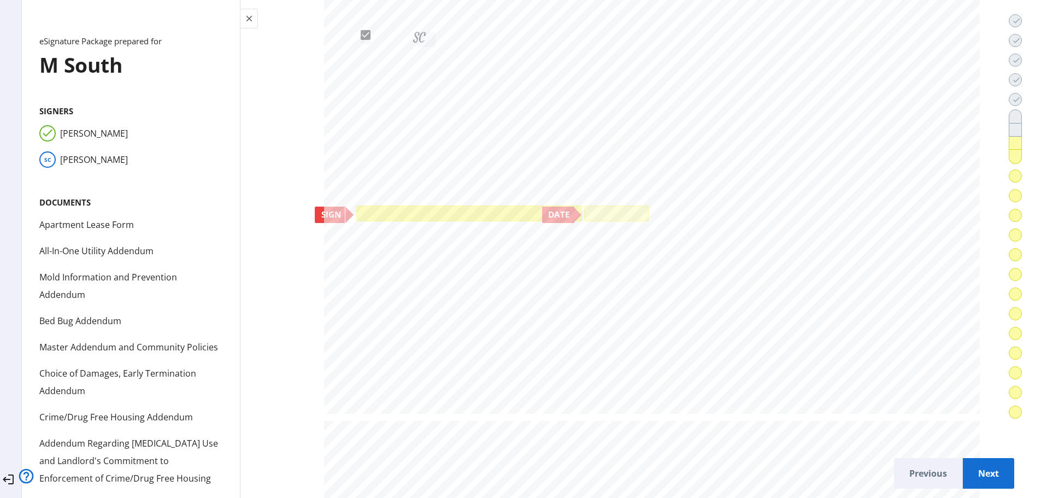
click at [398, 212] on div at bounding box center [469, 213] width 220 height 10
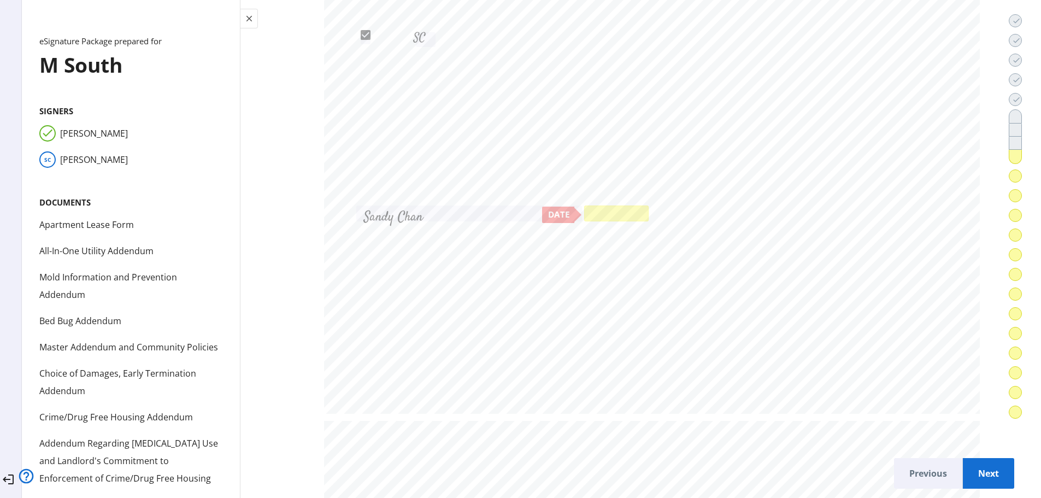
click at [587, 212] on div at bounding box center [616, 213] width 59 height 10
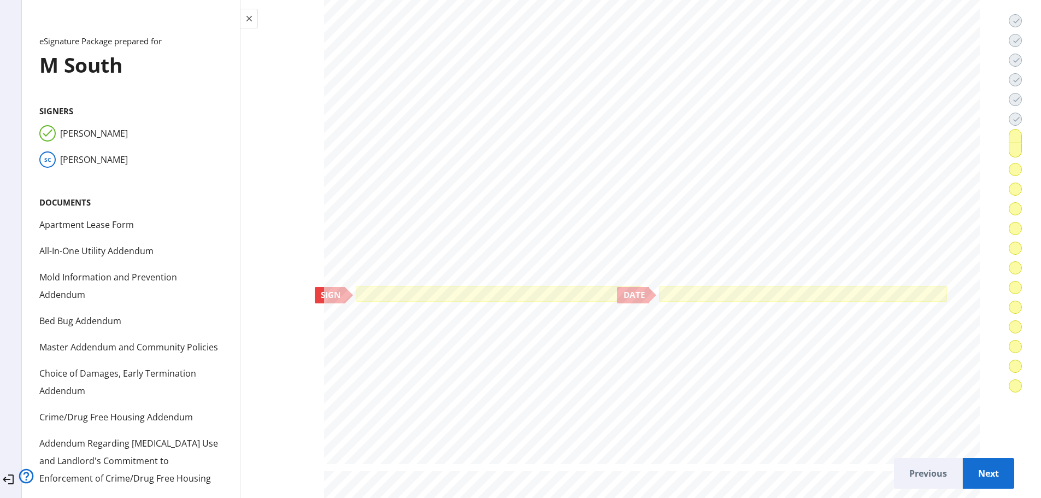
scroll to position [28862, 0]
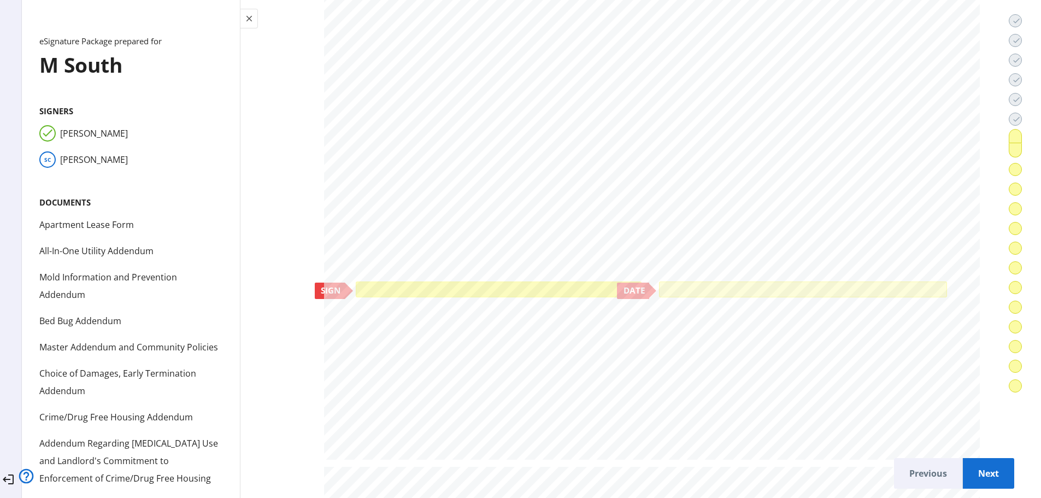
click at [481, 284] on div at bounding box center [499, 289] width 280 height 10
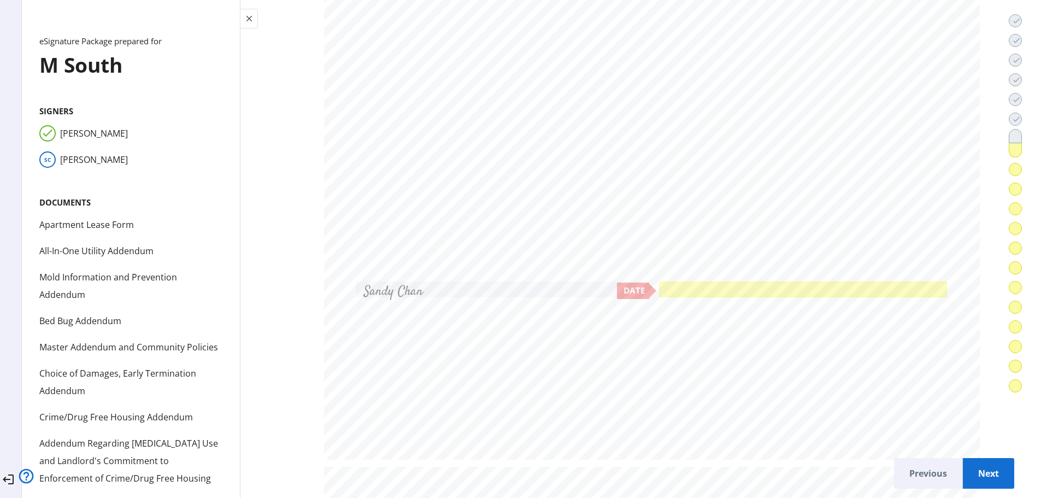
click at [662, 284] on div at bounding box center [803, 289] width 283 height 10
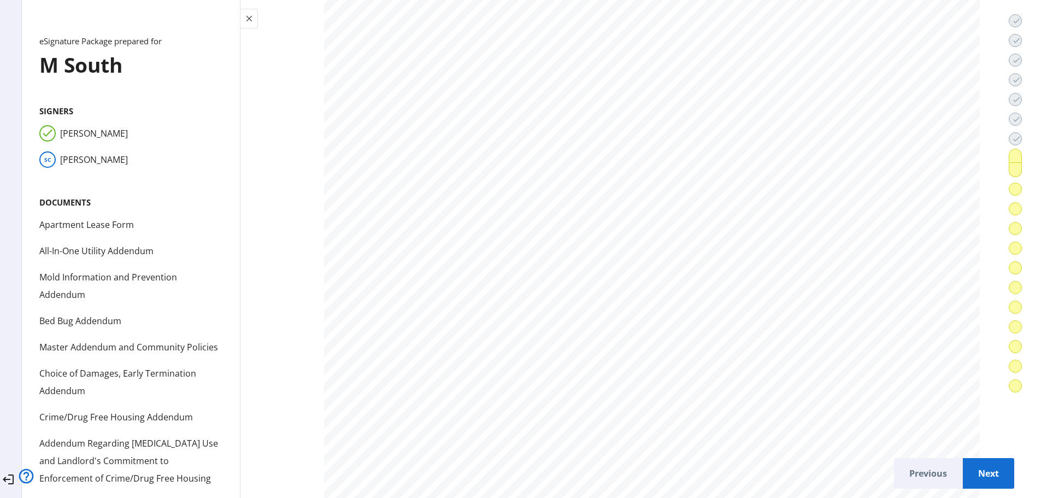
scroll to position [29955, 0]
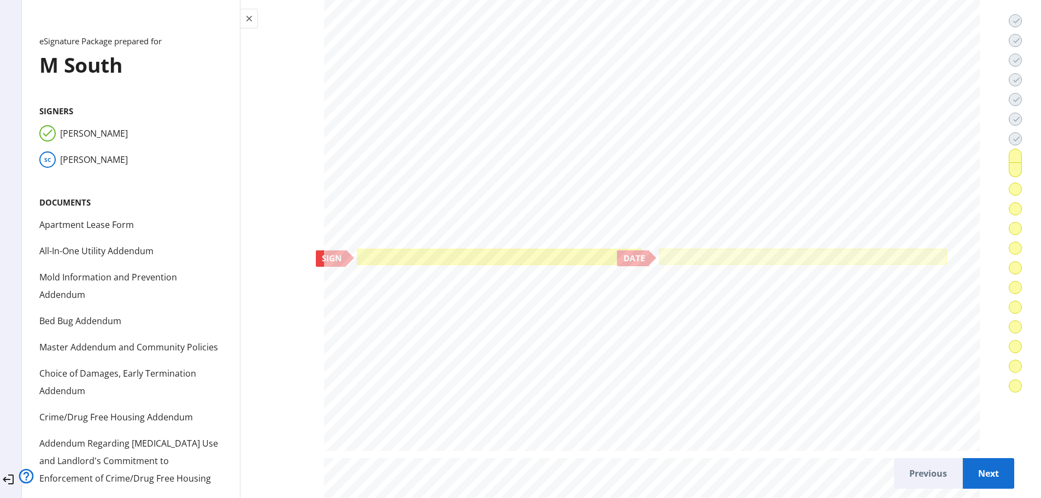
click at [508, 255] on div at bounding box center [500, 256] width 280 height 10
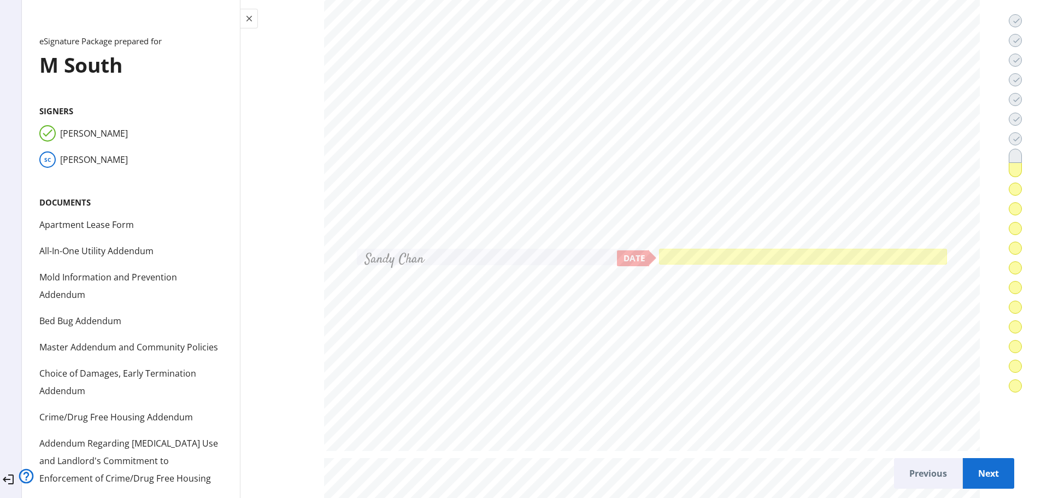
click at [662, 256] on div at bounding box center [803, 256] width 283 height 10
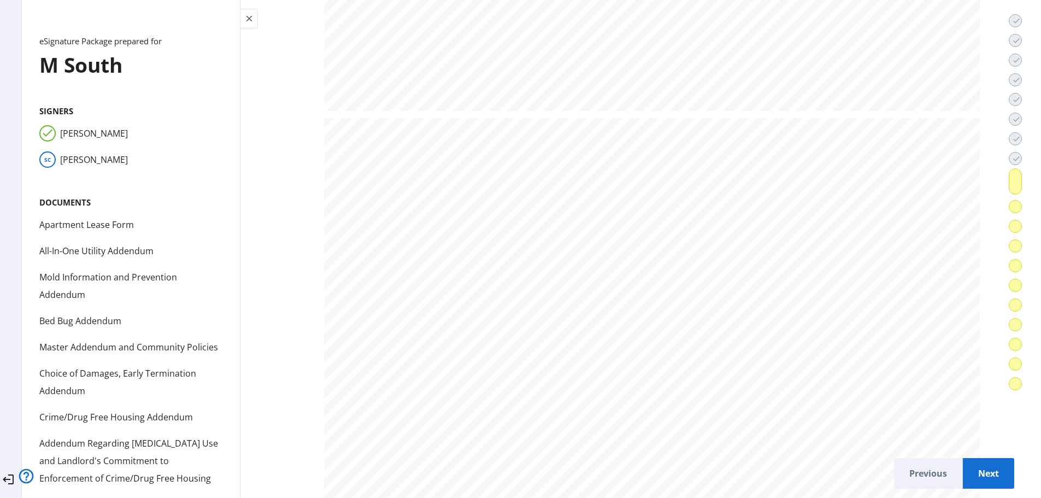
scroll to position [31759, 0]
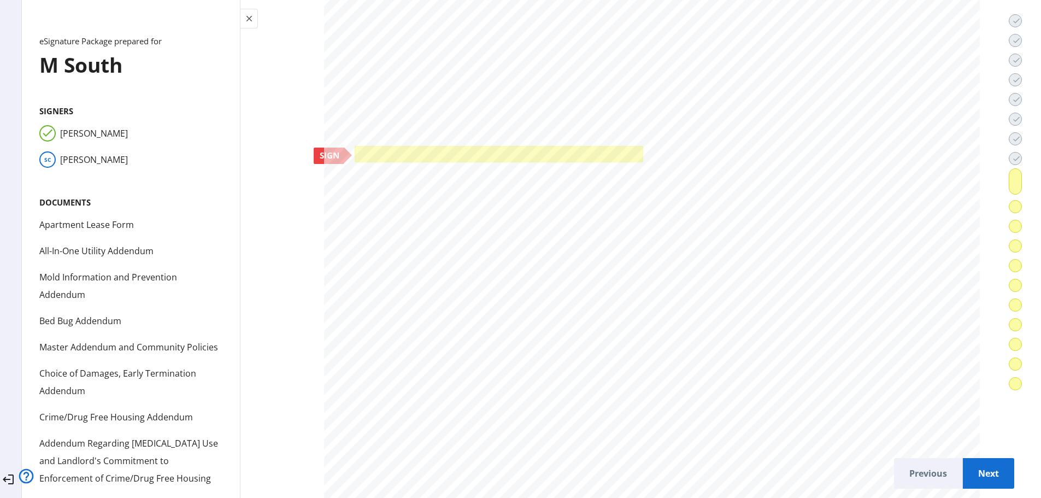
click at [364, 146] on div at bounding box center [499, 154] width 289 height 16
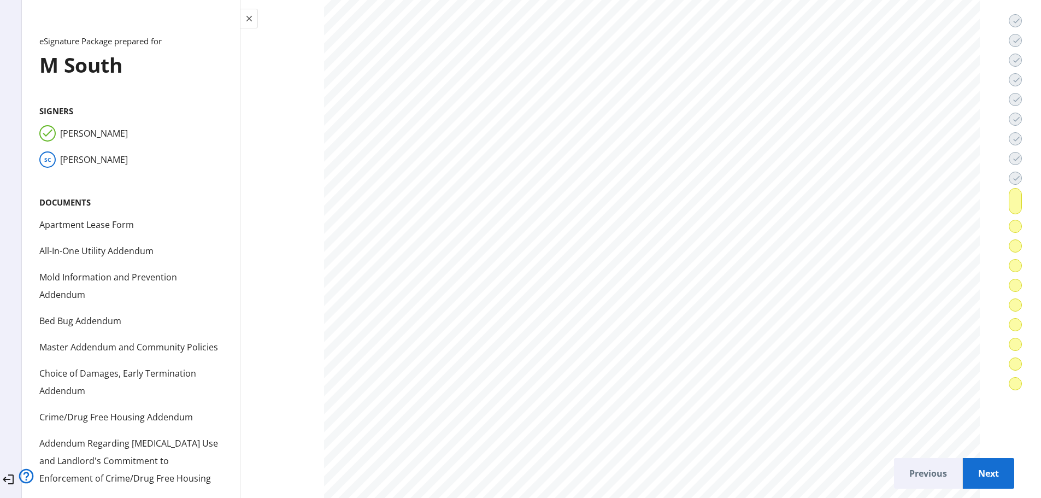
scroll to position [34219, 0]
click at [520, 329] on div at bounding box center [496, 334] width 279 height 10
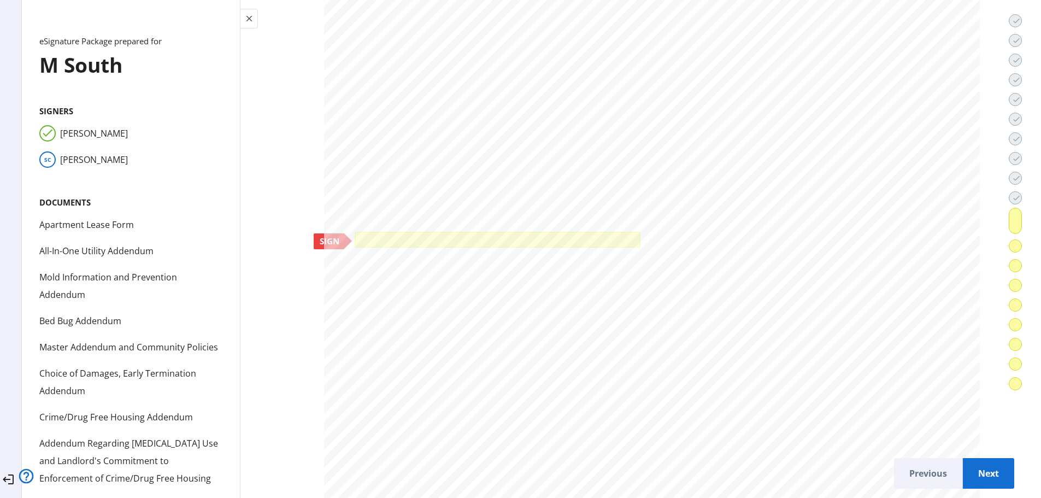
scroll to position [36242, 0]
click at [519, 235] on div at bounding box center [497, 239] width 281 height 10
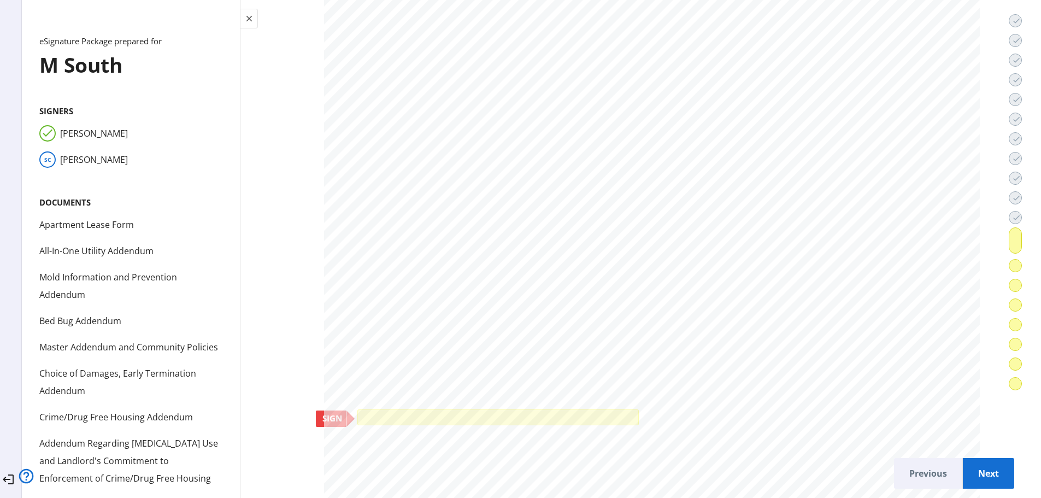
scroll to position [37663, 0]
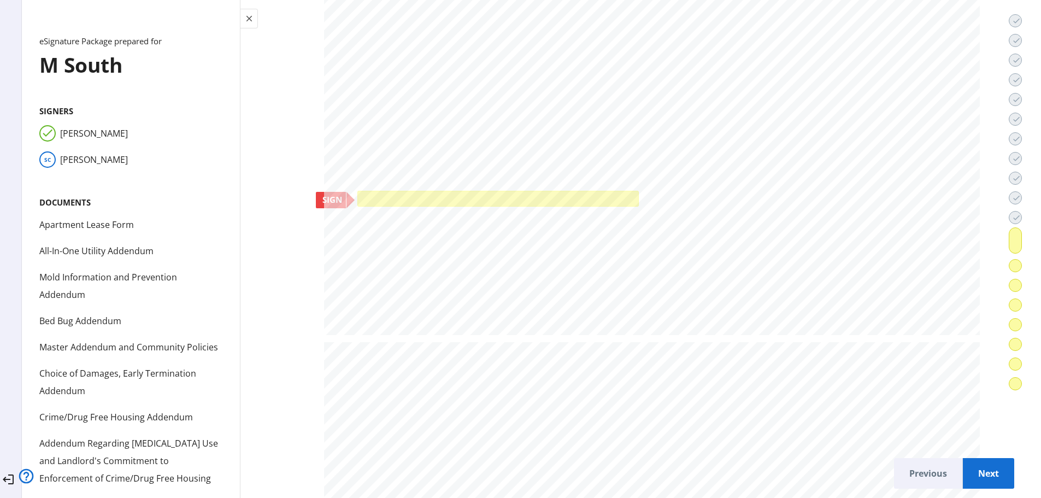
click at [511, 194] on div at bounding box center [498, 199] width 276 height 10
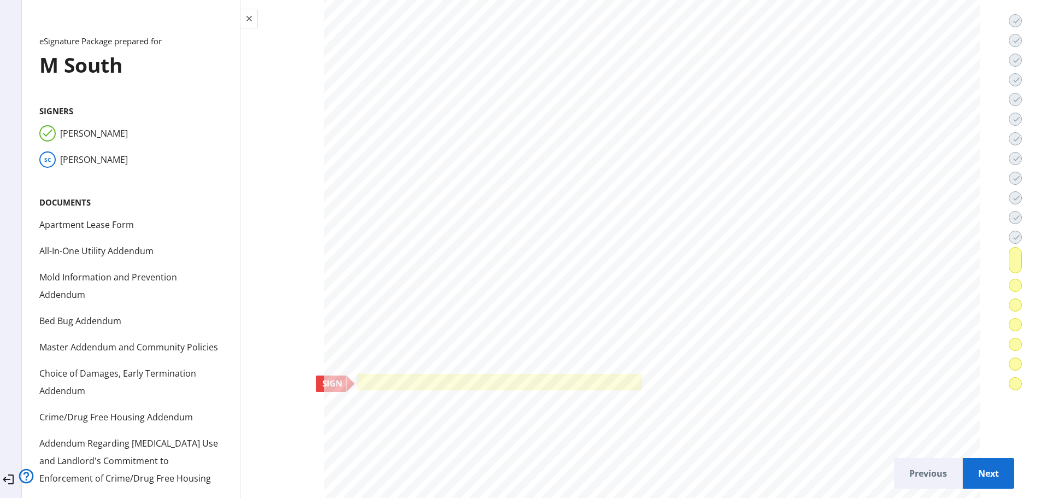
scroll to position [39303, 0]
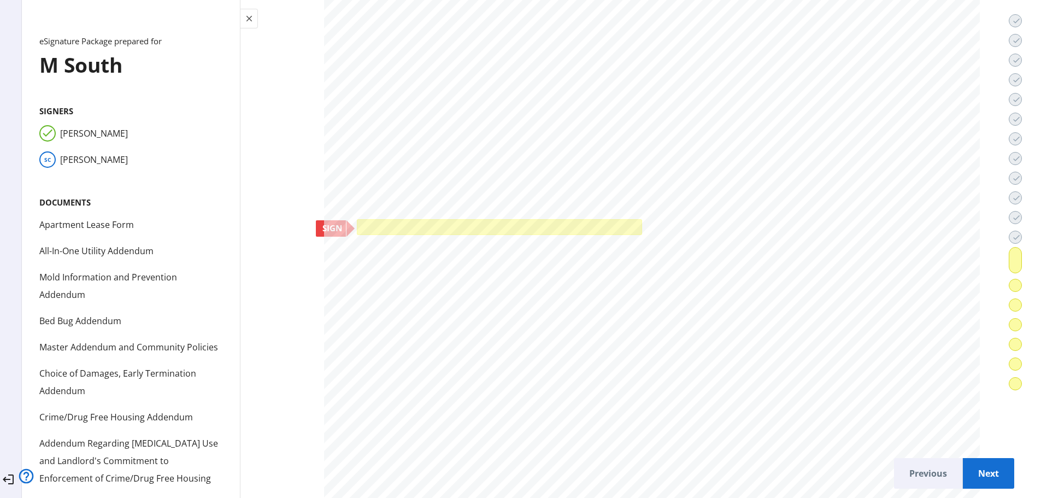
click at [540, 221] on div at bounding box center [499, 226] width 279 height 10
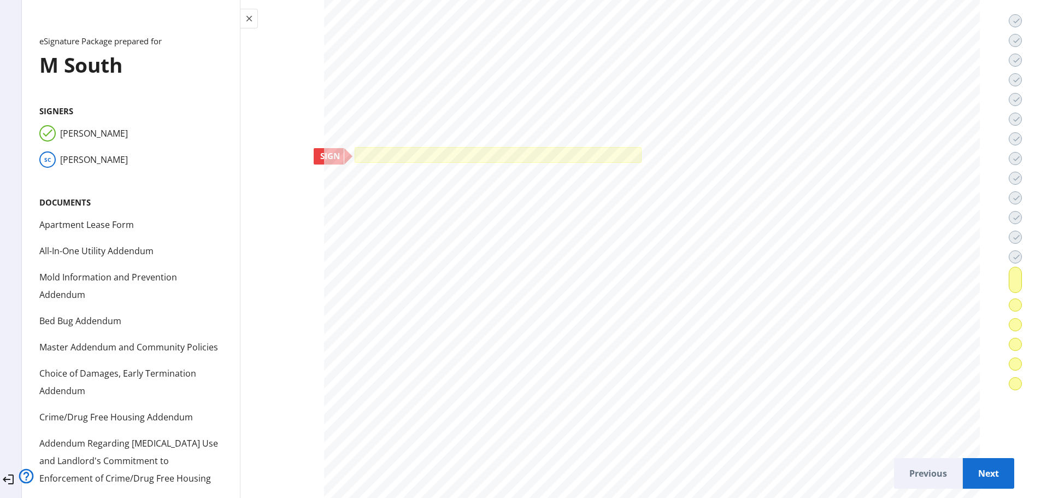
scroll to position [41653, 0]
click at [556, 149] on div at bounding box center [498, 154] width 282 height 10
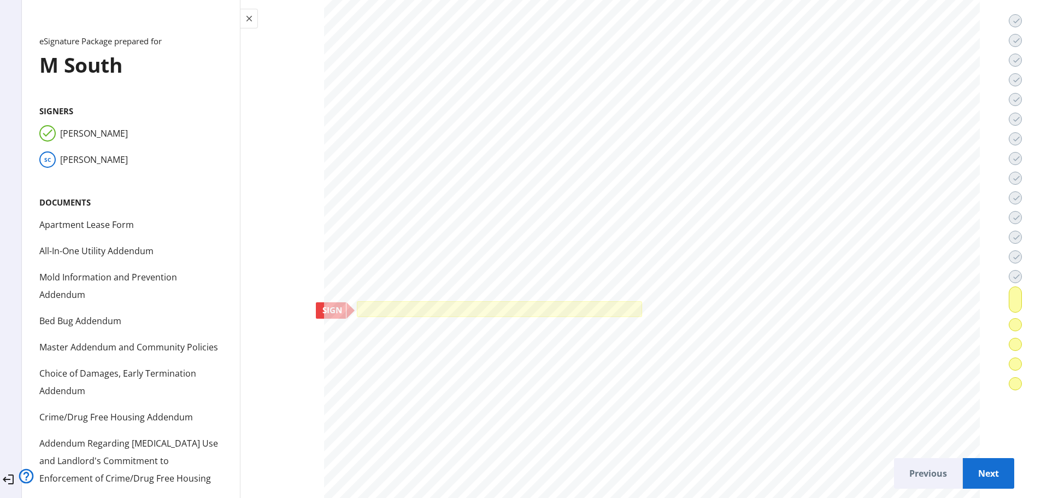
scroll to position [43567, 0]
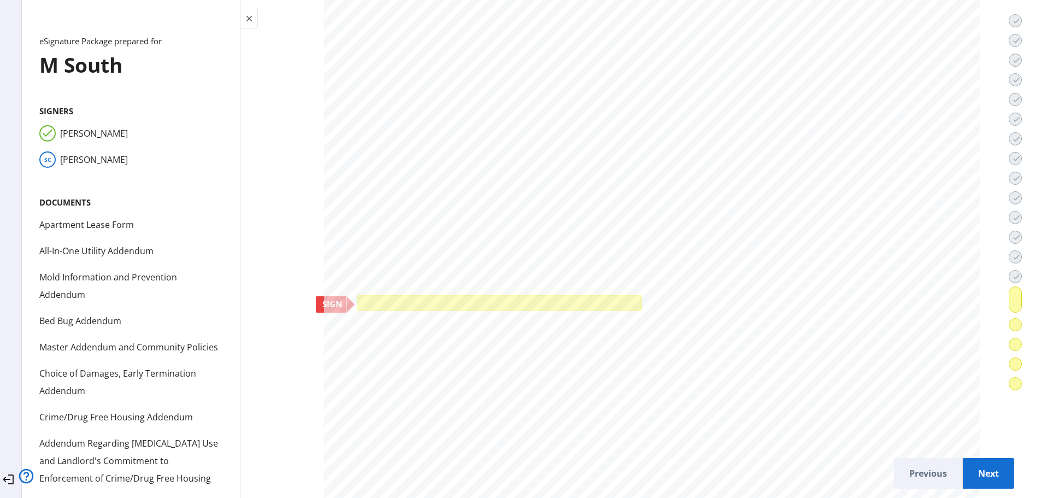
click at [552, 295] on div at bounding box center [499, 303] width 285 height 16
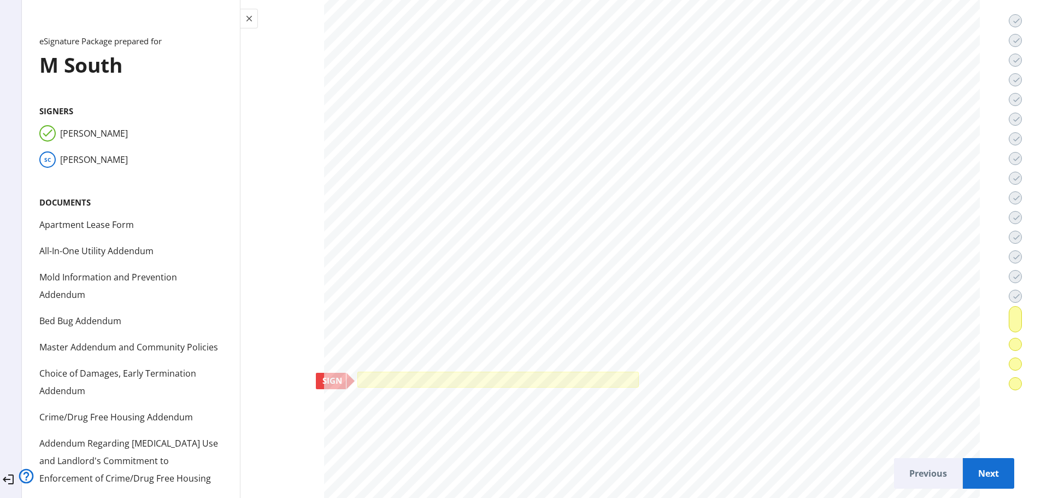
scroll to position [45644, 0]
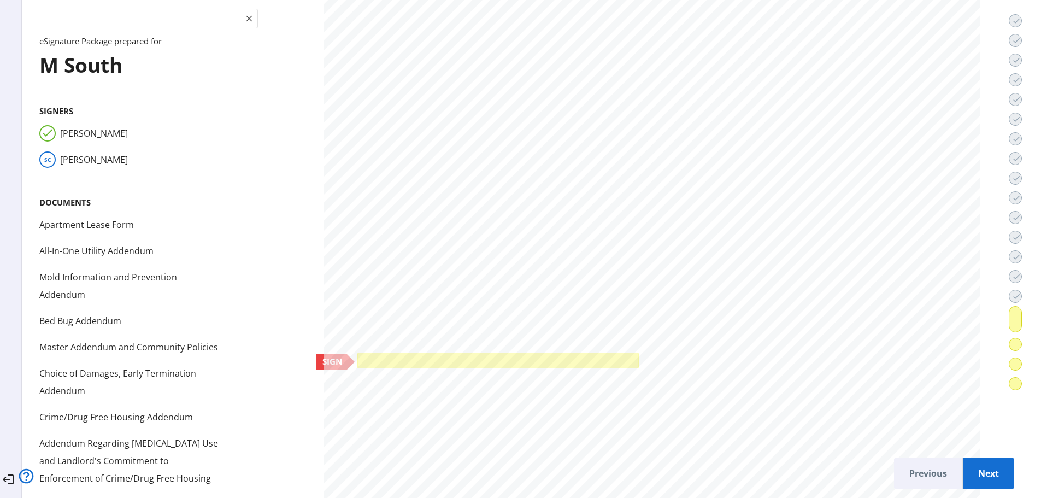
click at [519, 361] on div at bounding box center [498, 361] width 282 height 16
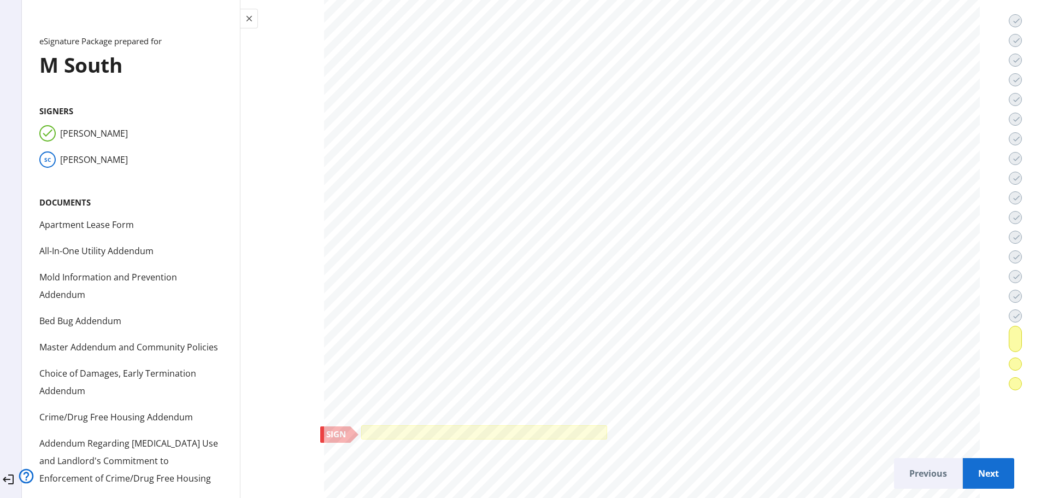
scroll to position [48213, 0]
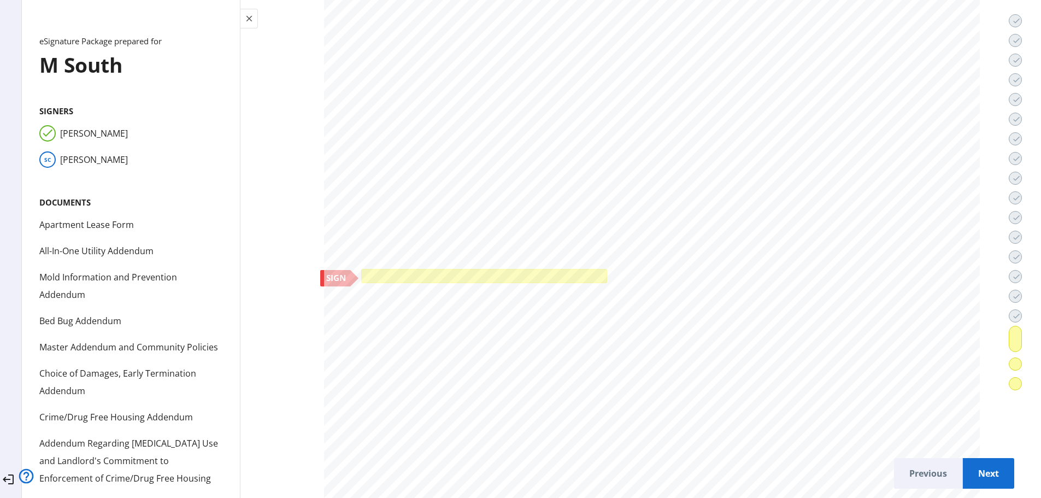
click at [587, 272] on div at bounding box center [484, 276] width 241 height 9
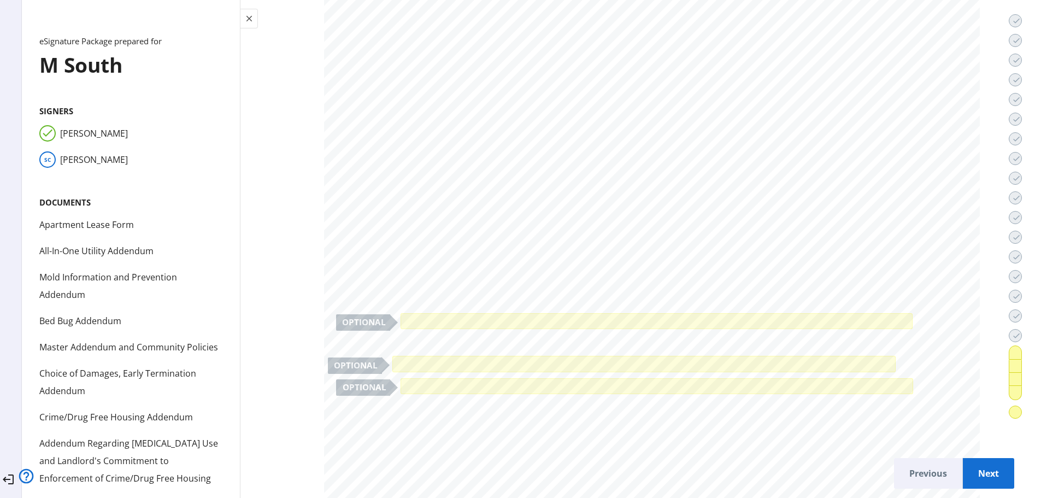
scroll to position [49306, 0]
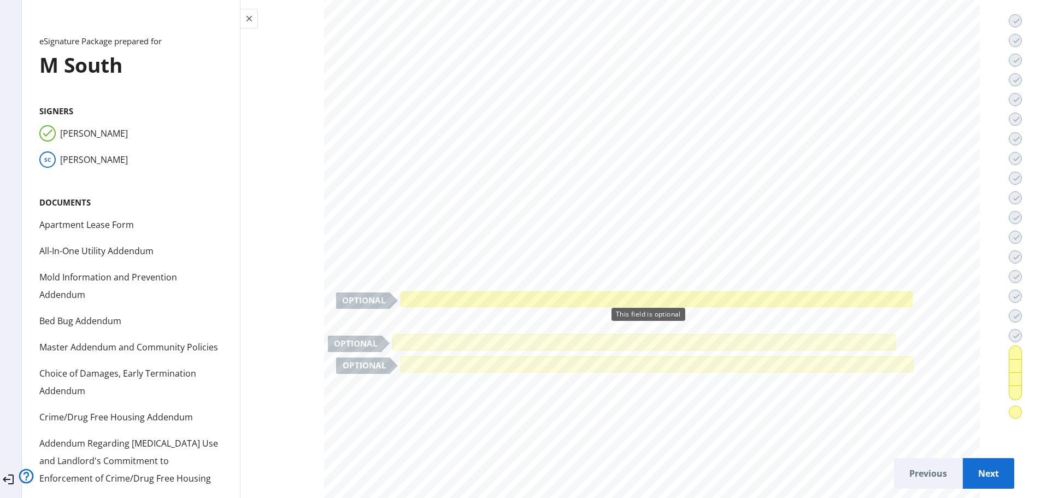
click at [444, 294] on div at bounding box center [656, 299] width 507 height 10
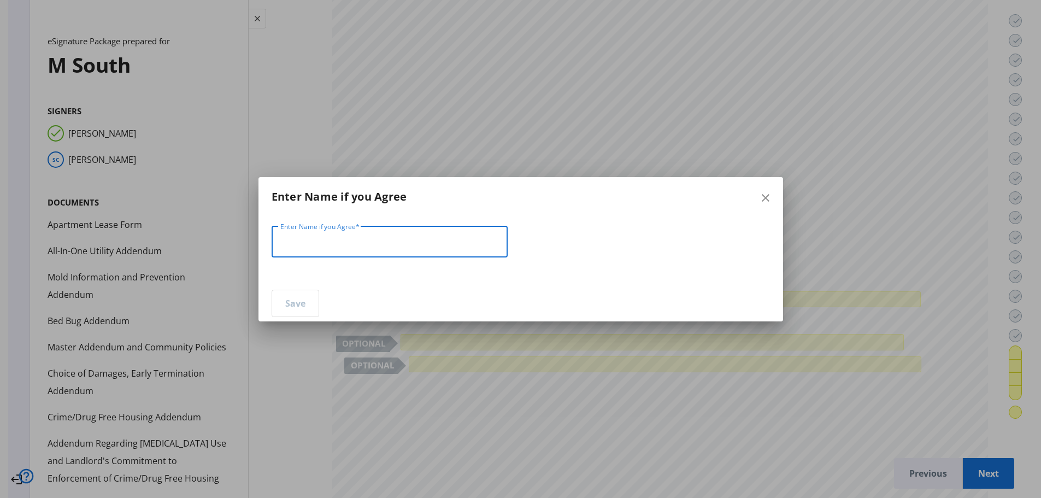
click at [441, 240] on input "Enter Name if you Agree" at bounding box center [389, 242] width 219 height 13
type input "**********"
click at [291, 311] on span "Save" at bounding box center [295, 303] width 20 height 26
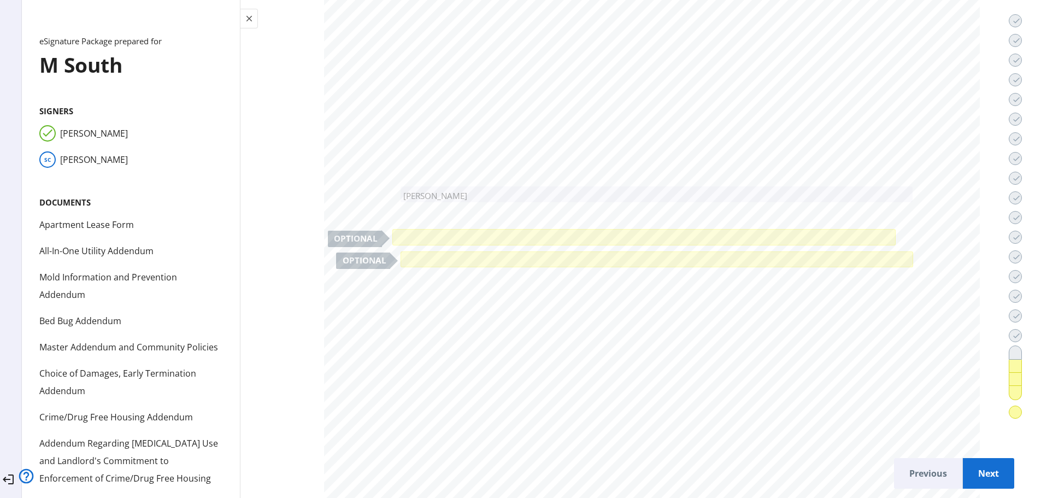
scroll to position [49415, 0]
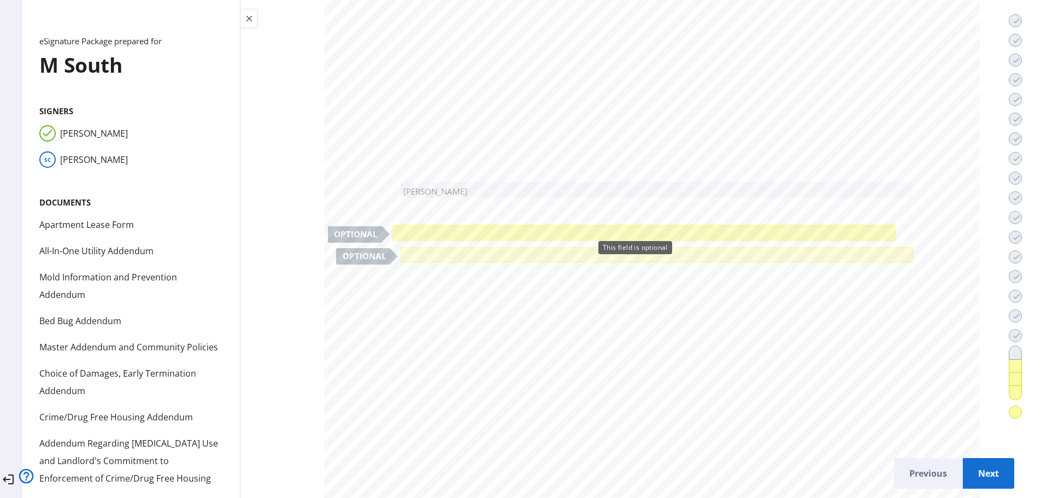
click at [408, 228] on div at bounding box center [644, 232] width 499 height 10
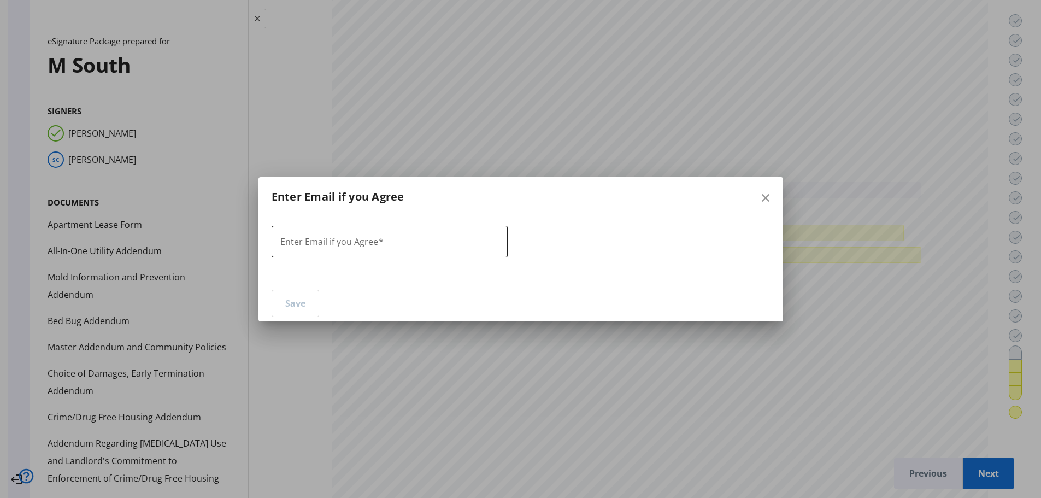
click at [417, 239] on input "Enter Email if you Agree" at bounding box center [389, 242] width 219 height 13
type input "**********"
click at [292, 304] on span "Save" at bounding box center [295, 303] width 20 height 26
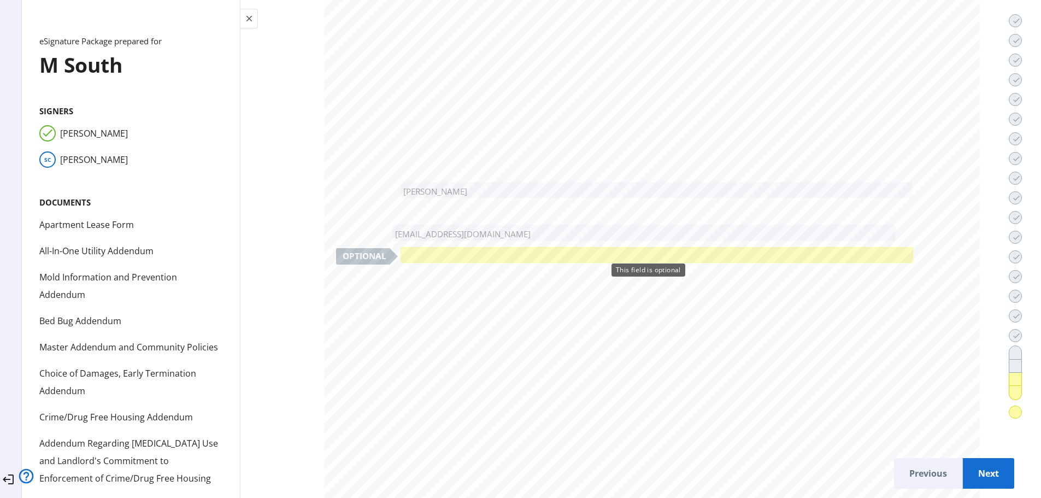
click at [409, 251] on div at bounding box center [656, 255] width 507 height 10
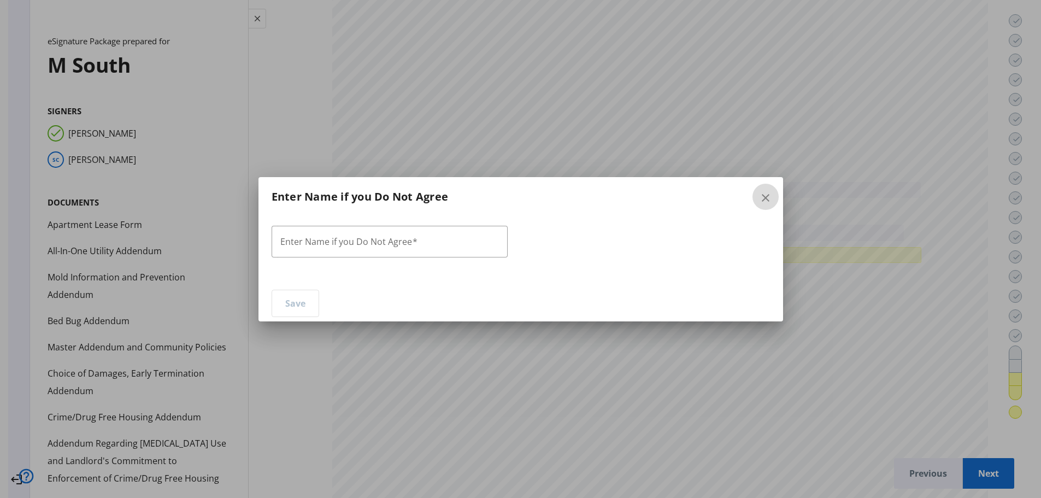
click at [761, 195] on mat-icon "close" at bounding box center [765, 197] width 13 height 13
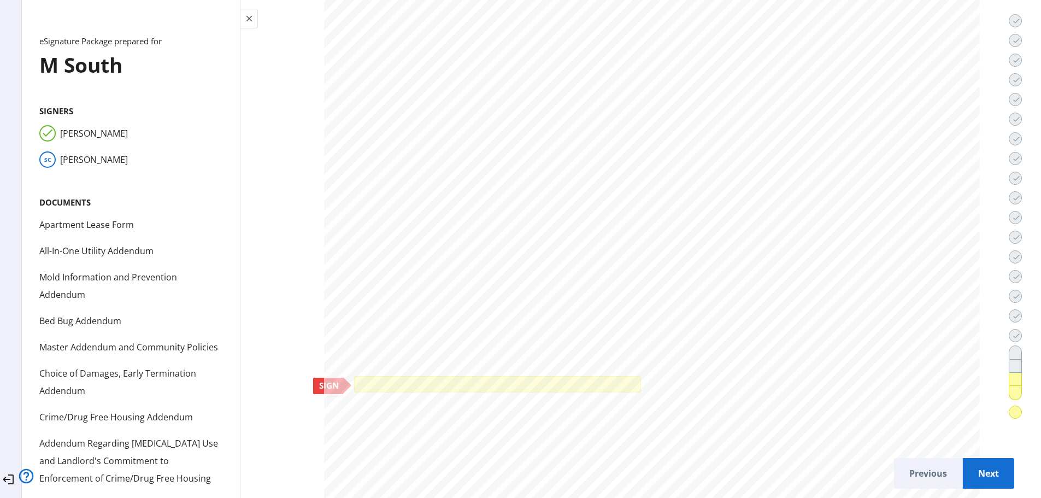
scroll to position [50181, 0]
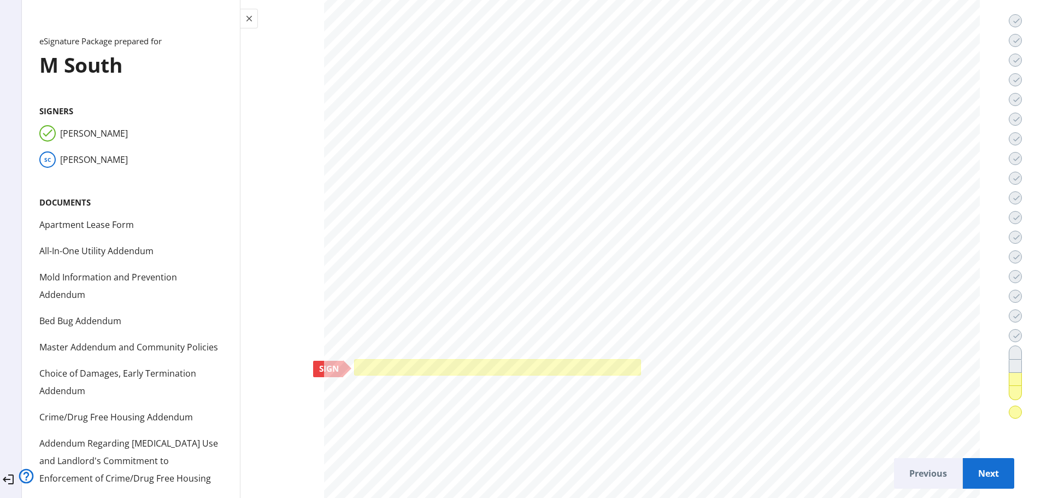
click at [527, 362] on div at bounding box center [498, 367] width 282 height 10
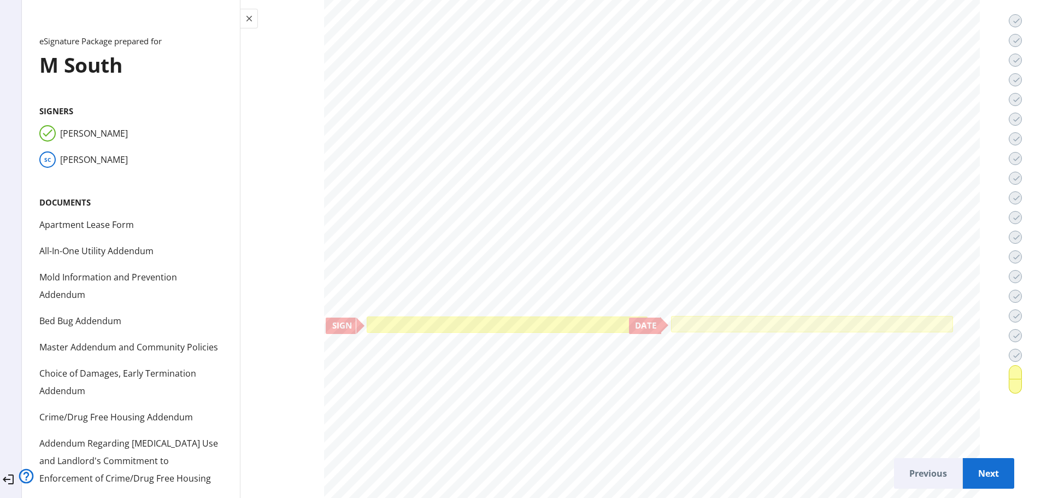
scroll to position [54926, 0]
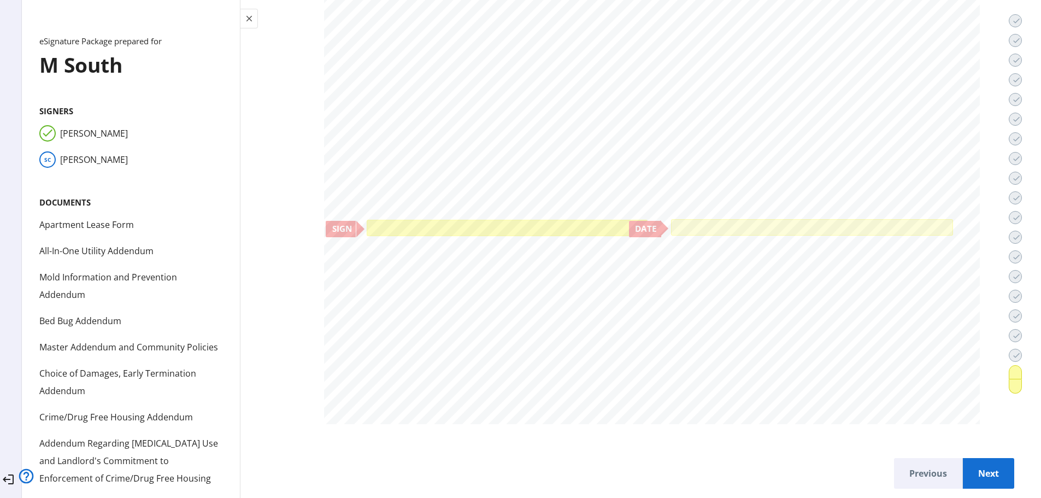
click at [488, 224] on div at bounding box center [508, 227] width 276 height 11
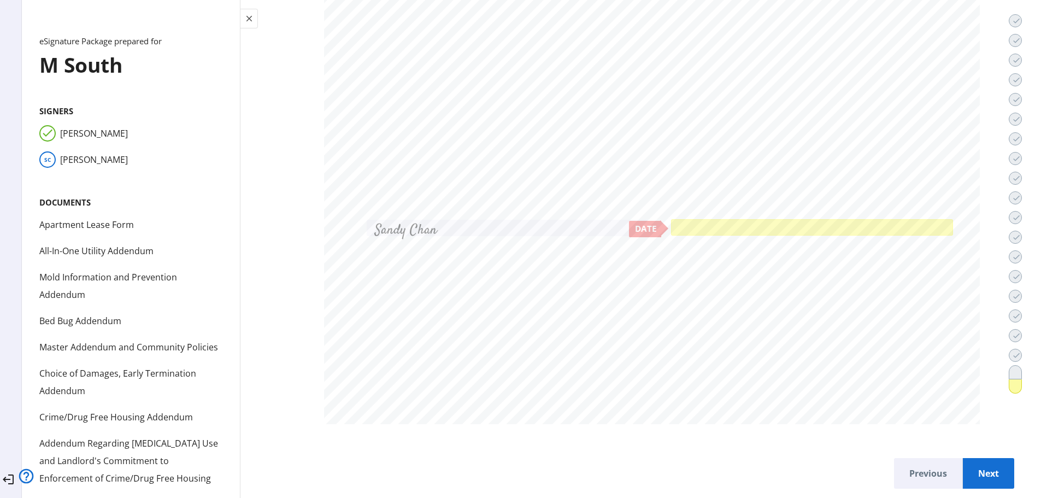
click at [750, 226] on div at bounding box center [811, 227] width 277 height 11
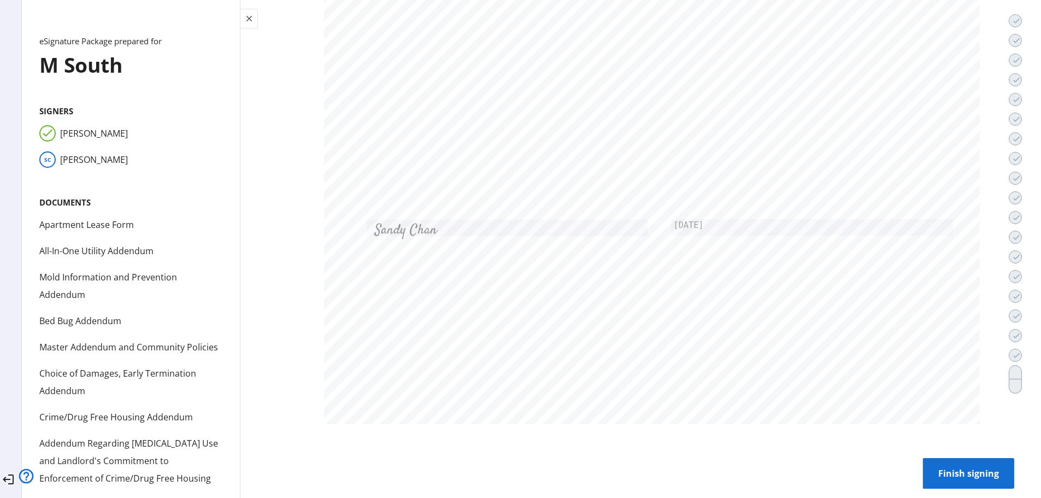
scroll to position [8, 0]
click at [932, 464] on span "Finish signing" at bounding box center [969, 473] width 74 height 26
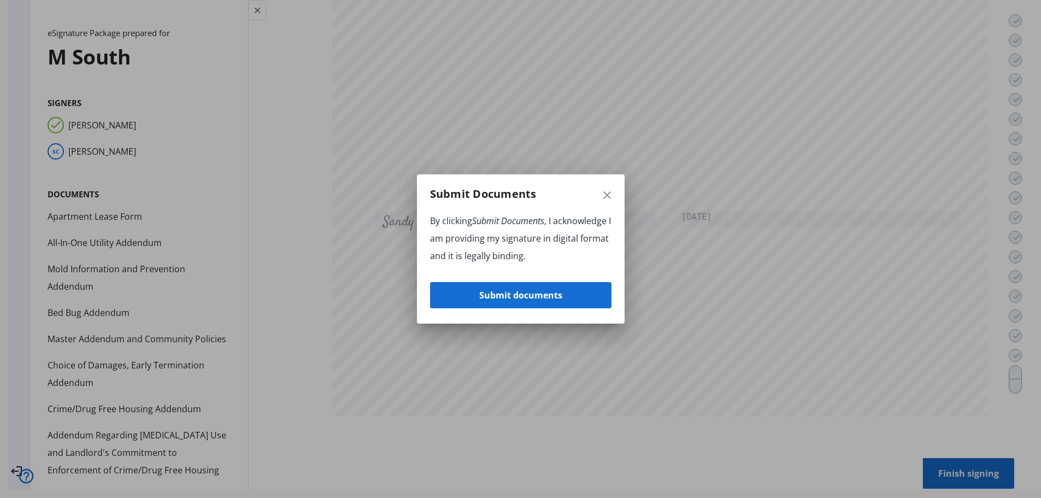
scroll to position [0, 0]
click at [531, 296] on span "Submit documents" at bounding box center [520, 295] width 83 height 26
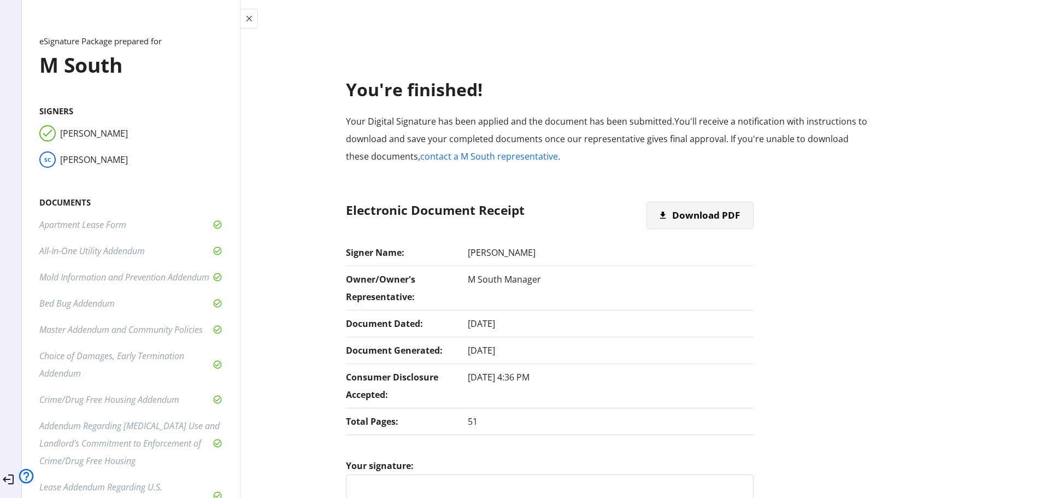
click at [672, 217] on span "Download PDF" at bounding box center [706, 215] width 68 height 26
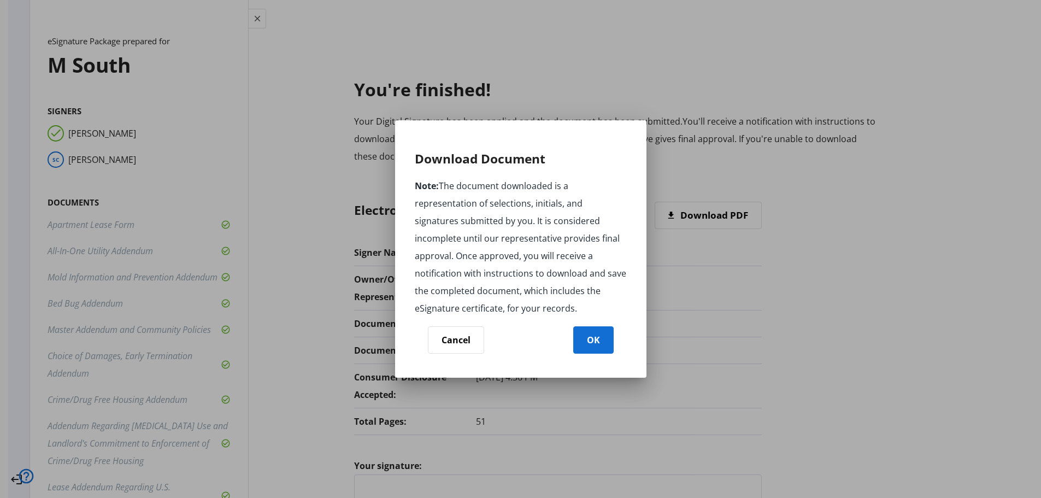
click at [587, 332] on span "OK" at bounding box center [593, 340] width 13 height 26
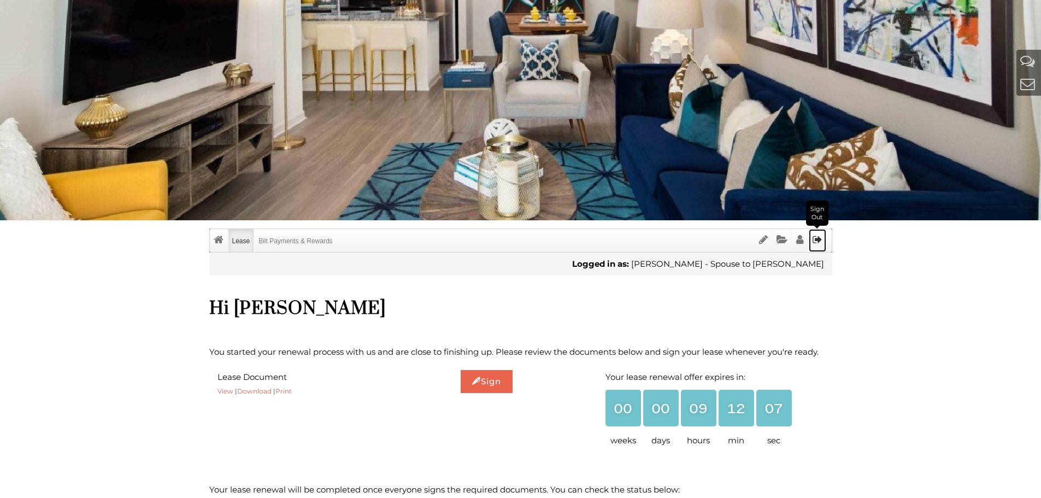
click at [820, 239] on icon "Sign Out" at bounding box center [818, 240] width 10 height 10
